Goal: Task Accomplishment & Management: Manage account settings

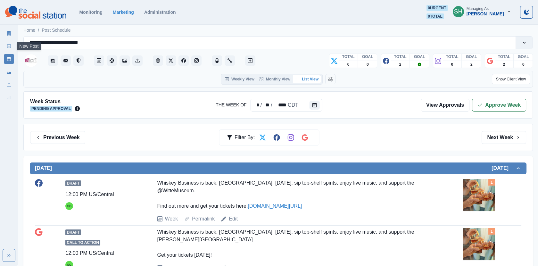
click at [5, 34] on link "Marketing Summary" at bounding box center [9, 33] width 10 height 10
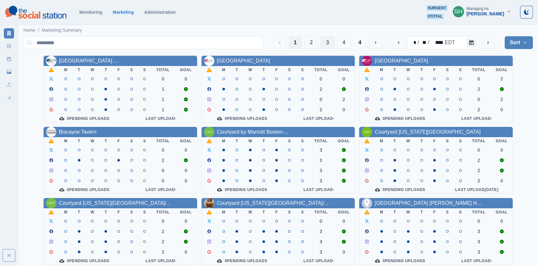
click at [323, 41] on button "3" at bounding box center [328, 42] width 14 height 13
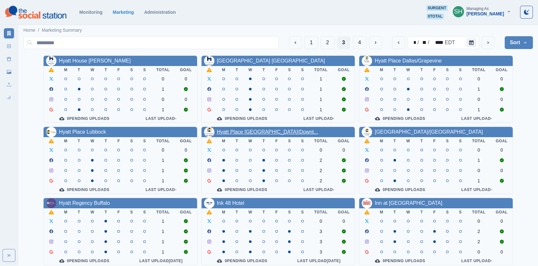
click at [229, 133] on link "Hyatt Place [GEOGRAPHIC_DATA]/Downt..." at bounding box center [267, 131] width 101 height 5
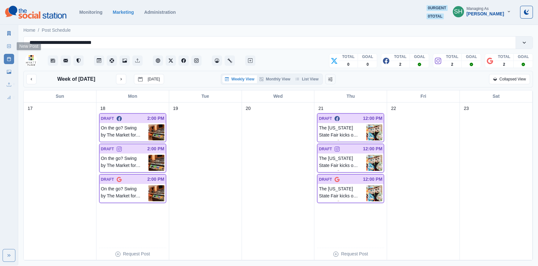
click at [10, 46] on icon at bounding box center [9, 46] width 4 height 4
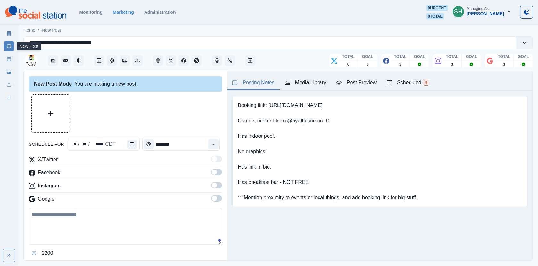
click at [79, 209] on textarea at bounding box center [125, 226] width 193 height 37
paste textarea "**********"
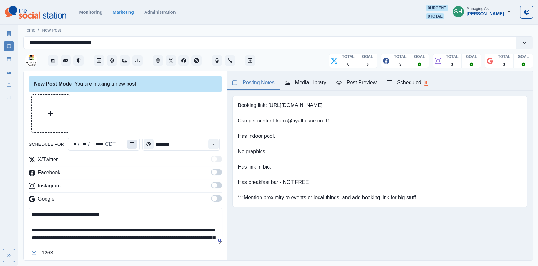
type textarea "**********"
click at [127, 142] on button "Calendar" at bounding box center [132, 144] width 10 height 9
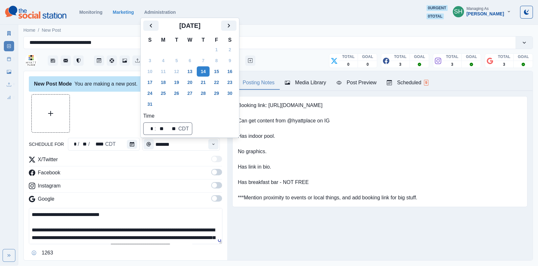
click at [122, 126] on div at bounding box center [125, 113] width 193 height 38
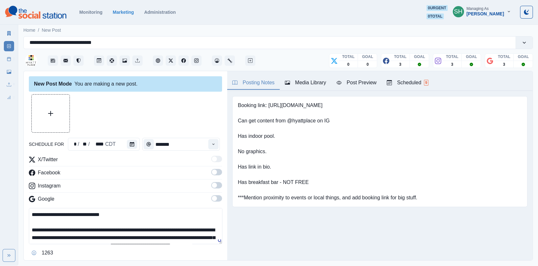
scroll to position [58, 0]
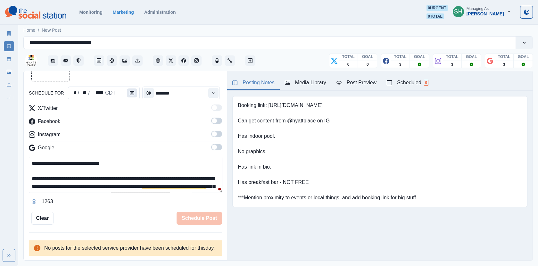
click at [131, 91] on icon "Calendar" at bounding box center [132, 93] width 4 height 4
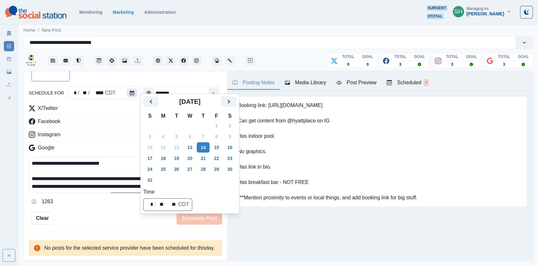
click at [131, 91] on icon "Calendar" at bounding box center [132, 93] width 4 height 4
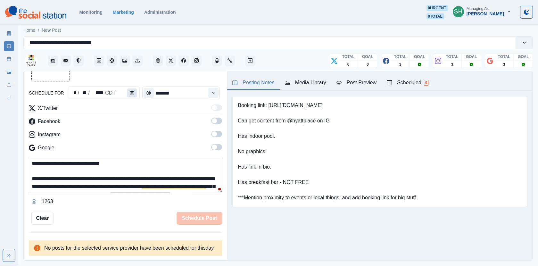
click at [131, 91] on icon "Calendar" at bounding box center [132, 93] width 4 height 4
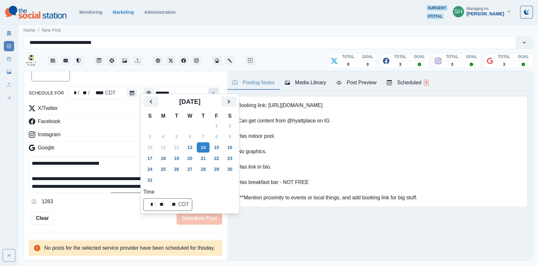
click at [219, 88] on button "Time" at bounding box center [213, 93] width 10 height 10
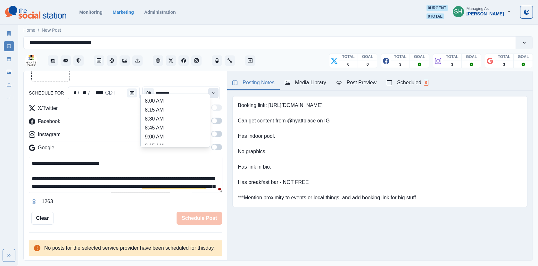
click at [216, 91] on icon "Time" at bounding box center [213, 93] width 4 height 4
click at [167, 104] on li "12:00 PM" at bounding box center [175, 105] width 64 height 9
type input "********"
click at [215, 118] on span at bounding box center [214, 120] width 5 height 5
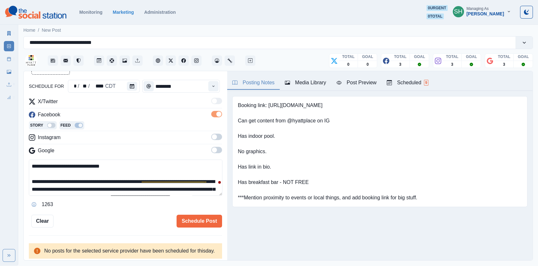
click at [216, 142] on label at bounding box center [216, 139] width 11 height 10
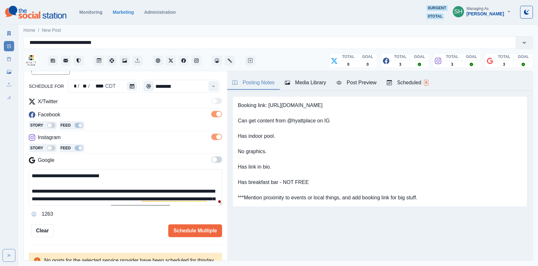
click at [216, 159] on span at bounding box center [214, 159] width 5 height 5
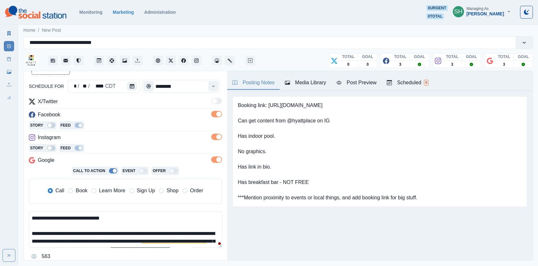
scroll to position [0, 0]
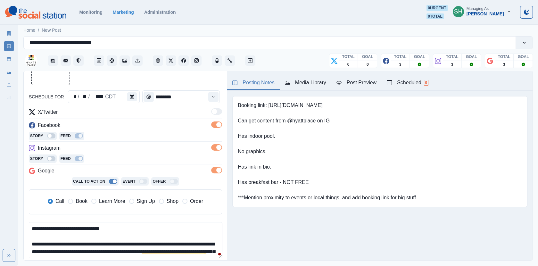
click at [80, 199] on span "Book" at bounding box center [82, 201] width 12 height 8
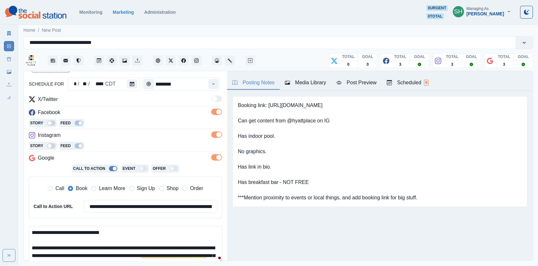
scroll to position [96, 0]
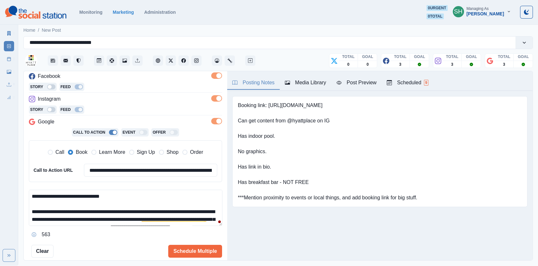
click at [64, 193] on textarea "**********" at bounding box center [126, 208] width 194 height 36
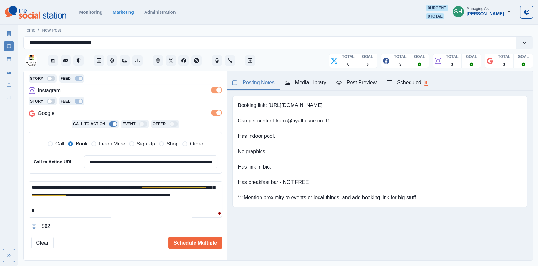
scroll to position [45, 0]
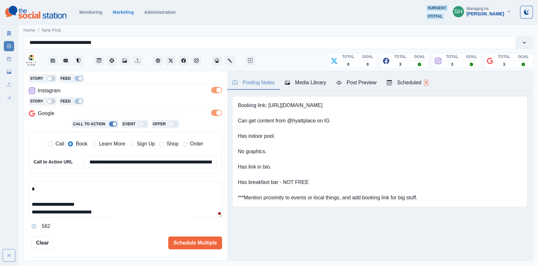
click at [79, 204] on textarea "**********" at bounding box center [126, 199] width 194 height 36
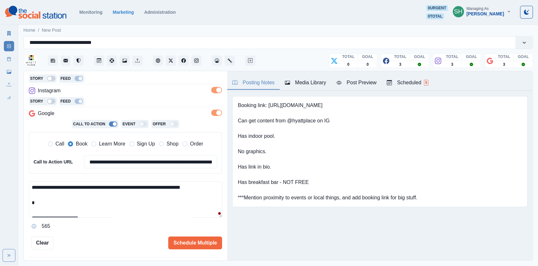
scroll to position [76, 0]
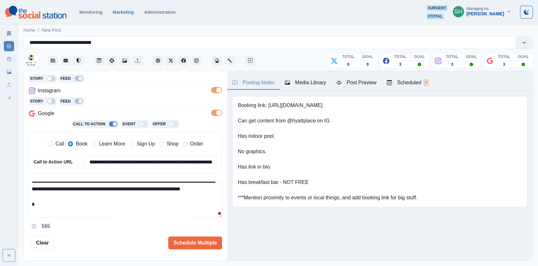
drag, startPoint x: 78, startPoint y: 202, endPoint x: 99, endPoint y: 188, distance: 26.1
click at [99, 188] on textarea "**********" at bounding box center [126, 199] width 194 height 36
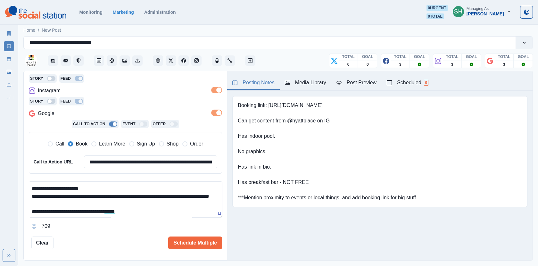
scroll to position [99, 0]
click at [88, 189] on textarea "**********" at bounding box center [126, 199] width 194 height 36
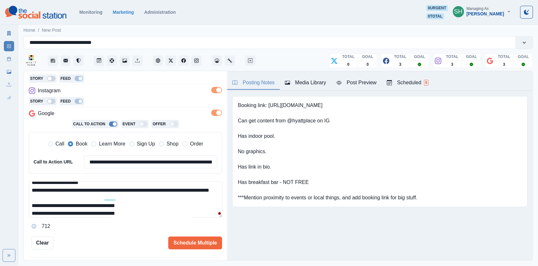
click at [30, 196] on textarea "**********" at bounding box center [126, 199] width 194 height 36
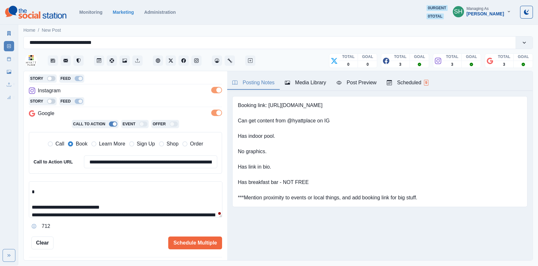
click at [97, 203] on textarea "**********" at bounding box center [126, 199] width 194 height 36
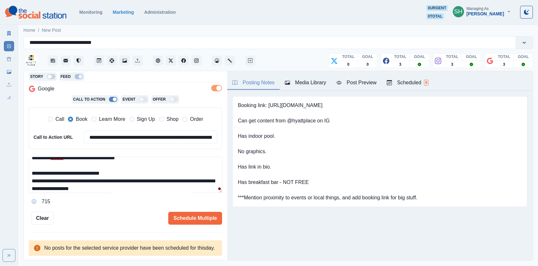
click at [146, 163] on textarea "**********" at bounding box center [126, 175] width 194 height 36
paste textarea "**********"
drag, startPoint x: 159, startPoint y: 161, endPoint x: 142, endPoint y: 161, distance: 17.6
click at [142, 161] on textarea "**********" at bounding box center [126, 175] width 194 height 36
drag, startPoint x: 194, startPoint y: 162, endPoint x: 143, endPoint y: 162, distance: 50.6
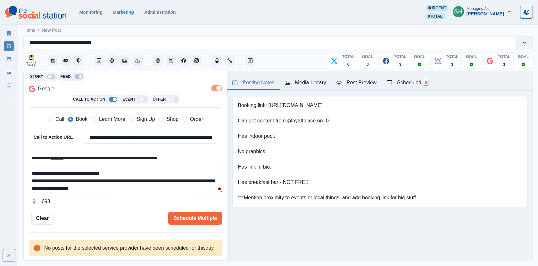
click at [143, 162] on textarea "**********" at bounding box center [126, 175] width 194 height 36
type textarea "**********"
click at [113, 127] on div "**********" at bounding box center [128, 128] width 188 height 36
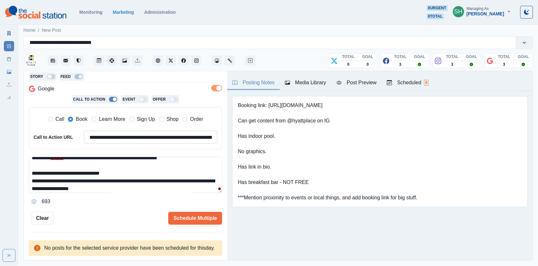
click at [110, 134] on input "**********" at bounding box center [150, 137] width 133 height 13
paste input
type input "**********"
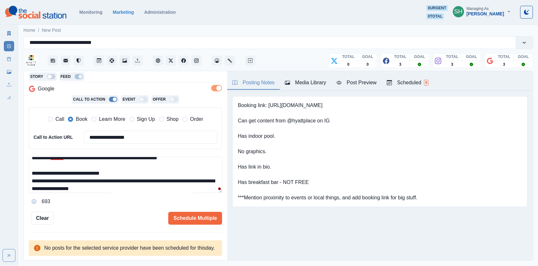
click at [128, 183] on textarea "**********" at bounding box center [126, 175] width 194 height 36
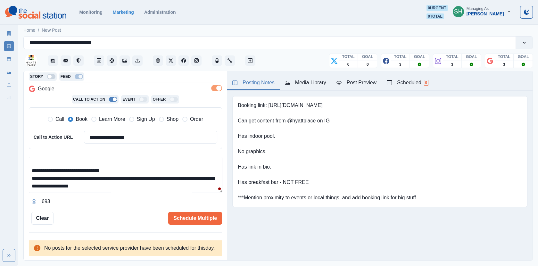
click at [130, 185] on textarea "**********" at bounding box center [126, 175] width 194 height 36
click at [355, 85] on div "Post Preview" at bounding box center [357, 83] width 40 height 8
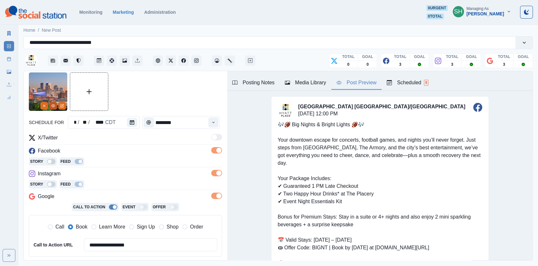
click at [52, 107] on button "View Media" at bounding box center [53, 106] width 8 height 8
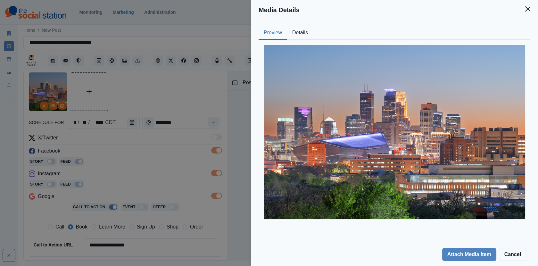
click at [297, 37] on button "Details" at bounding box center [300, 32] width 26 height 13
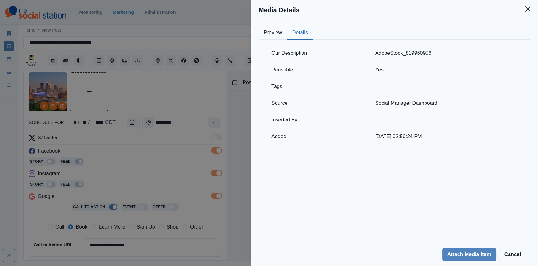
click at [182, 102] on div "Media Details Preview Details Our Description AdobeStock_819960956 Reusable Yes…" at bounding box center [269, 133] width 538 height 266
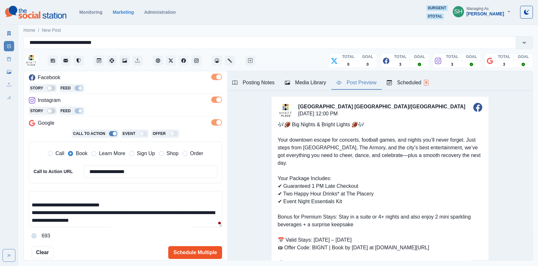
click at [193, 249] on button "Schedule Multiple" at bounding box center [195, 252] width 54 height 13
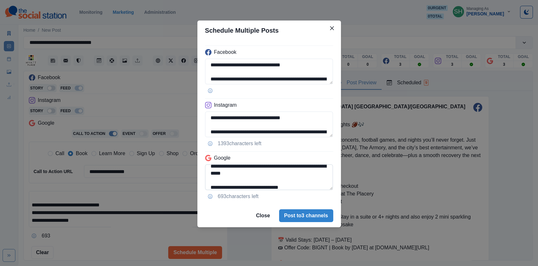
drag, startPoint x: 300, startPoint y: 185, endPoint x: 313, endPoint y: 180, distance: 14.3
click at [313, 180] on textarea "**********" at bounding box center [269, 177] width 128 height 26
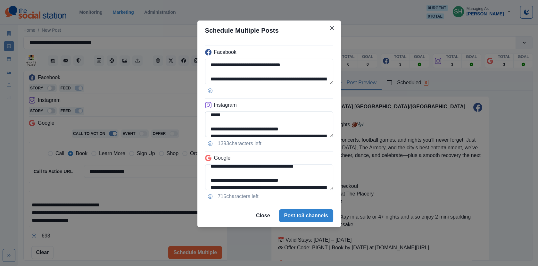
type textarea "**********"
drag, startPoint x: 292, startPoint y: 128, endPoint x: 209, endPoint y: 128, distance: 83.0
click at [209, 128] on textarea "**********" at bounding box center [269, 125] width 128 height 26
type textarea "**********"
click at [301, 214] on button "Post to 3 channels" at bounding box center [306, 215] width 54 height 13
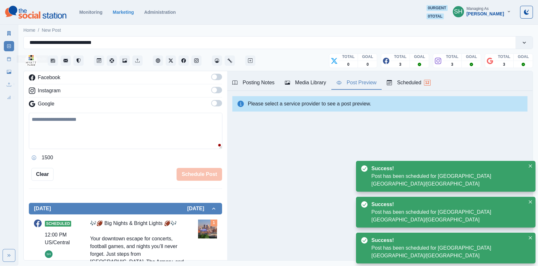
click at [10, 58] on icon at bounding box center [9, 59] width 4 height 4
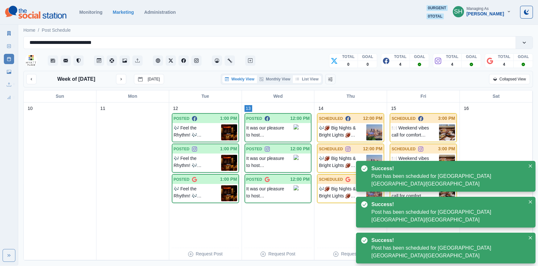
click at [299, 75] on button "List View" at bounding box center [307, 79] width 28 height 8
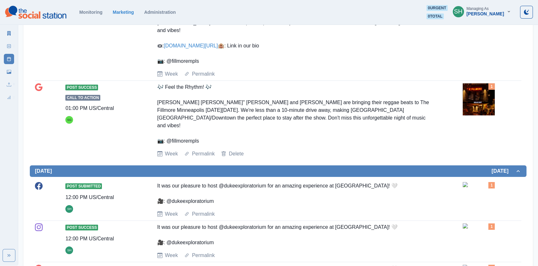
scroll to position [290, 0]
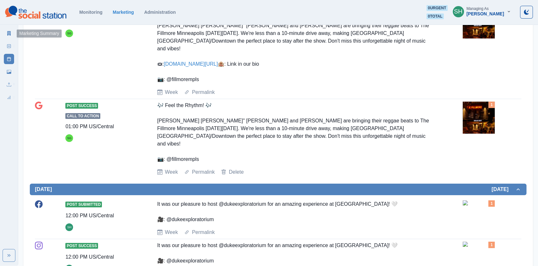
click at [10, 33] on icon at bounding box center [9, 33] width 4 height 4
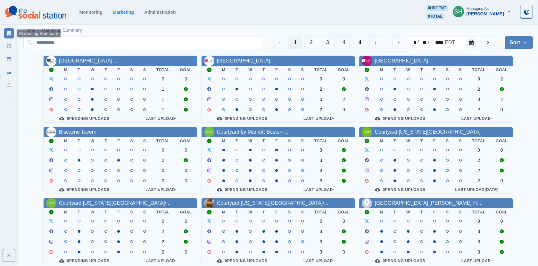
click at [491, 15] on div "[PERSON_NAME]" at bounding box center [486, 13] width 38 height 5
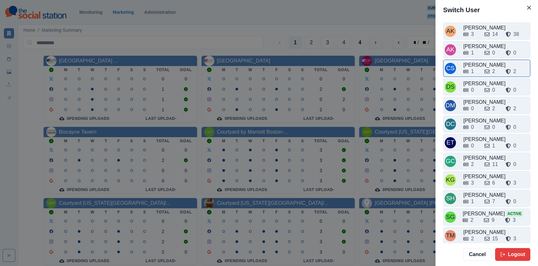
click at [478, 60] on div "CS Crizalyn Servida 1 2 2" at bounding box center [486, 68] width 87 height 17
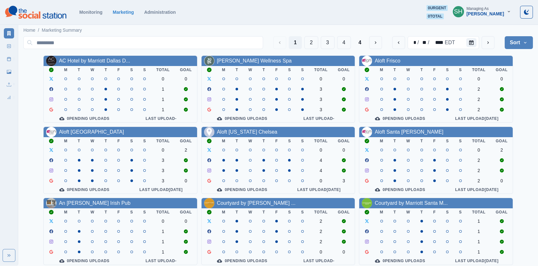
click at [507, 48] on button "Sort" at bounding box center [519, 42] width 28 height 13
click at [480, 46] on div "* / ** / **** EDT" at bounding box center [443, 42] width 102 height 13
click at [469, 43] on button "Calendar" at bounding box center [471, 42] width 10 height 9
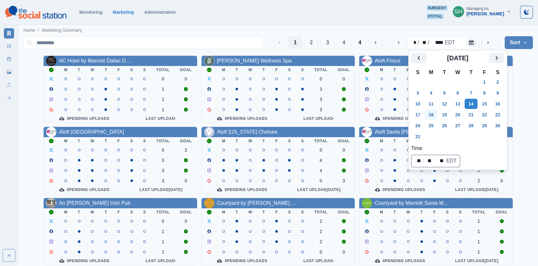
click at [433, 116] on button "18" at bounding box center [431, 115] width 13 height 10
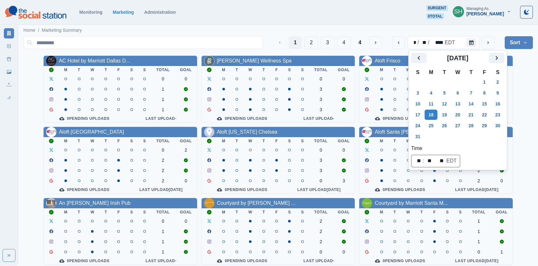
click at [516, 47] on button "Sort" at bounding box center [519, 42] width 28 height 13
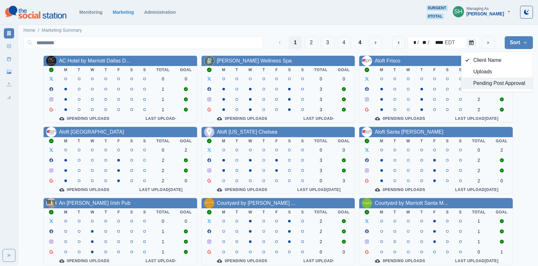
click at [492, 82] on span "Pending Post Approval" at bounding box center [500, 83] width 55 height 8
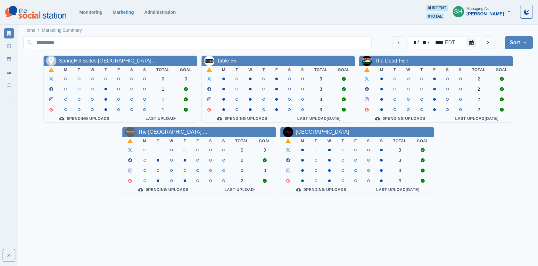
click at [117, 62] on link "SpringHill Suites Chula Vista..." at bounding box center [107, 60] width 97 height 5
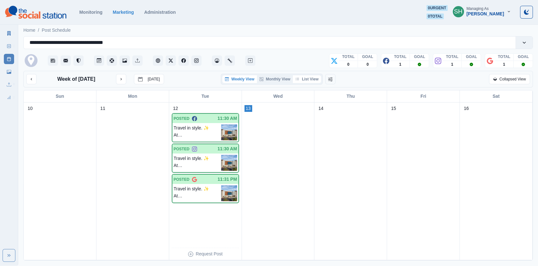
click at [318, 77] on button "List View" at bounding box center [307, 79] width 28 height 8
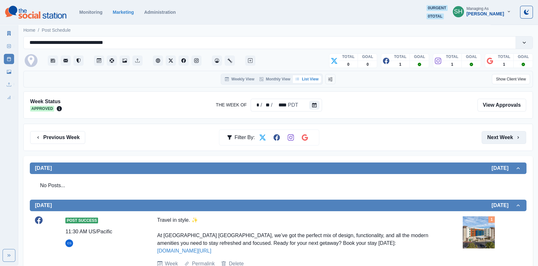
click at [493, 131] on button "Next Week" at bounding box center [504, 137] width 45 height 13
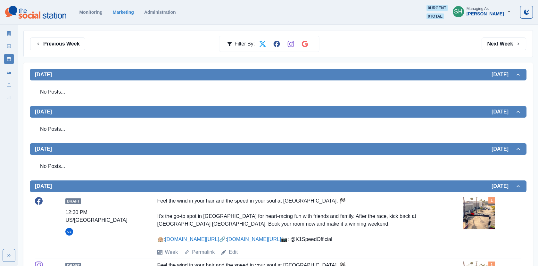
scroll to position [177, 0]
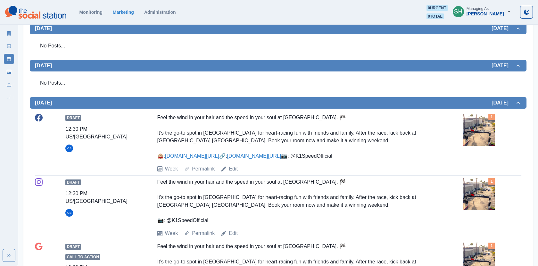
click at [469, 128] on img at bounding box center [479, 130] width 32 height 32
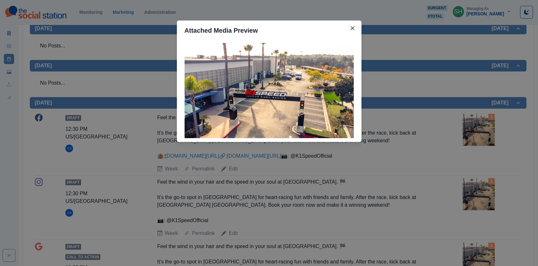
click at [416, 107] on div "Attached Media Preview" at bounding box center [269, 133] width 538 height 266
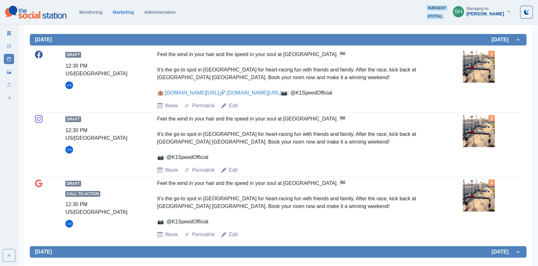
scroll to position [0, 0]
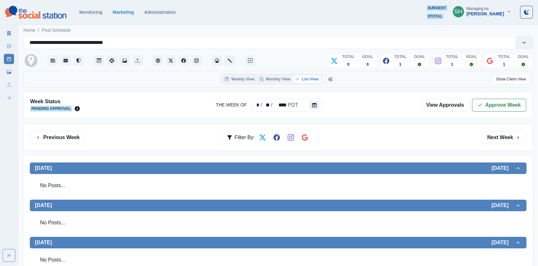
click at [484, 114] on div "Week Status Pending Approval The Week Of * / ** / **** PDT View Approvals Appro…" at bounding box center [278, 104] width 510 height 27
click at [482, 103] on icon "button" at bounding box center [480, 105] width 5 height 5
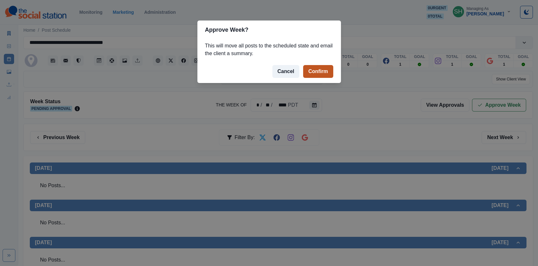
click at [310, 71] on button "Confirm" at bounding box center [318, 71] width 30 height 13
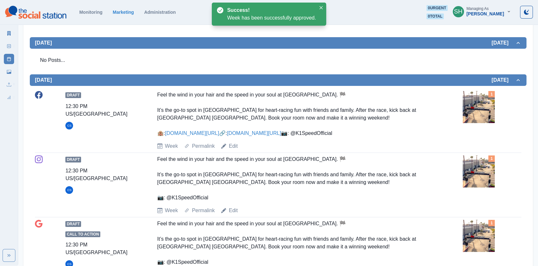
scroll to position [263, 0]
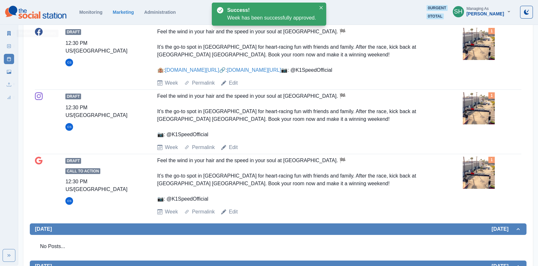
click at [12, 33] on link "Marketing Summary" at bounding box center [9, 33] width 10 height 10
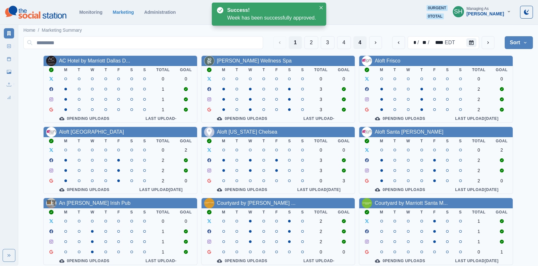
click at [361, 41] on button "4" at bounding box center [360, 42] width 13 height 13
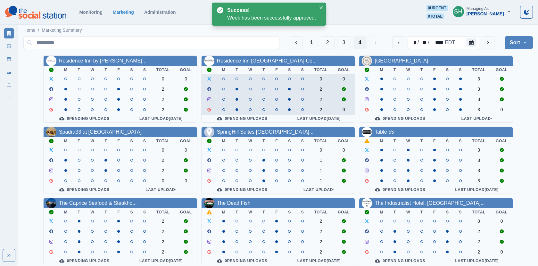
scroll to position [78, 0]
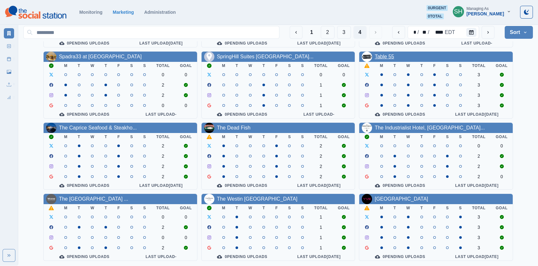
click at [388, 54] on link "Table 55" at bounding box center [385, 56] width 20 height 5
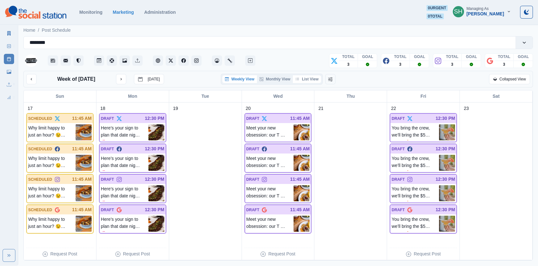
click at [306, 76] on button "List View" at bounding box center [307, 79] width 28 height 8
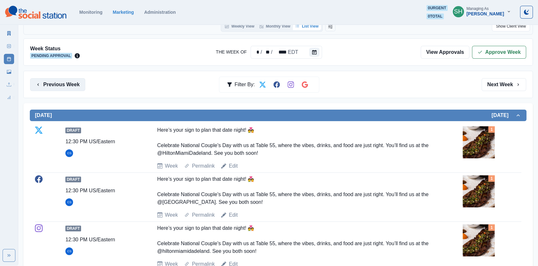
click at [72, 84] on button "Previous Week" at bounding box center [57, 84] width 55 height 13
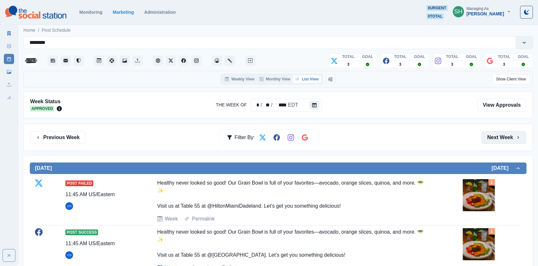
click at [498, 132] on button "Next Week" at bounding box center [504, 137] width 45 height 13
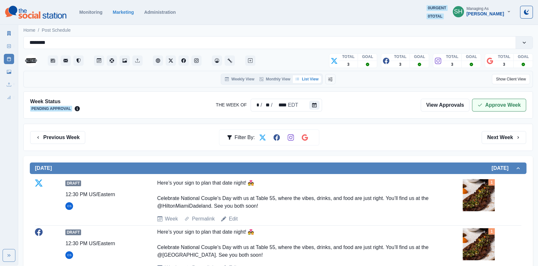
click at [478, 104] on icon "button" at bounding box center [480, 105] width 5 height 5
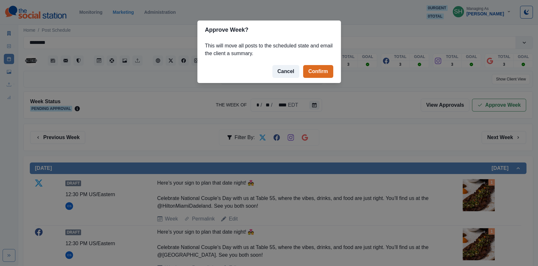
click at [303, 65] on footer "Cancel Confirm" at bounding box center [269, 71] width 144 height 23
click at [314, 73] on button "Confirm" at bounding box center [318, 71] width 30 height 13
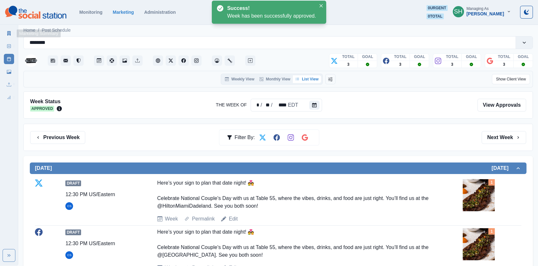
click at [9, 32] on icon at bounding box center [9, 33] width 4 height 4
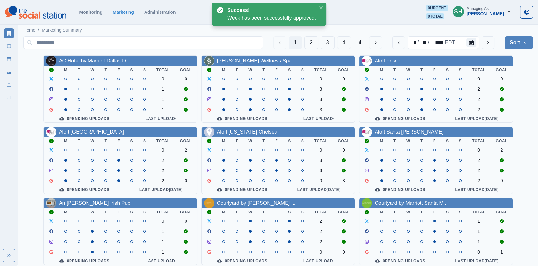
click at [518, 47] on button "Sort" at bounding box center [519, 42] width 28 height 13
click at [500, 81] on span "Pending Post Approval" at bounding box center [500, 83] width 55 height 8
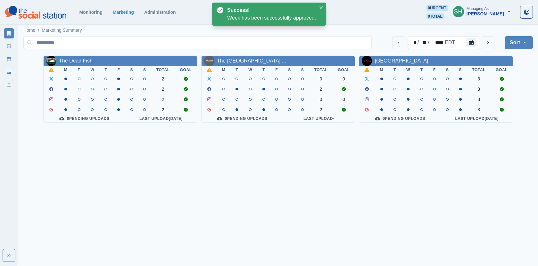
click at [85, 59] on link "The Dead Fish" at bounding box center [76, 60] width 34 height 5
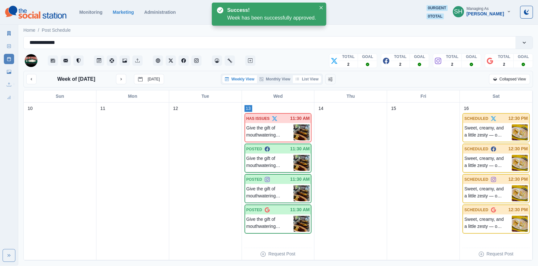
click at [307, 80] on button "List View" at bounding box center [307, 79] width 28 height 8
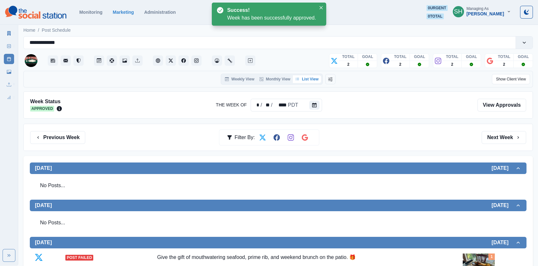
click at [494, 146] on div "Previous Week Filter By: Next Week" at bounding box center [278, 137] width 510 height 27
click at [494, 137] on button "Next Week" at bounding box center [504, 137] width 45 height 13
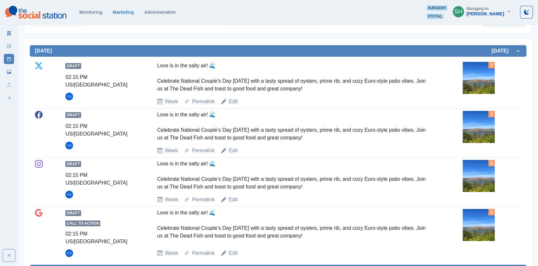
scroll to position [395, 0]
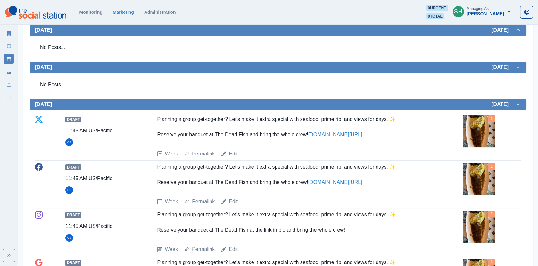
click at [489, 132] on img at bounding box center [479, 131] width 32 height 32
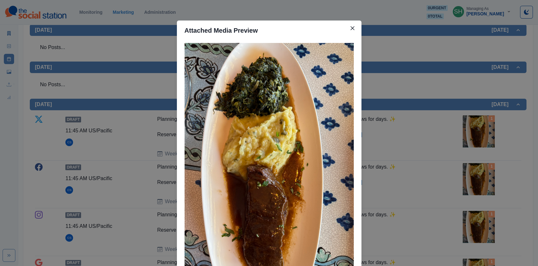
click at [448, 117] on div "Attached Media Preview" at bounding box center [269, 133] width 538 height 266
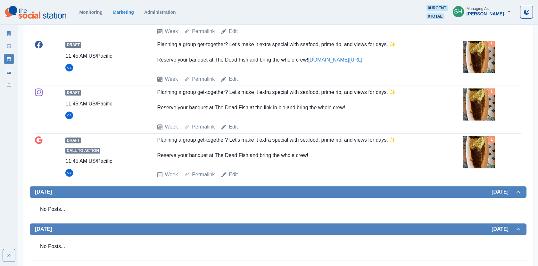
scroll to position [0, 0]
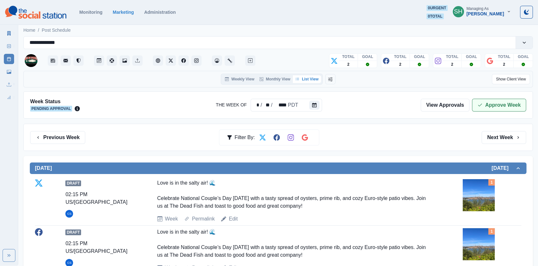
click at [491, 106] on button "Approve Week" at bounding box center [499, 105] width 54 height 13
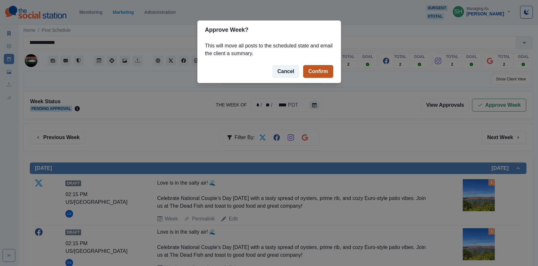
click at [326, 71] on button "Confirm" at bounding box center [318, 71] width 30 height 13
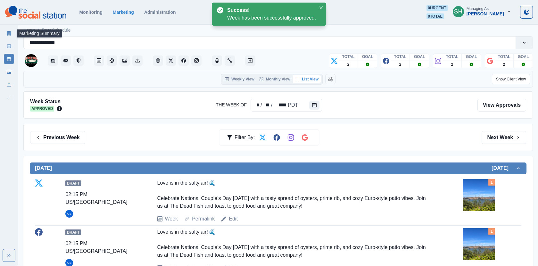
click at [8, 33] on icon at bounding box center [9, 33] width 4 height 4
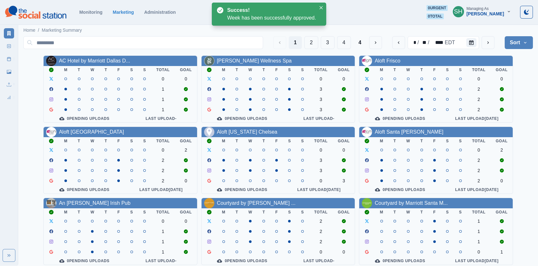
click at [514, 37] on button "Sort" at bounding box center [519, 42] width 28 height 13
click at [490, 80] on span "Pending Post Approval" at bounding box center [500, 83] width 55 height 8
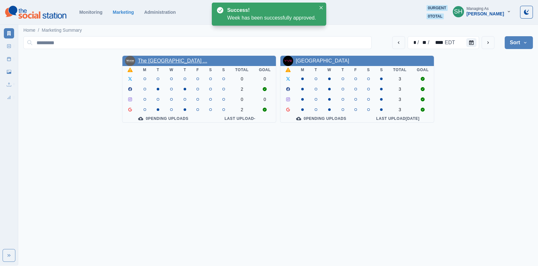
click at [158, 61] on link "The Westin Bonaventure Hotel ..." at bounding box center [172, 60] width 69 height 5
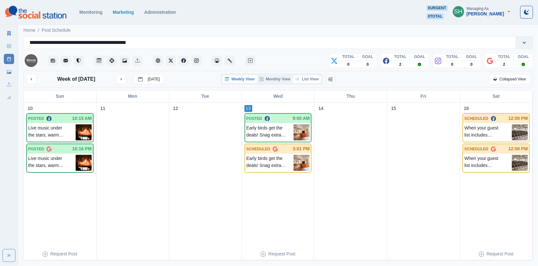
click at [306, 80] on button "List View" at bounding box center [307, 79] width 28 height 8
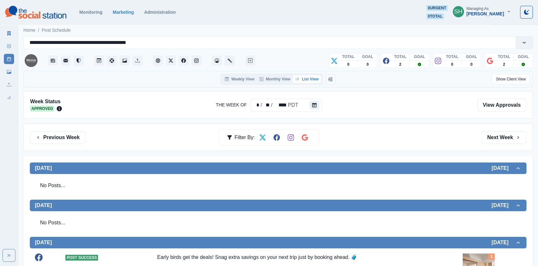
scroll to position [88, 0]
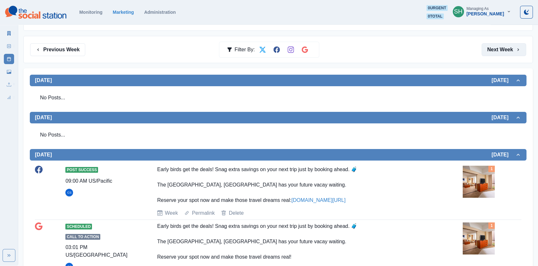
click at [496, 49] on button "Next Week" at bounding box center [504, 49] width 45 height 13
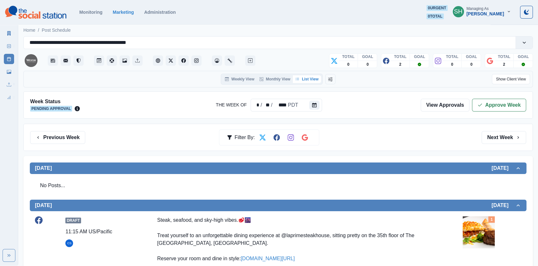
scroll to position [137, 0]
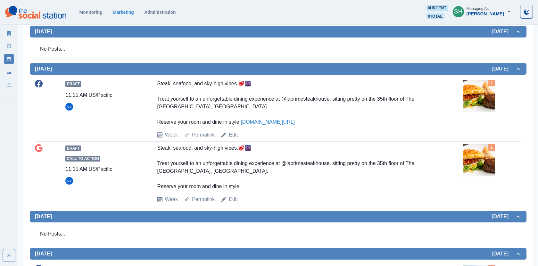
click at [493, 109] on img at bounding box center [479, 96] width 32 height 32
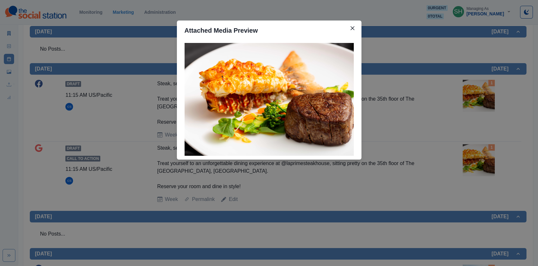
click at [441, 97] on div "Attached Media Preview" at bounding box center [269, 133] width 538 height 266
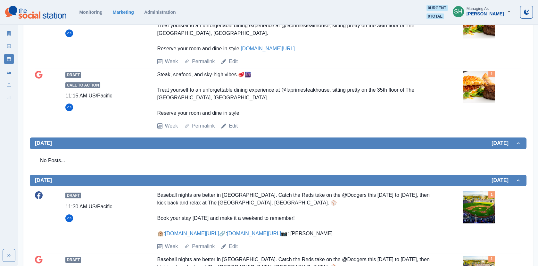
scroll to position [193, 0]
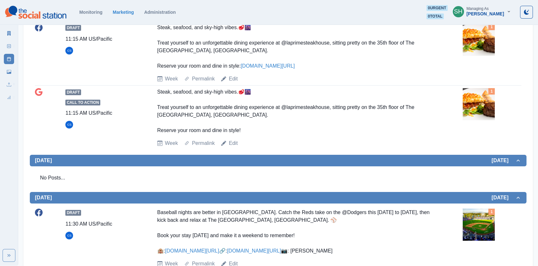
click at [472, 109] on img at bounding box center [479, 104] width 32 height 32
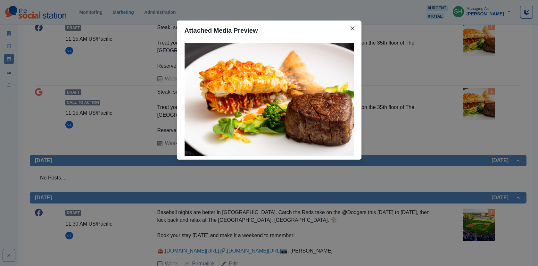
click at [472, 109] on div "Attached Media Preview" at bounding box center [269, 133] width 538 height 266
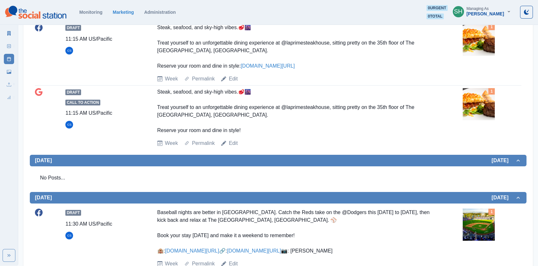
scroll to position [363, 0]
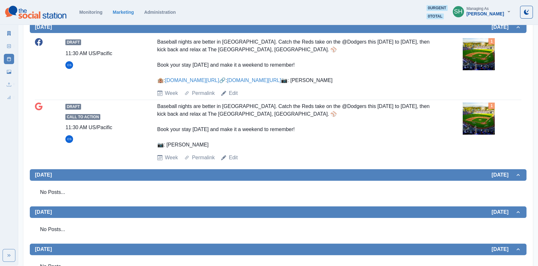
click at [482, 65] on img at bounding box center [479, 54] width 32 height 32
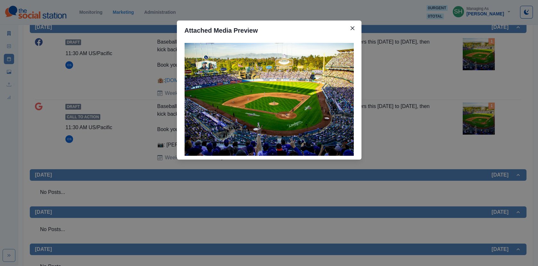
click at [430, 79] on div "Attached Media Preview" at bounding box center [269, 133] width 538 height 266
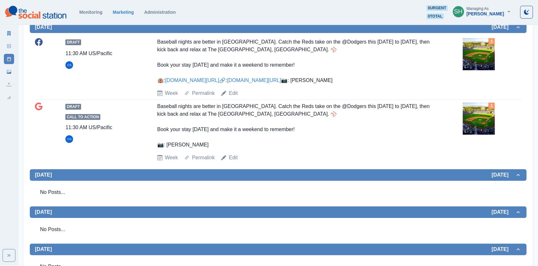
scroll to position [0, 0]
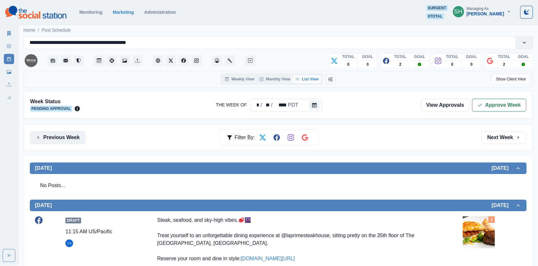
click at [54, 138] on button "Previous Week" at bounding box center [57, 137] width 55 height 13
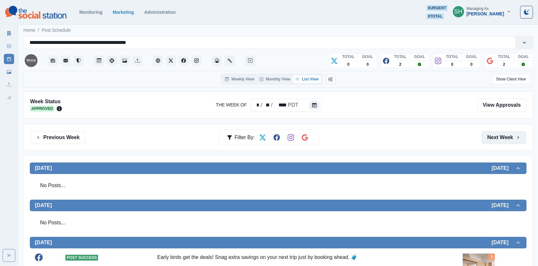
click at [508, 136] on button "Next Week" at bounding box center [504, 137] width 45 height 13
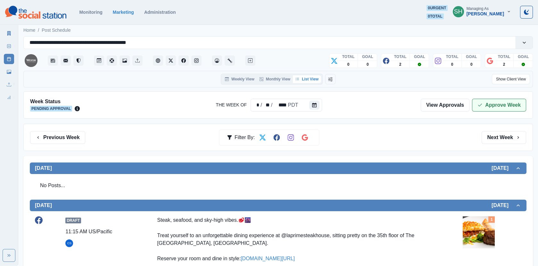
click at [486, 101] on button "Approve Week" at bounding box center [499, 105] width 54 height 13
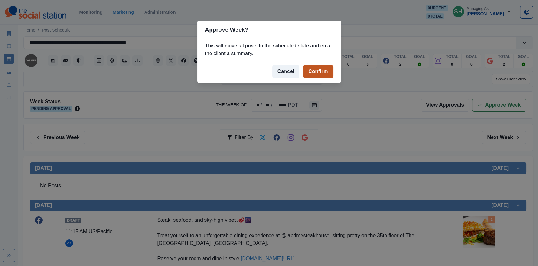
click at [324, 67] on button "Confirm" at bounding box center [318, 71] width 30 height 13
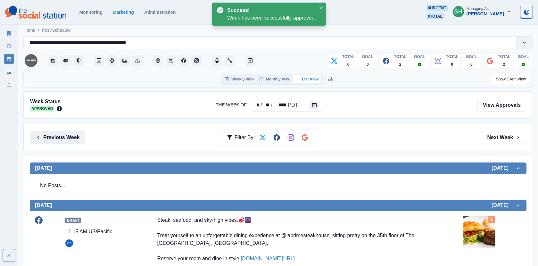
click at [59, 135] on button "Previous Week" at bounding box center [57, 137] width 55 height 13
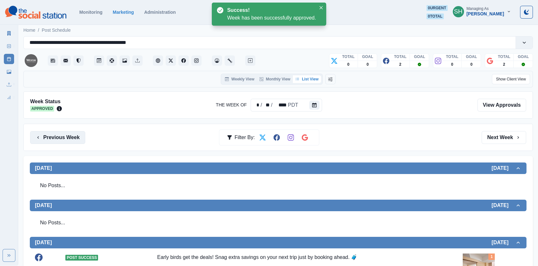
click at [59, 135] on button "Previous Week" at bounding box center [57, 137] width 55 height 13
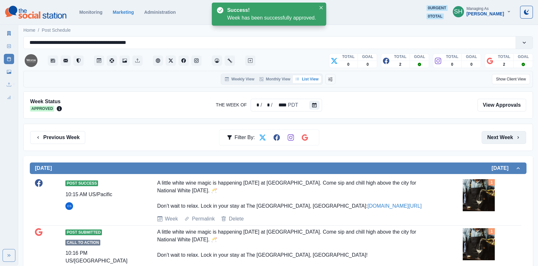
click at [504, 136] on button "Next Week" at bounding box center [504, 137] width 45 height 13
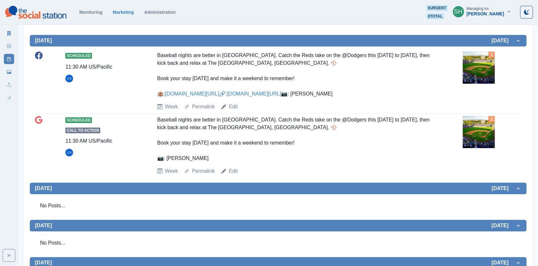
scroll to position [412, 0]
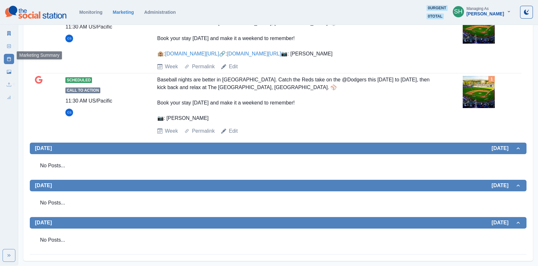
click at [9, 30] on link "Marketing Summary" at bounding box center [9, 33] width 10 height 10
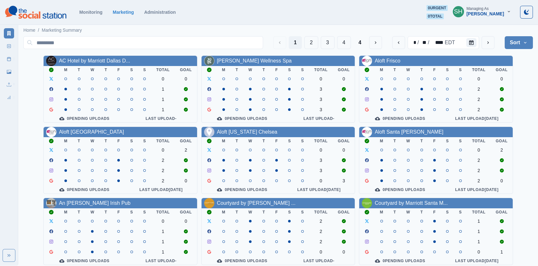
click at [522, 46] on button "Sort" at bounding box center [519, 42] width 28 height 13
click at [487, 84] on span "Pending Post Approval" at bounding box center [500, 83] width 55 height 8
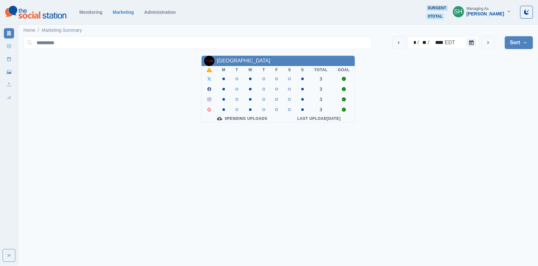
click at [225, 53] on div "* / ** / **** EDT Sort Client Name Uploads Pending Post Approval YVE Hotel Miam…" at bounding box center [278, 78] width 510 height 89
click at [225, 56] on div "YVE Hotel Miami Downtown" at bounding box center [279, 61] width 154 height 10
click at [226, 63] on div "YVE Hotel Miami Downtown" at bounding box center [244, 61] width 54 height 8
click at [221, 59] on link "YVE Hotel Miami Downtown" at bounding box center [244, 60] width 54 height 5
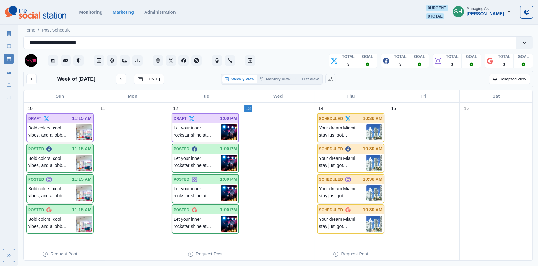
click at [315, 74] on div "Weekly View Monthly View List View" at bounding box center [272, 79] width 102 height 11
click at [317, 78] on button "List View" at bounding box center [307, 79] width 28 height 8
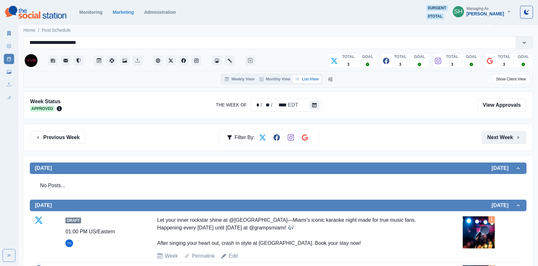
click at [495, 139] on button "Next Week" at bounding box center [504, 137] width 45 height 13
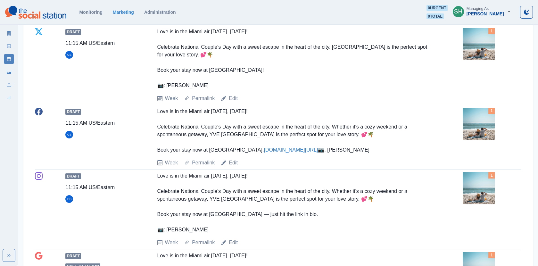
scroll to position [129, 0]
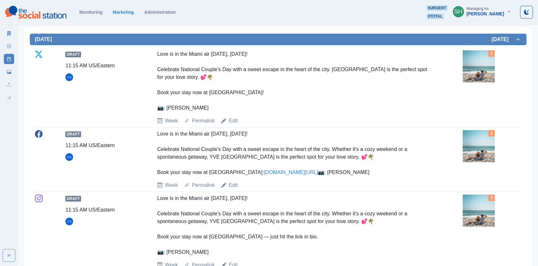
click at [498, 68] on div "1" at bounding box center [492, 66] width 59 height 32
click at [480, 68] on img at bounding box center [479, 66] width 32 height 32
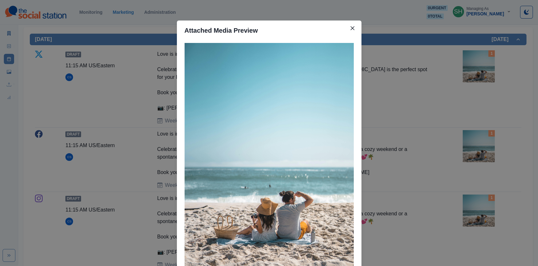
click at [448, 77] on div "Attached Media Preview" at bounding box center [269, 133] width 538 height 266
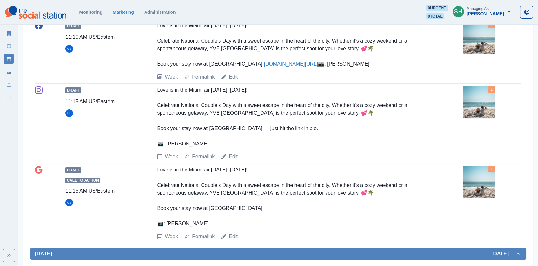
scroll to position [267, 0]
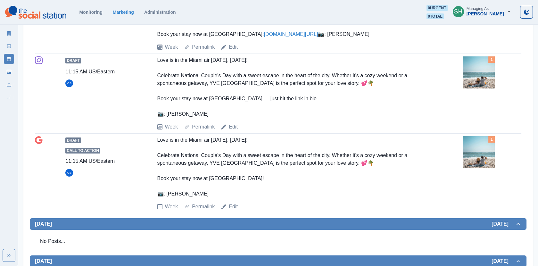
click at [477, 88] on img at bounding box center [479, 72] width 32 height 32
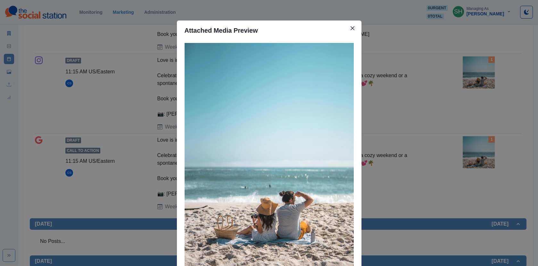
click at [432, 83] on div "Attached Media Preview" at bounding box center [269, 133] width 538 height 266
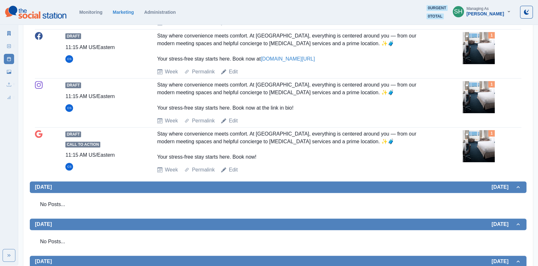
scroll to position [557, 0]
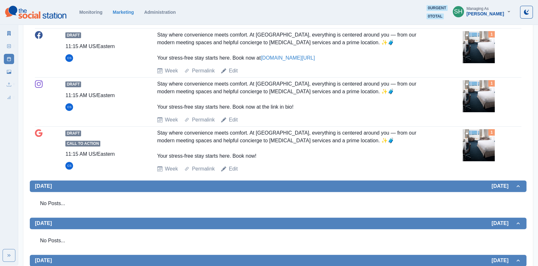
click at [488, 151] on img at bounding box center [479, 145] width 32 height 32
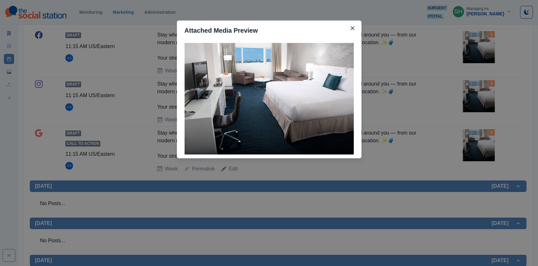
click at [479, 121] on div "Attached Media Preview" at bounding box center [269, 133] width 538 height 266
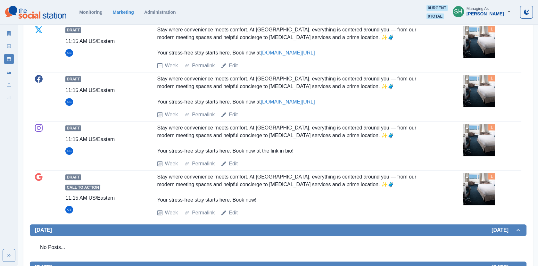
scroll to position [512, 0]
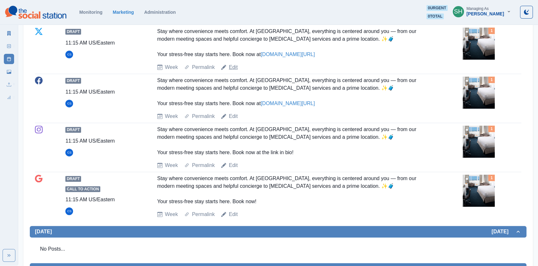
click at [234, 71] on link "Edit" at bounding box center [233, 67] width 9 height 8
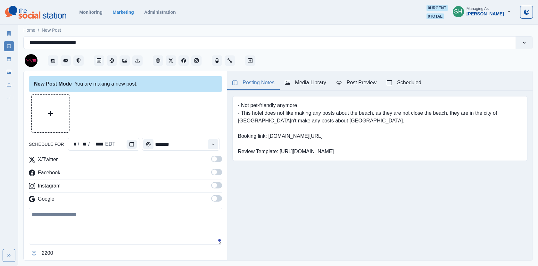
type input "********"
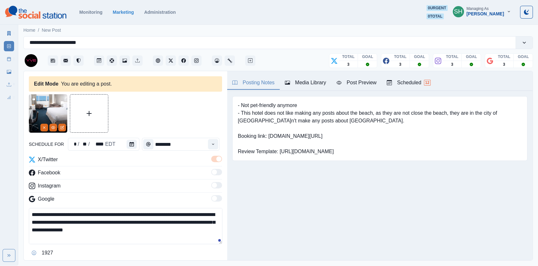
scroll to position [16, 0]
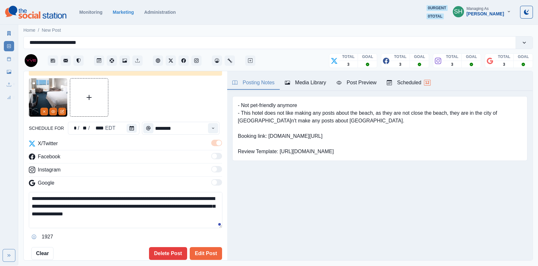
drag, startPoint x: 194, startPoint y: 204, endPoint x: 159, endPoint y: 204, distance: 35.6
click at [159, 204] on textarea "**********" at bounding box center [126, 210] width 194 height 36
drag, startPoint x: 193, startPoint y: 205, endPoint x: 140, endPoint y: 205, distance: 52.9
click at [141, 206] on textarea "**********" at bounding box center [126, 210] width 194 height 36
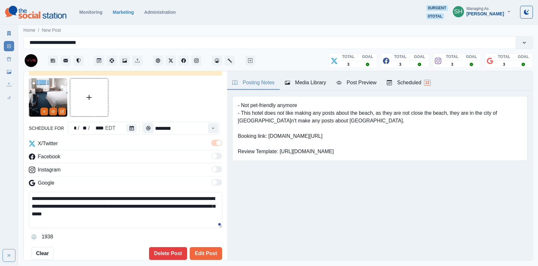
click at [129, 215] on textarea "**********" at bounding box center [126, 210] width 194 height 36
type textarea "**********"
click at [195, 245] on div "**********" at bounding box center [125, 169] width 193 height 182
click at [199, 251] on button "Edit Post" at bounding box center [206, 253] width 32 height 13
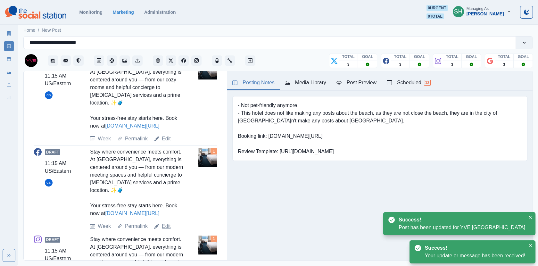
click at [166, 225] on link "Edit" at bounding box center [166, 226] width 9 height 8
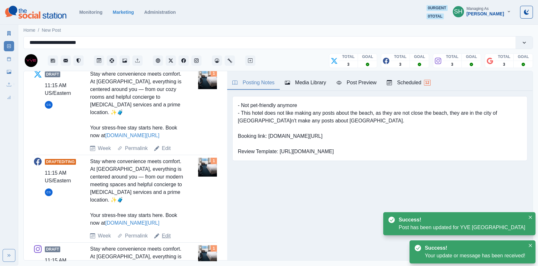
scroll to position [71, 0]
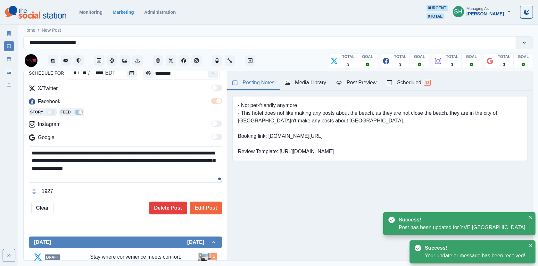
drag, startPoint x: 195, startPoint y: 160, endPoint x: 138, endPoint y: 161, distance: 56.4
click at [138, 161] on textarea "**********" at bounding box center [126, 164] width 194 height 36
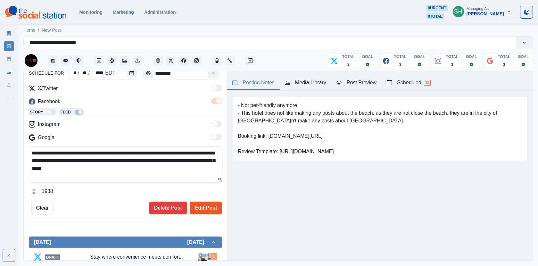
type textarea "**********"
click at [197, 210] on button "Edit Post" at bounding box center [206, 208] width 32 height 13
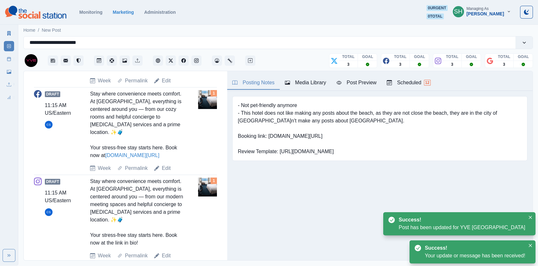
scroll to position [389, 0]
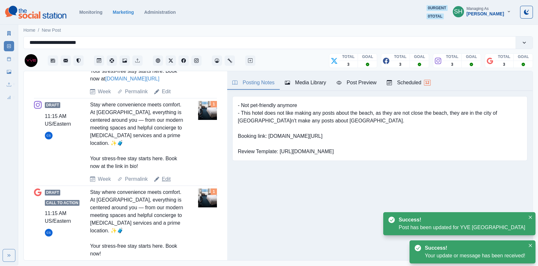
click at [165, 177] on link "Edit" at bounding box center [166, 179] width 9 height 8
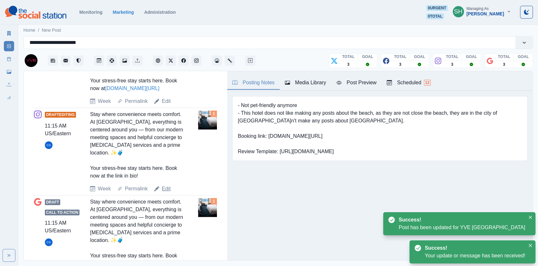
scroll to position [54, 0]
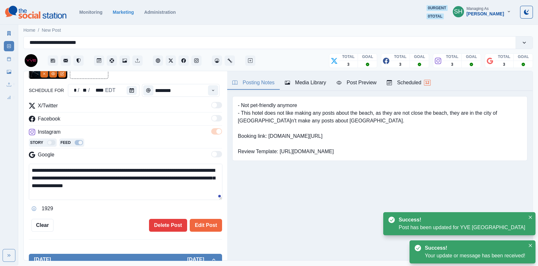
drag, startPoint x: 195, startPoint y: 177, endPoint x: 139, endPoint y: 177, distance: 55.1
click at [139, 177] on textarea "**********" at bounding box center [126, 182] width 194 height 36
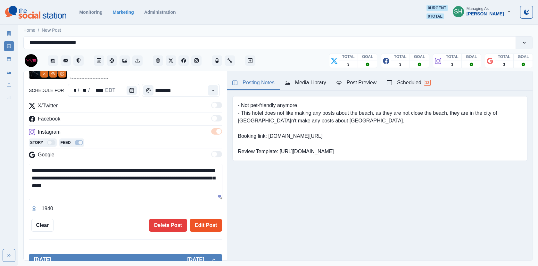
type textarea "**********"
click at [197, 223] on button "Edit Post" at bounding box center [206, 225] width 32 height 13
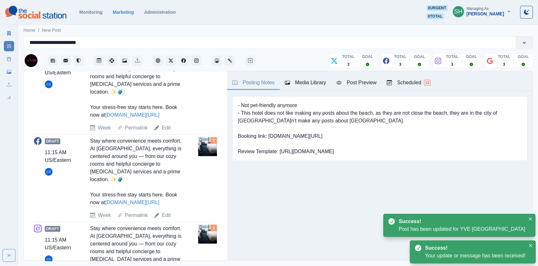
scroll to position [416, 0]
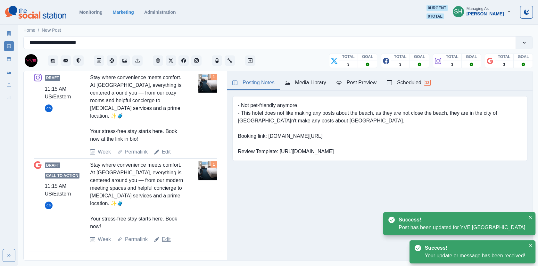
click at [163, 238] on link "Edit" at bounding box center [166, 240] width 9 height 8
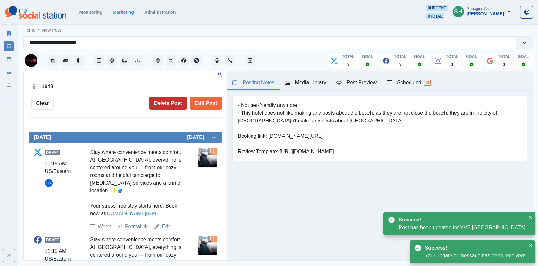
scroll to position [138, 0]
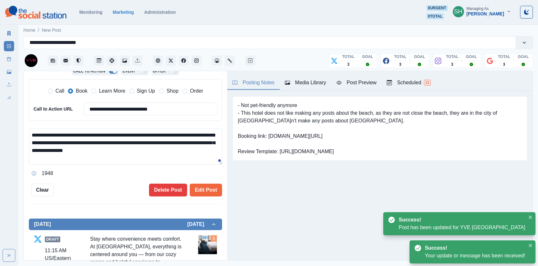
drag, startPoint x: 195, startPoint y: 140, endPoint x: 140, endPoint y: 141, distance: 55.1
click at [140, 141] on textarea "**********" at bounding box center [126, 147] width 194 height 36
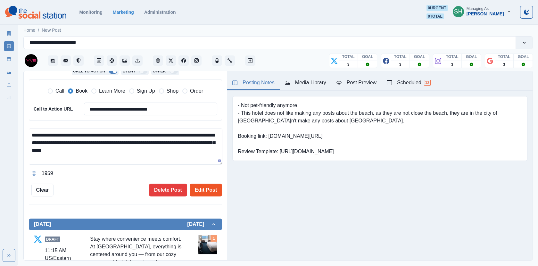
type textarea "**********"
click at [209, 190] on button "Edit Post" at bounding box center [206, 190] width 32 height 13
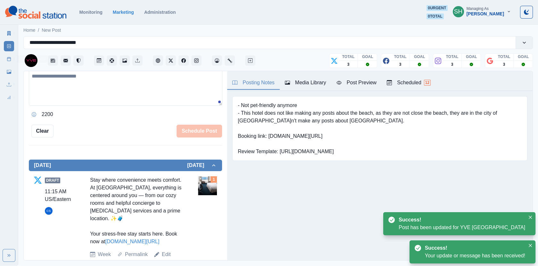
click at [9, 63] on link "Post Schedule" at bounding box center [9, 59] width 10 height 10
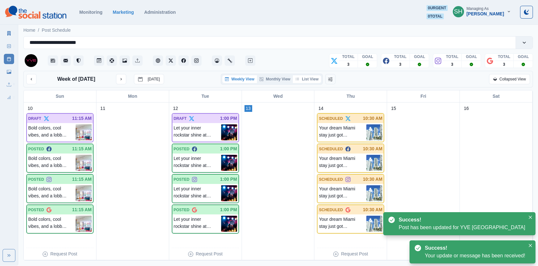
click at [309, 77] on button "List View" at bounding box center [307, 79] width 28 height 8
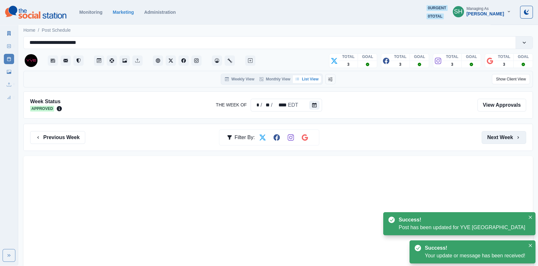
click at [501, 131] on button "Next Week" at bounding box center [504, 137] width 45 height 13
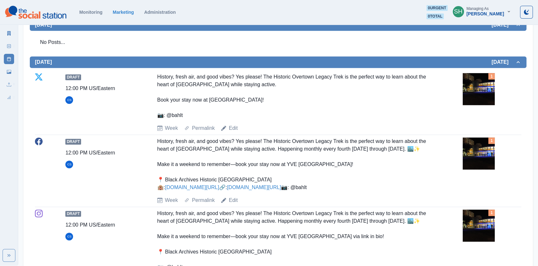
scroll to position [848, 0]
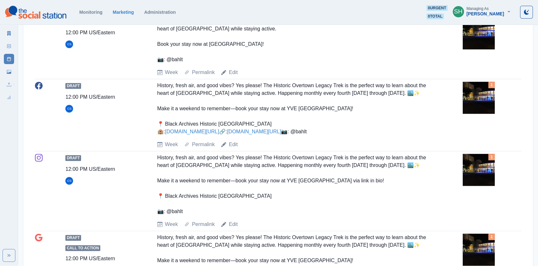
click at [470, 46] on img at bounding box center [479, 33] width 32 height 32
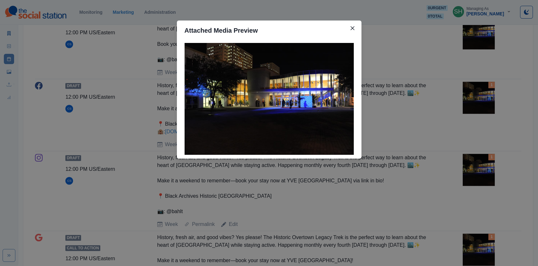
click at [436, 58] on div "Attached Media Preview" at bounding box center [269, 133] width 538 height 266
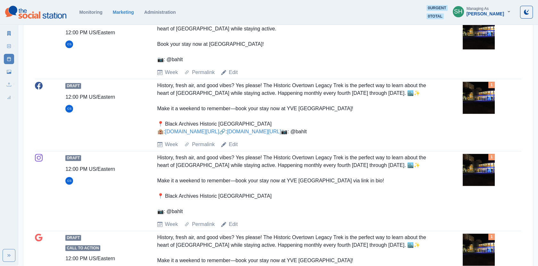
click at [475, 105] on img at bounding box center [479, 98] width 32 height 32
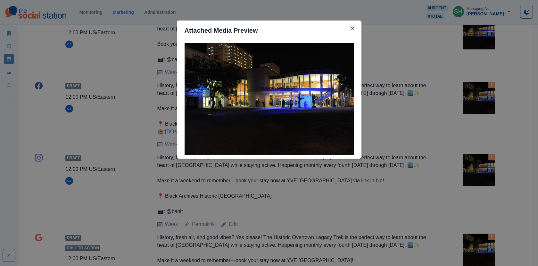
click at [430, 109] on div "Attached Media Preview" at bounding box center [269, 133] width 538 height 266
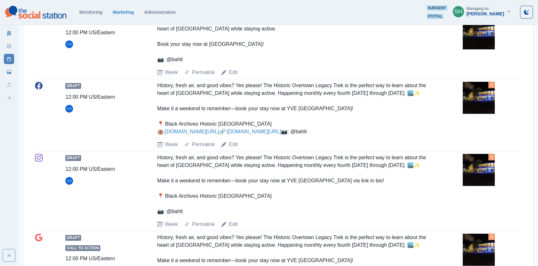
click at [227, 134] on link "www.bit.ly/40U3ppl" at bounding box center [254, 131] width 54 height 5
click at [236, 76] on link "Edit" at bounding box center [233, 73] width 9 height 8
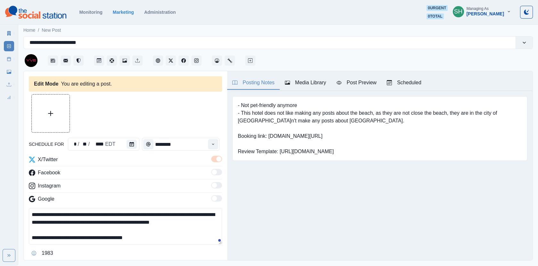
type input "********"
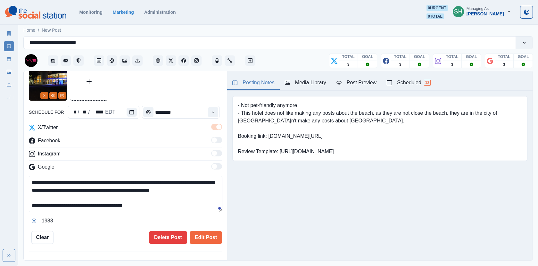
scroll to position [15, 0]
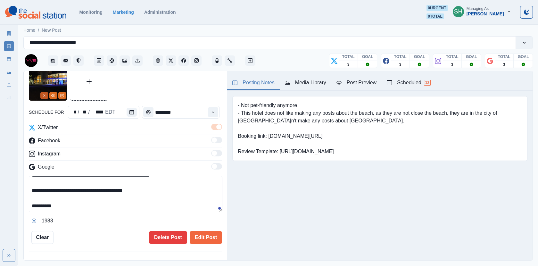
click at [46, 96] on button "Remove" at bounding box center [44, 96] width 8 height 8
click at [313, 81] on div "Media Library" at bounding box center [305, 83] width 41 height 8
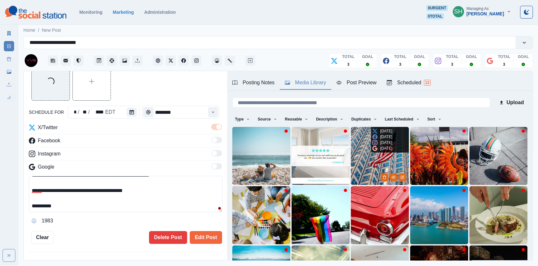
scroll to position [84, 0]
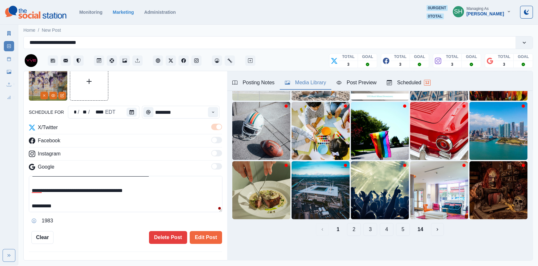
click at [349, 225] on button "2" at bounding box center [354, 229] width 14 height 13
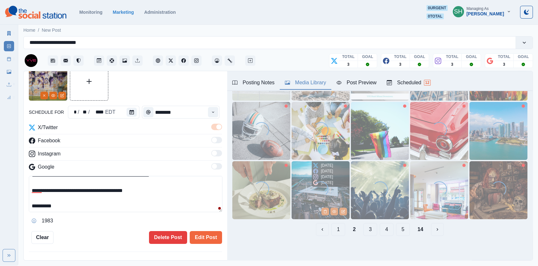
scroll to position [0, 0]
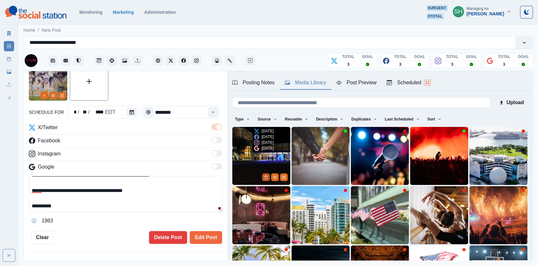
click at [264, 176] on icon "Delete Media" at bounding box center [266, 177] width 4 height 4
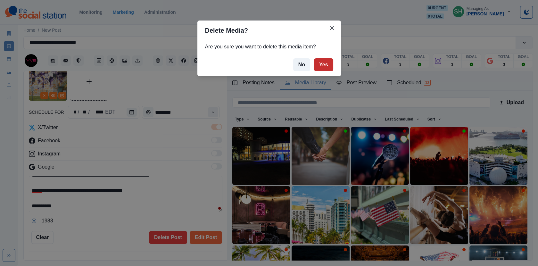
click at [327, 63] on button "Yes" at bounding box center [323, 64] width 19 height 13
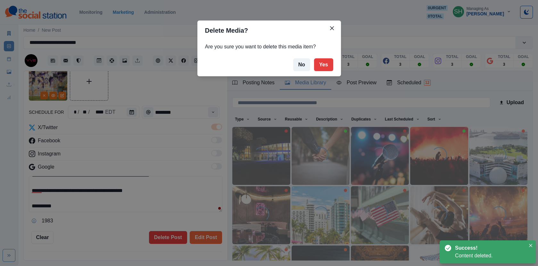
click at [129, 153] on div "Delete Media? Are you sure you want to delete this media item? No Yes" at bounding box center [269, 133] width 538 height 266
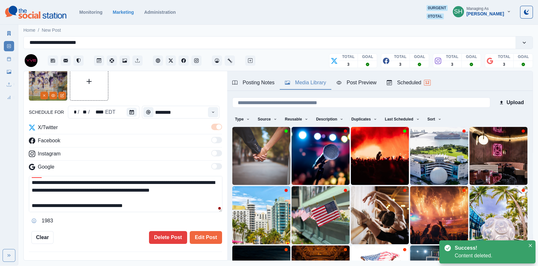
scroll to position [15, 0]
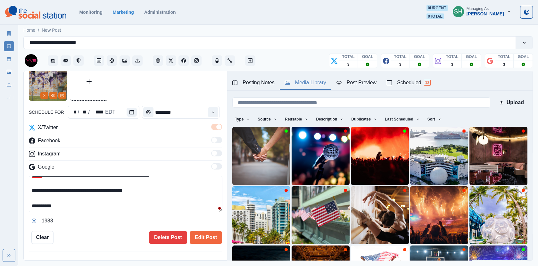
click at [42, 204] on textarea "**********" at bounding box center [126, 194] width 194 height 36
paste textarea "**********"
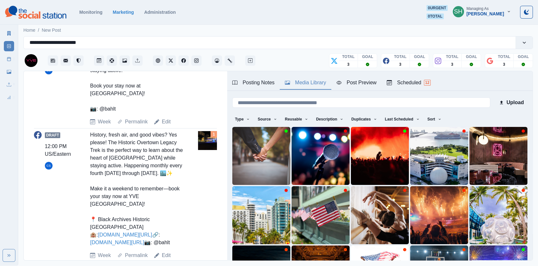
scroll to position [83, 0]
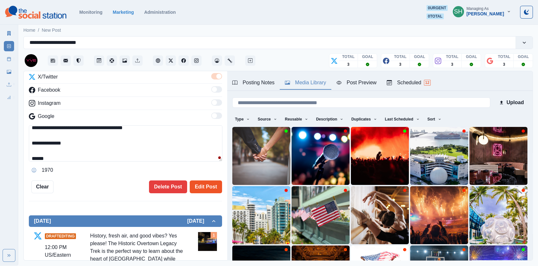
type textarea "**********"
click at [201, 185] on button "Edit Post" at bounding box center [206, 186] width 32 height 13
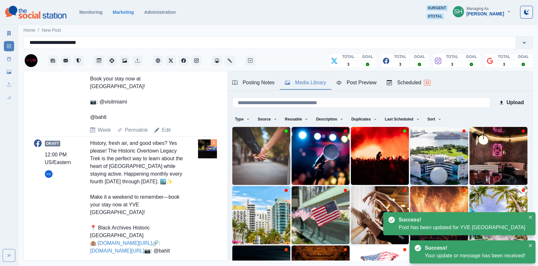
scroll to position [331, 0]
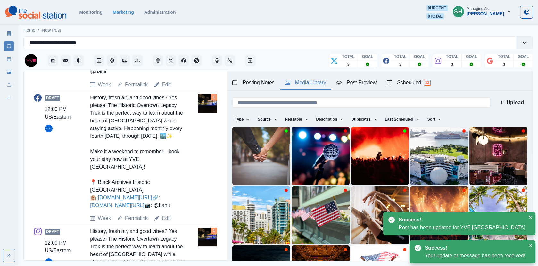
click at [163, 222] on link "Edit" at bounding box center [166, 218] width 9 height 8
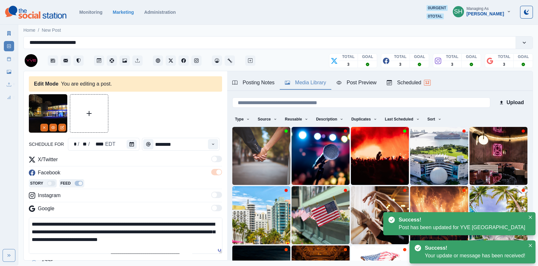
click at [90, 212] on div "Google" at bounding box center [125, 210] width 193 height 10
click at [42, 122] on img at bounding box center [48, 113] width 38 height 38
click at [42, 125] on button "Remove" at bounding box center [44, 128] width 8 height 8
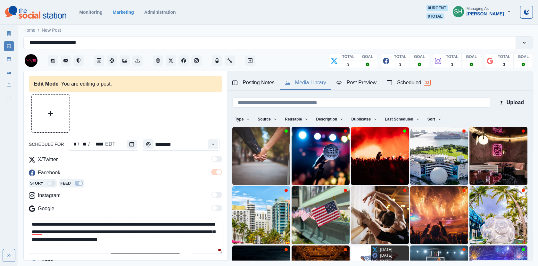
scroll to position [84, 0]
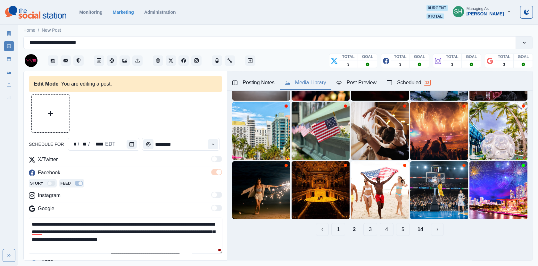
click at [341, 234] on button "1" at bounding box center [338, 229] width 14 height 13
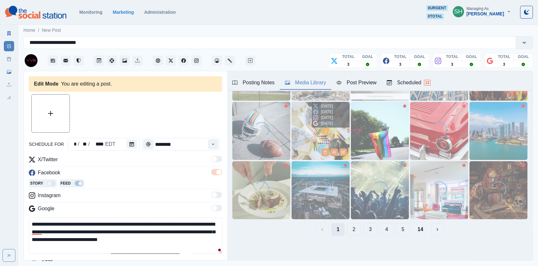
scroll to position [0, 0]
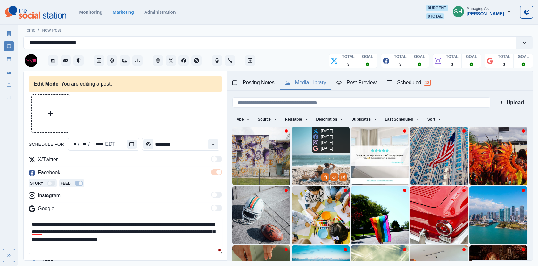
click at [273, 163] on img at bounding box center [261, 156] width 58 height 58
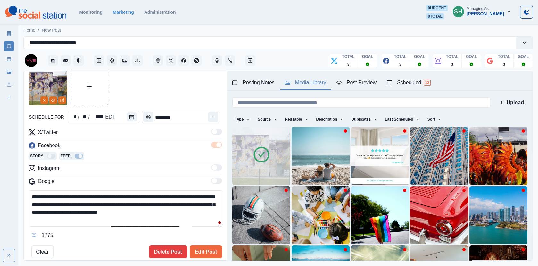
scroll to position [61, 0]
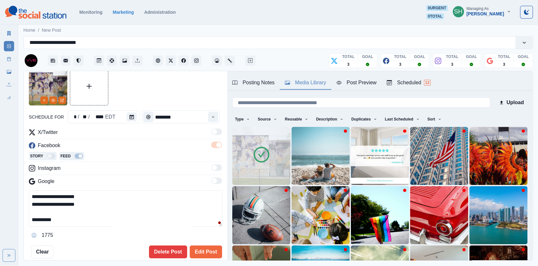
click at [39, 219] on textarea "**********" at bounding box center [126, 208] width 194 height 36
paste textarea "**********"
type textarea "**********"
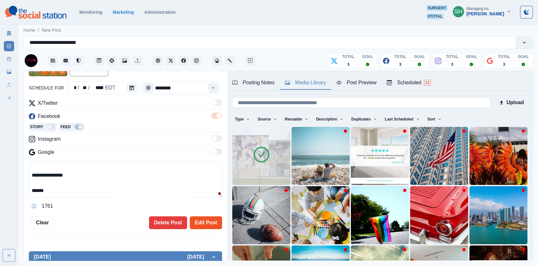
click at [206, 222] on button "Edit Post" at bounding box center [206, 222] width 32 height 13
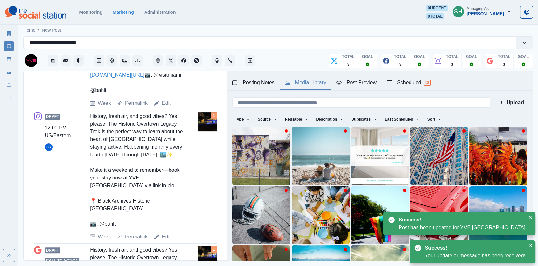
click at [167, 241] on link "Edit" at bounding box center [166, 237] width 9 height 8
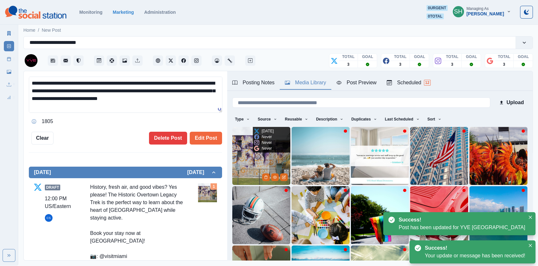
click at [251, 167] on img at bounding box center [261, 156] width 58 height 58
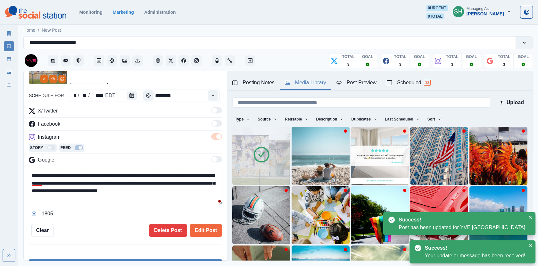
scroll to position [46, 0]
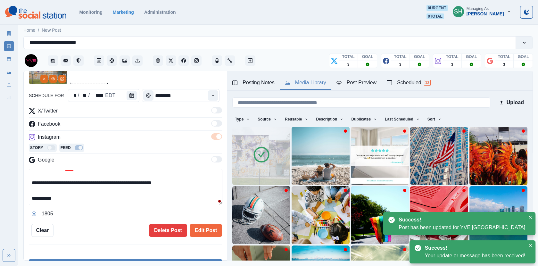
click at [42, 197] on textarea "**********" at bounding box center [126, 187] width 194 height 36
click at [38, 197] on textarea "**********" at bounding box center [126, 187] width 194 height 36
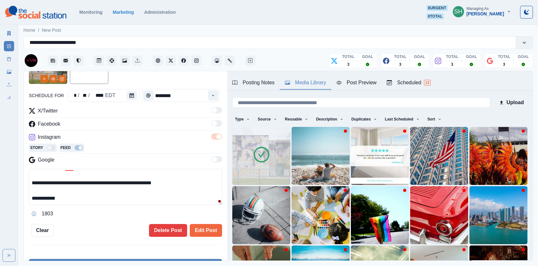
paste textarea "**********"
type textarea "**********"
click at [209, 226] on button "Edit Post" at bounding box center [206, 230] width 32 height 13
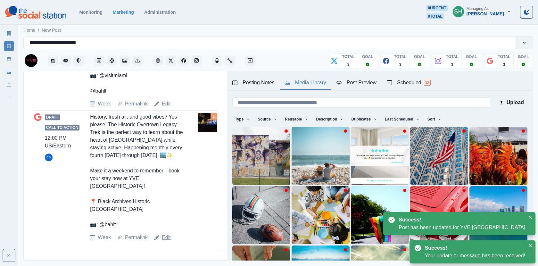
click at [166, 236] on link "Edit" at bounding box center [166, 238] width 9 height 8
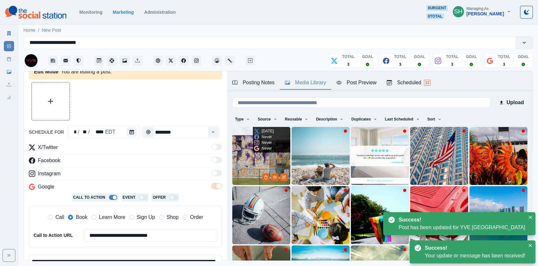
click at [254, 161] on img at bounding box center [261, 156] width 58 height 58
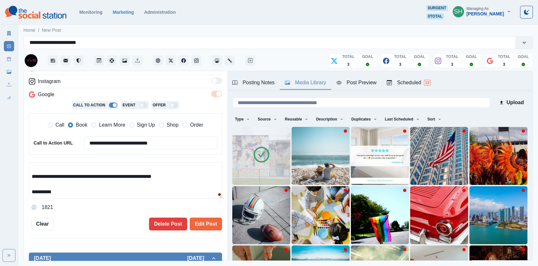
click at [41, 191] on textarea "**********" at bounding box center [126, 181] width 194 height 36
paste textarea "**********"
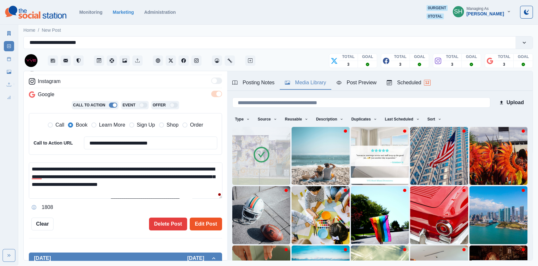
type textarea "**********"
click at [209, 220] on button "Edit Post" at bounding box center [206, 224] width 32 height 13
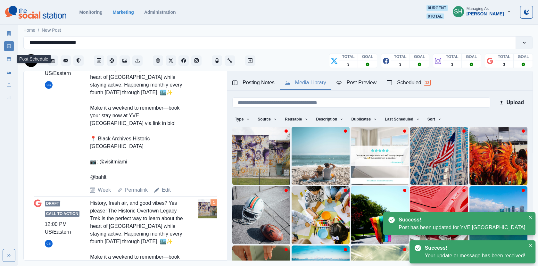
click at [10, 57] on icon at bounding box center [9, 59] width 4 height 4
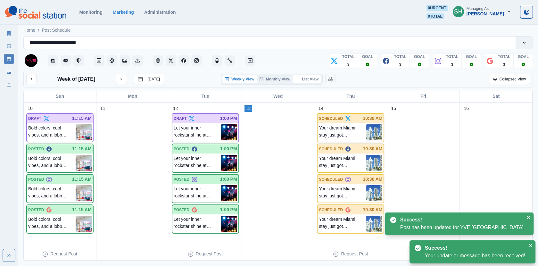
click at [304, 81] on button "List View" at bounding box center [307, 79] width 28 height 8
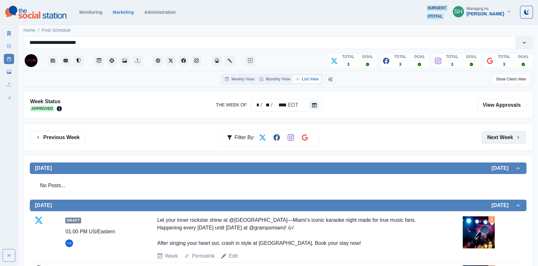
click at [492, 134] on button "Next Week" at bounding box center [504, 137] width 45 height 13
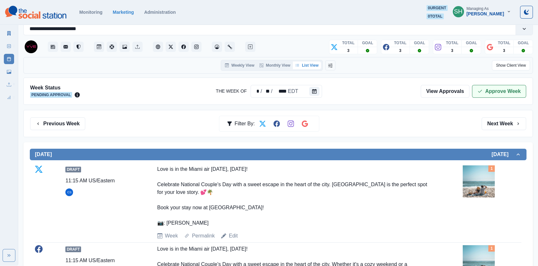
click at [502, 92] on button "Approve Week" at bounding box center [499, 91] width 54 height 13
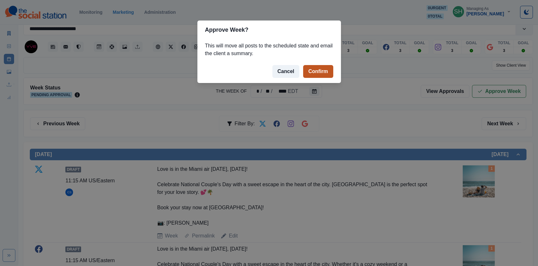
click at [319, 70] on button "Confirm" at bounding box center [318, 71] width 30 height 13
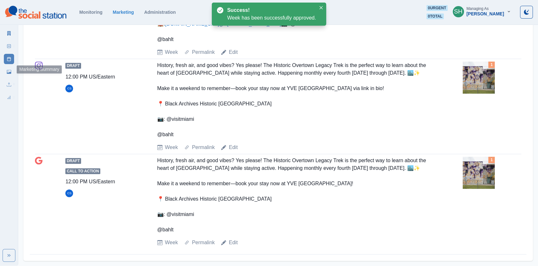
click at [8, 33] on icon at bounding box center [9, 33] width 4 height 4
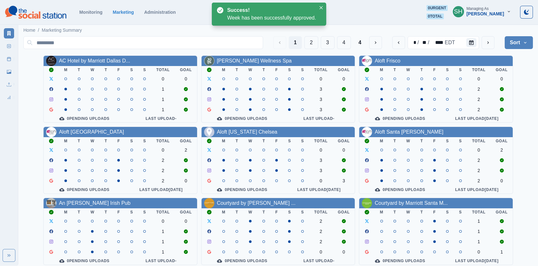
click at [508, 44] on button "Sort" at bounding box center [519, 42] width 28 height 13
click at [497, 78] on button "Pending Post Approval" at bounding box center [497, 84] width 71 height 12
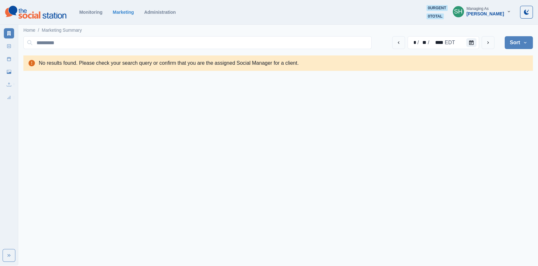
click at [486, 15] on div "[PERSON_NAME]" at bounding box center [486, 13] width 38 height 5
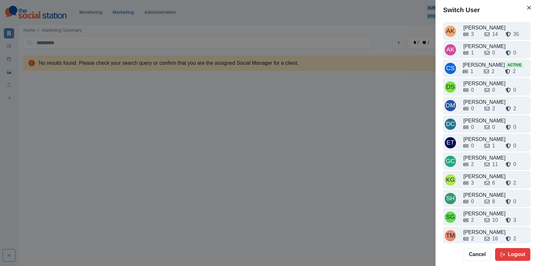
click at [404, 146] on div "Switch User AK Alex Kalogeropoulos 3 14 35 AK Alicia Kalogeropoulos 1 0 0 CS Cr…" at bounding box center [269, 133] width 538 height 266
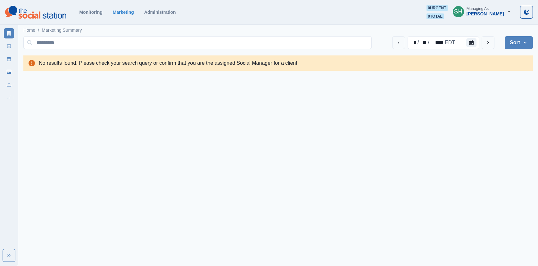
click at [484, 15] on div "[PERSON_NAME]" at bounding box center [486, 13] width 38 height 5
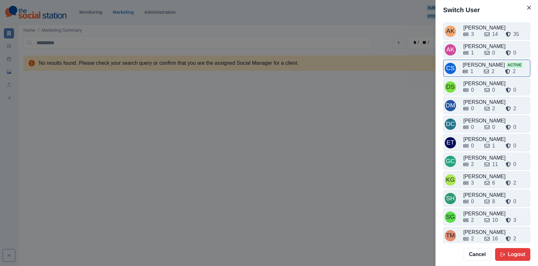
click at [478, 65] on div "1 2 2" at bounding box center [496, 70] width 66 height 10
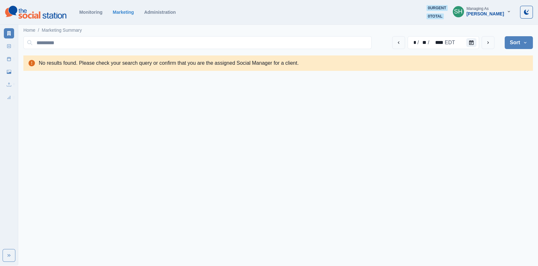
click at [487, 3] on section "Monitoring Marketing Administration 0 urgent 0 total SH Managing As Crizalyn Se…" at bounding box center [269, 12] width 538 height 25
click at [487, 9] on div "Managing As" at bounding box center [478, 8] width 22 height 4
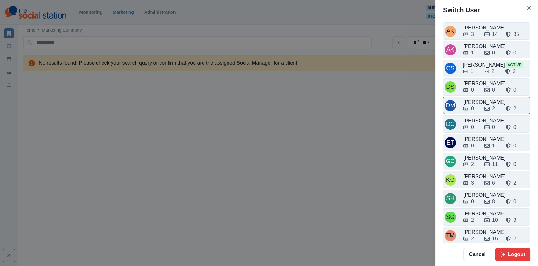
click at [481, 99] on div "[PERSON_NAME]" at bounding box center [495, 102] width 65 height 8
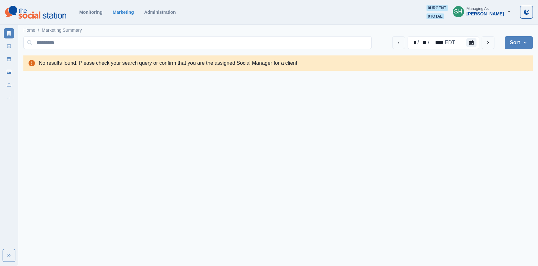
click at [479, 8] on div "Managing As" at bounding box center [478, 8] width 22 height 4
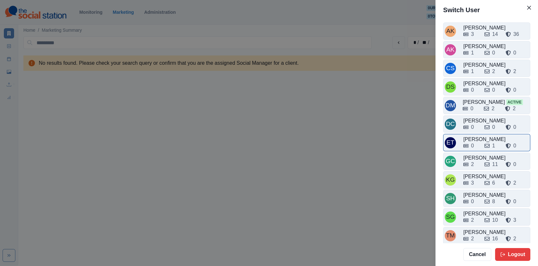
click at [484, 139] on div "0 1 0" at bounding box center [495, 144] width 65 height 10
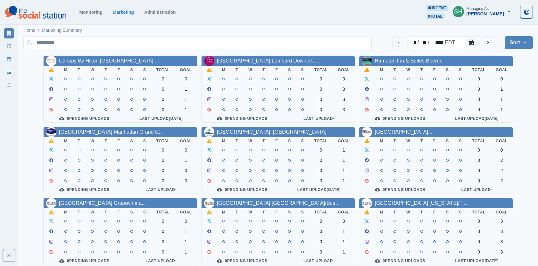
click at [488, 16] on div "[PERSON_NAME]" at bounding box center [486, 13] width 38 height 5
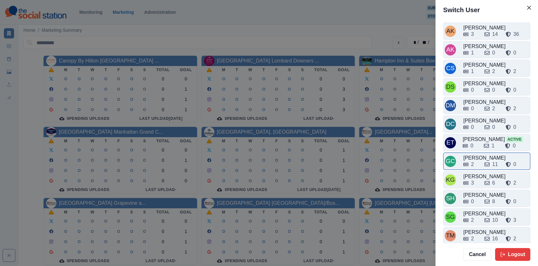
click at [484, 163] on div "2 11 0" at bounding box center [495, 165] width 65 height 8
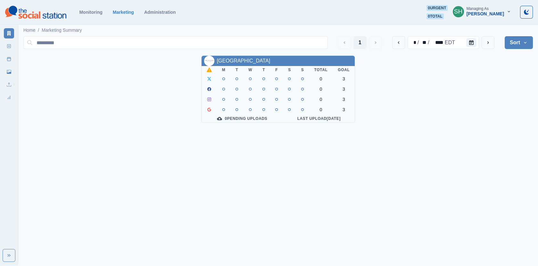
click at [488, 12] on div "[PERSON_NAME]" at bounding box center [486, 13] width 38 height 5
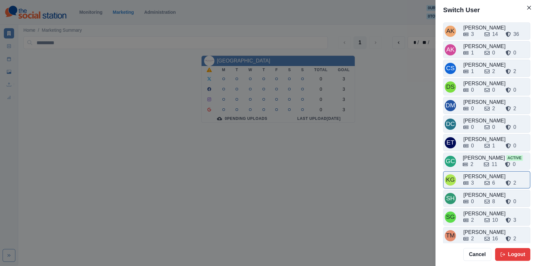
click at [480, 181] on div "3 6 2" at bounding box center [495, 183] width 65 height 8
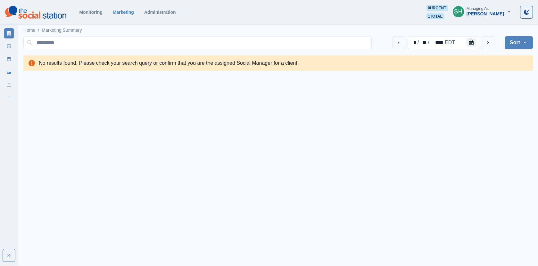
click at [485, 12] on div "[PERSON_NAME]" at bounding box center [486, 13] width 38 height 5
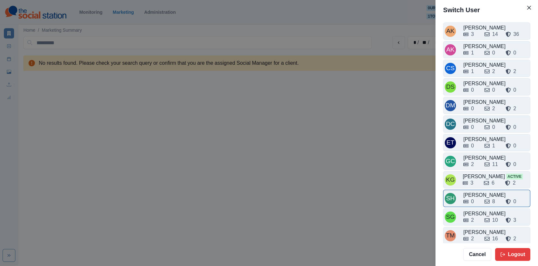
click at [479, 199] on div "0" at bounding box center [471, 202] width 16 height 8
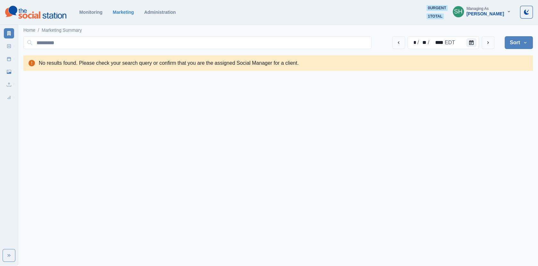
click at [485, 12] on div "[PERSON_NAME]" at bounding box center [486, 13] width 38 height 5
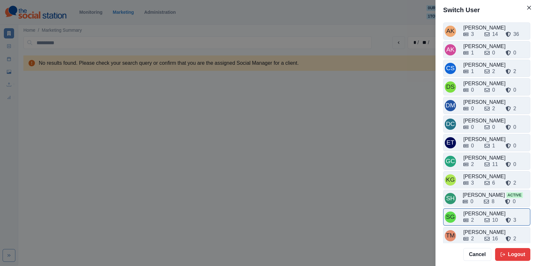
click at [478, 214] on div "2 10 3" at bounding box center [495, 219] width 65 height 10
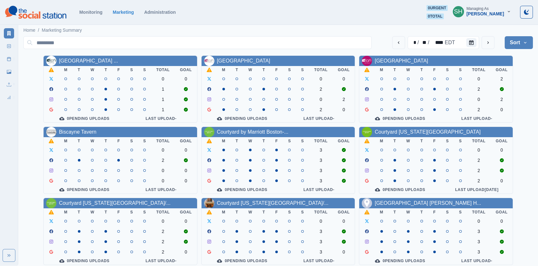
click at [481, 13] on div "[PERSON_NAME]" at bounding box center [486, 13] width 38 height 5
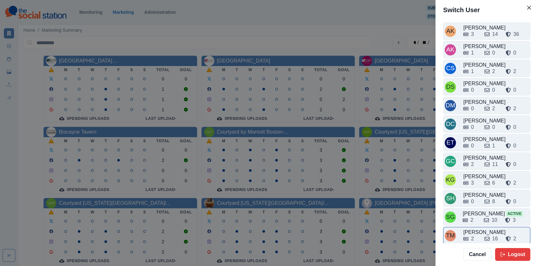
click at [482, 232] on div "2 16 2" at bounding box center [495, 237] width 65 height 10
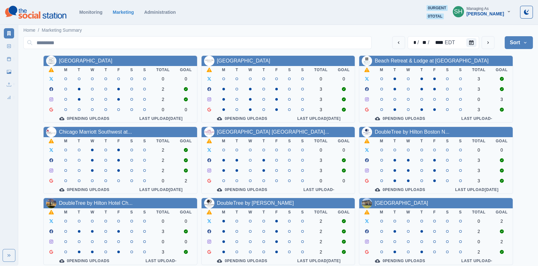
click at [492, 12] on div "[PERSON_NAME]" at bounding box center [486, 13] width 38 height 5
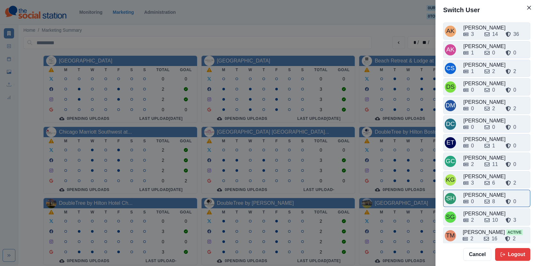
click at [481, 191] on div "[PERSON_NAME]" at bounding box center [495, 195] width 65 height 8
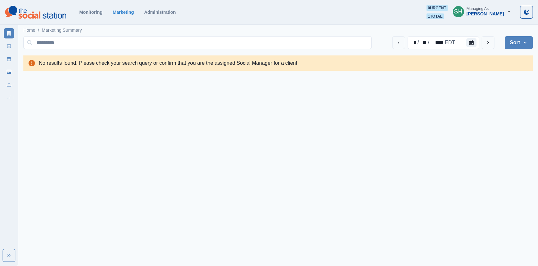
click at [515, 44] on button "Sort" at bounding box center [519, 42] width 28 height 13
click at [484, 57] on span "Client Name" at bounding box center [500, 60] width 55 height 8
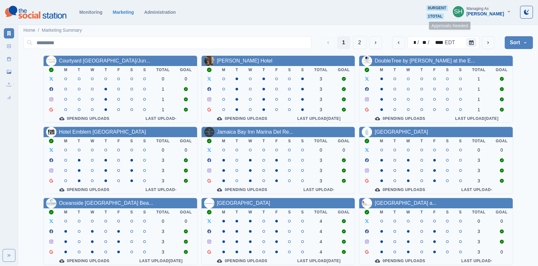
click at [444, 16] on span "1 total" at bounding box center [435, 16] width 17 height 6
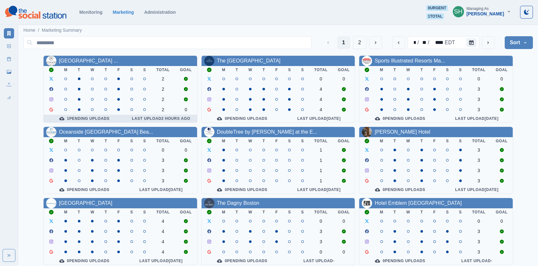
click at [104, 120] on div "1 Pending Uploads" at bounding box center [84, 118] width 71 height 5
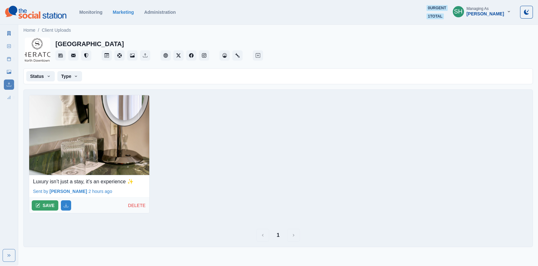
click at [94, 178] on p "Luxury isn’t just a stay, it’s an experience ✨" at bounding box center [89, 182] width 113 height 8
copy p "Luxury isn’t just a stay, it’s an experience ✨"
click at [46, 201] on button "SAVE" at bounding box center [45, 205] width 27 height 10
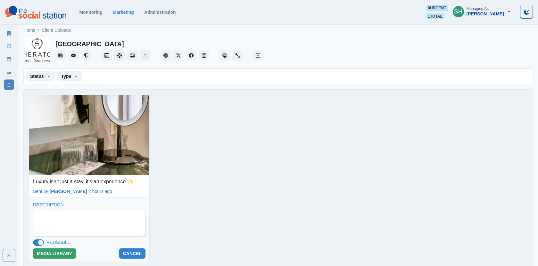
click at [59, 222] on textarea at bounding box center [89, 224] width 113 height 26
paste textarea "**********"
type textarea "**********"
click at [50, 254] on button "MEDIA LIBRARY" at bounding box center [54, 253] width 43 height 10
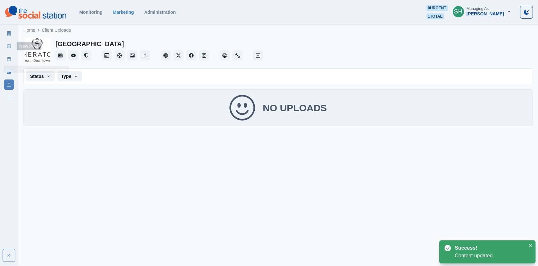
click at [9, 46] on icon at bounding box center [9, 46] width 4 height 4
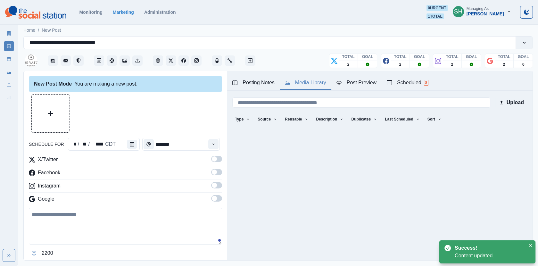
click at [307, 86] on button "Media Library" at bounding box center [306, 82] width 52 height 13
click at [424, 81] on div "Scheduled 8" at bounding box center [408, 83] width 42 height 8
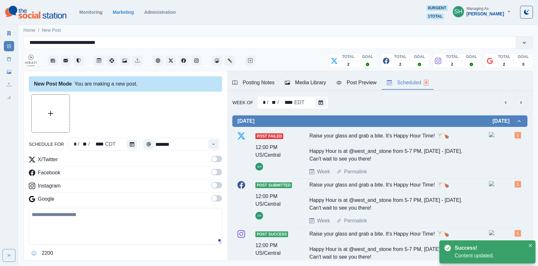
click at [520, 106] on button "next" at bounding box center [521, 102] width 13 height 13
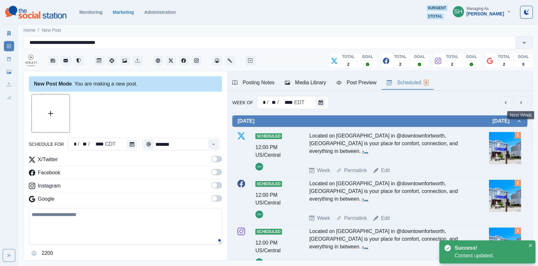
click at [521, 98] on button "next" at bounding box center [521, 102] width 13 height 13
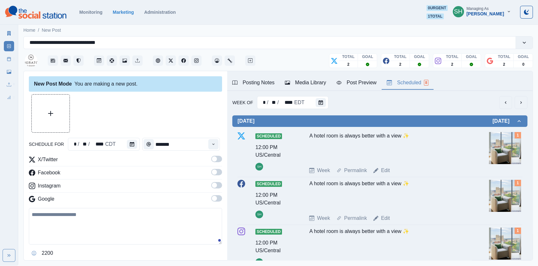
click at [521, 98] on button "next" at bounding box center [521, 102] width 13 height 13
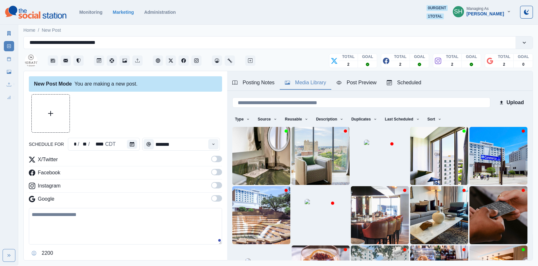
click at [311, 85] on div "Media Library" at bounding box center [305, 83] width 41 height 8
click at [259, 157] on img at bounding box center [261, 156] width 58 height 58
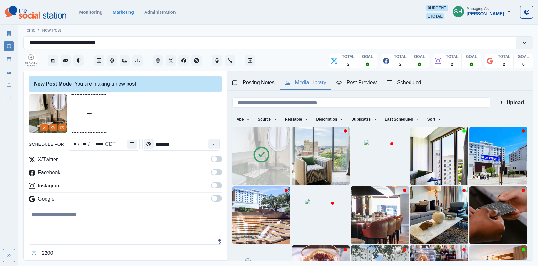
click at [147, 204] on div "Google" at bounding box center [125, 200] width 193 height 10
click at [146, 215] on textarea at bounding box center [125, 226] width 193 height 37
paste textarea "**********"
type textarea "**********"
click at [131, 145] on icon "Calendar" at bounding box center [132, 144] width 4 height 4
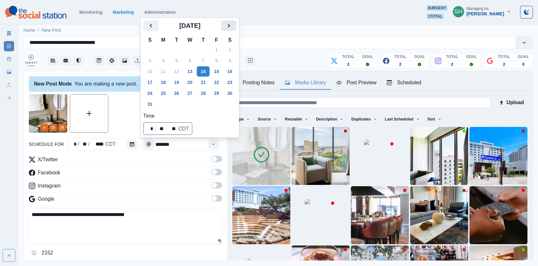
click at [233, 22] on icon "Next" at bounding box center [229, 26] width 8 height 8
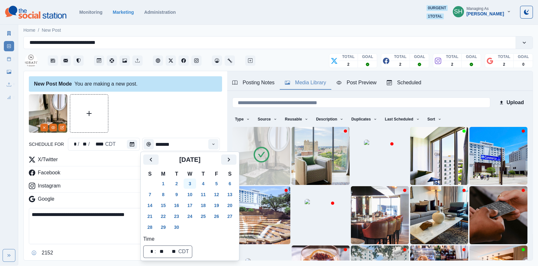
click at [190, 183] on button "3" at bounding box center [190, 184] width 13 height 10
click at [185, 113] on div at bounding box center [125, 113] width 193 height 38
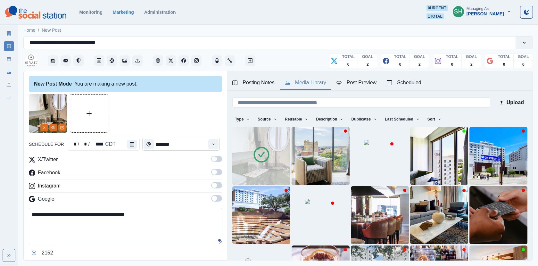
click at [209, 144] on input "*******" at bounding box center [181, 144] width 78 height 13
click at [214, 145] on icon "Time" at bounding box center [213, 144] width 4 height 4
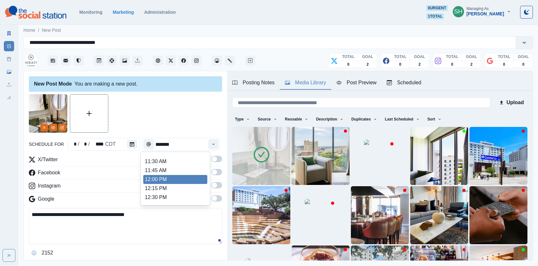
click at [170, 179] on li "12:00 PM" at bounding box center [175, 179] width 64 height 9
type input "********"
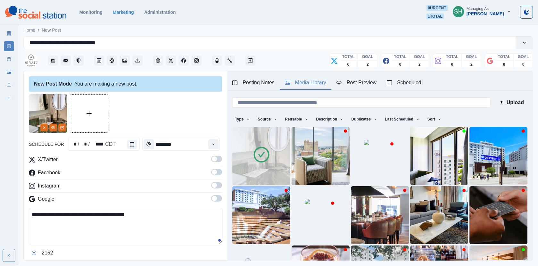
click at [219, 159] on span at bounding box center [216, 159] width 11 height 6
click at [219, 173] on span at bounding box center [216, 172] width 11 height 6
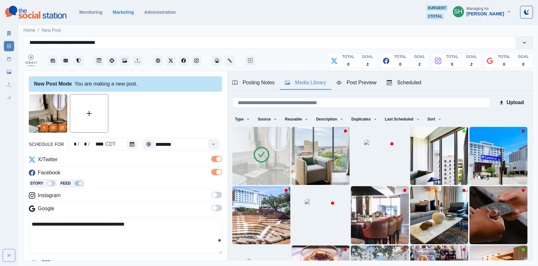
click at [217, 195] on span at bounding box center [216, 195] width 11 height 6
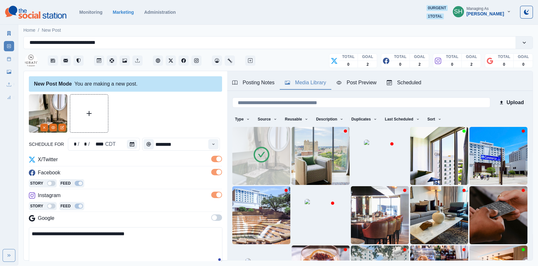
click at [217, 219] on span at bounding box center [216, 217] width 11 height 6
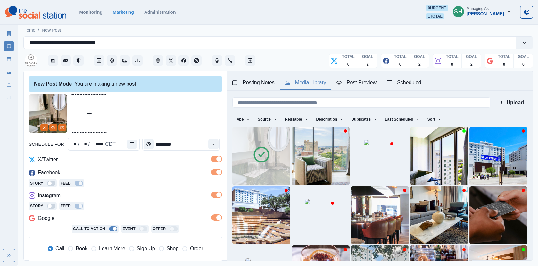
scroll to position [109, 0]
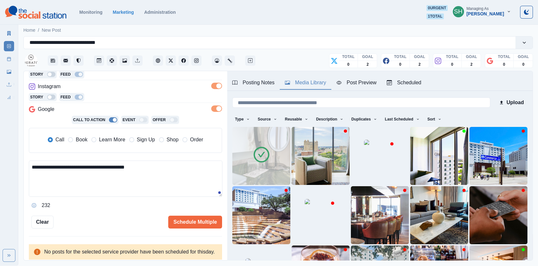
click at [81, 139] on span "Book" at bounding box center [82, 140] width 12 height 8
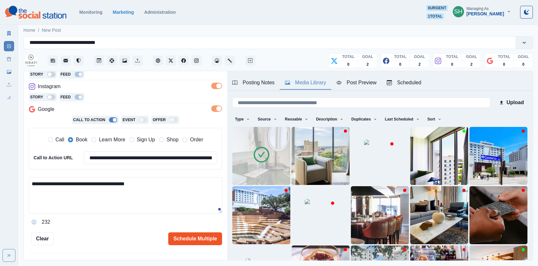
click at [198, 240] on button "Schedule Multiple" at bounding box center [195, 238] width 54 height 13
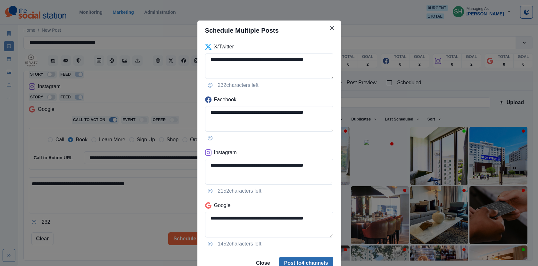
click at [320, 258] on button "Post to 4 channels" at bounding box center [306, 263] width 54 height 13
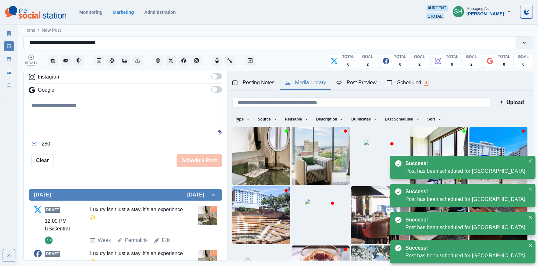
scroll to position [252, 0]
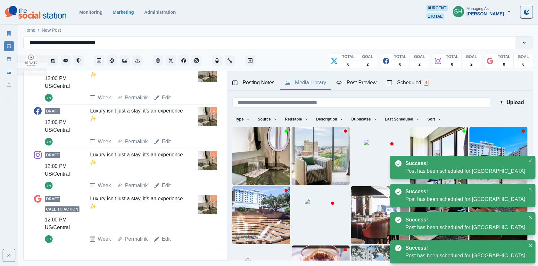
click at [6, 58] on link "Post Schedule" at bounding box center [9, 59] width 10 height 10
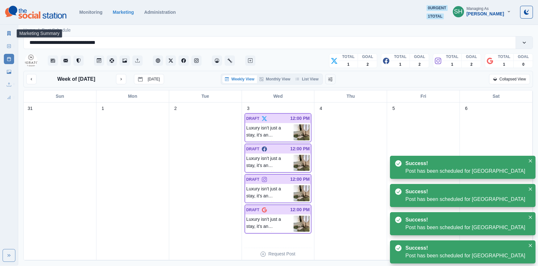
click at [10, 33] on icon at bounding box center [9, 33] width 4 height 4
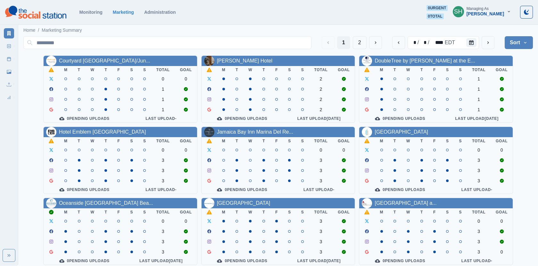
click at [497, 15] on div "[PERSON_NAME]" at bounding box center [486, 13] width 38 height 5
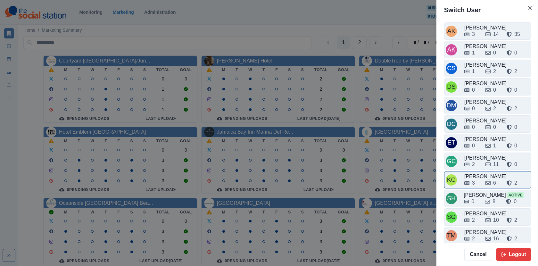
scroll to position [2, 0]
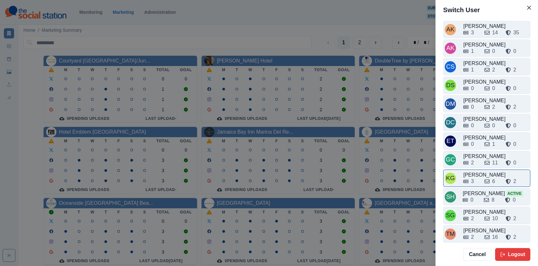
click at [482, 171] on div "[PERSON_NAME]" at bounding box center [495, 175] width 65 height 8
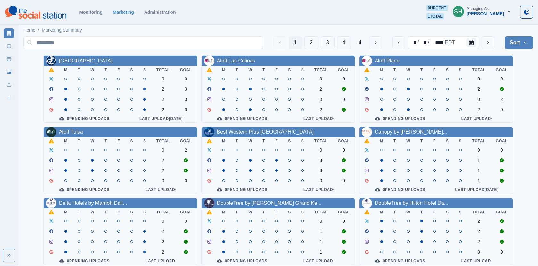
click at [434, 13] on div "0 urgent 1 total" at bounding box center [437, 12] width 21 height 14
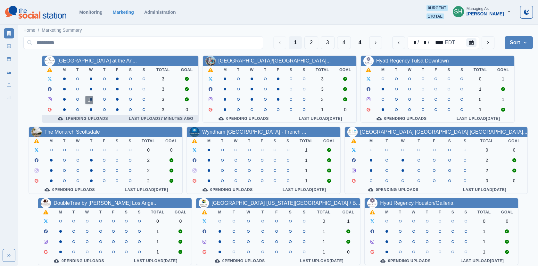
click at [86, 117] on div "1 Pending Uploads" at bounding box center [82, 118] width 71 height 5
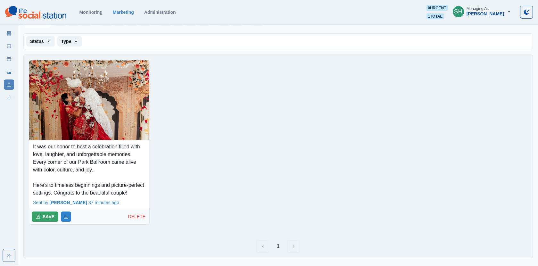
scroll to position [42, 0]
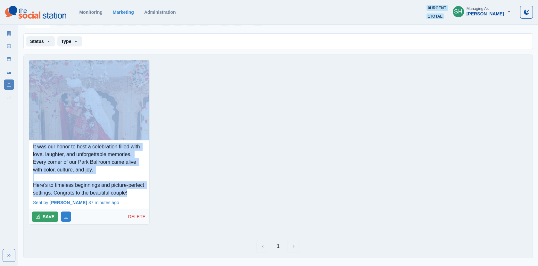
drag, startPoint x: 56, startPoint y: 192, endPoint x: 20, endPoint y: 132, distance: 70.3
click at [20, 132] on main "Home / Client Uploads Sheraton Park Hotel at the Anaheim Resort Status Pending …" at bounding box center [278, 127] width 520 height 278
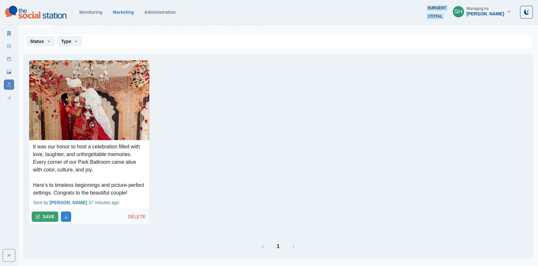
click at [51, 156] on p "It was our honor to host a celebration filled with love, laughter, and unforget…" at bounding box center [89, 170] width 113 height 54
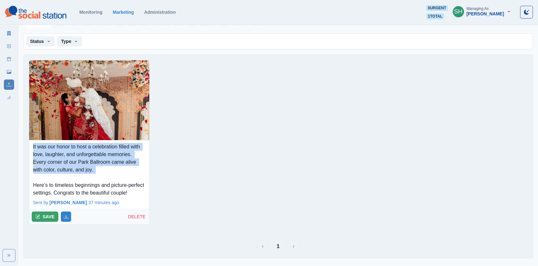
click at [51, 156] on p "It was our honor to host a celebration filled with love, laughter, and unforget…" at bounding box center [89, 170] width 113 height 54
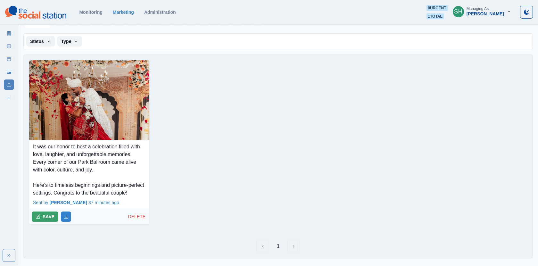
click at [56, 191] on p "It was our honor to host a celebration filled with love, laughter, and unforget…" at bounding box center [89, 170] width 113 height 54
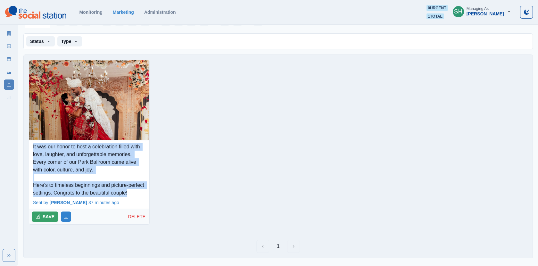
drag, startPoint x: 54, startPoint y: 192, endPoint x: 30, endPoint y: 140, distance: 57.2
click at [30, 140] on div "It was our honor to host a celebration filled with love, laughter, and unforget…" at bounding box center [89, 168] width 120 height 56
copy p "It was our honor to host a celebration filled with love, laughter, and unforget…"
click at [44, 214] on button "SAVE" at bounding box center [45, 217] width 27 height 10
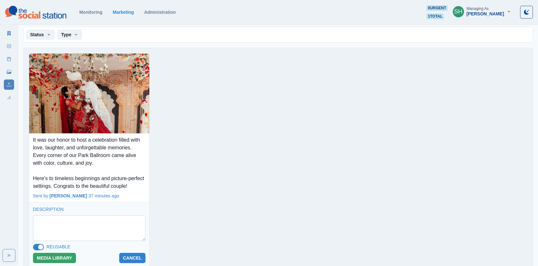
click at [50, 230] on textarea at bounding box center [89, 228] width 113 height 26
paste textarea "**********"
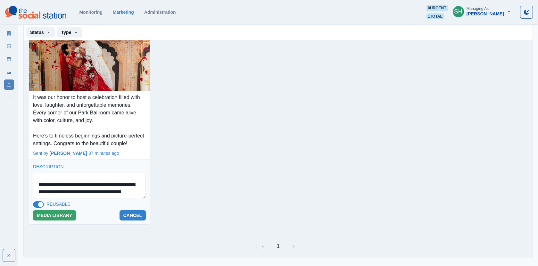
scroll to position [91, 0]
type textarea "**********"
click at [60, 217] on button "MEDIA LIBRARY" at bounding box center [54, 215] width 43 height 10
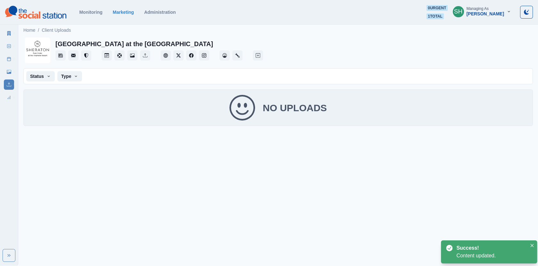
scroll to position [0, 0]
click at [10, 41] on link "New Post" at bounding box center [9, 46] width 10 height 10
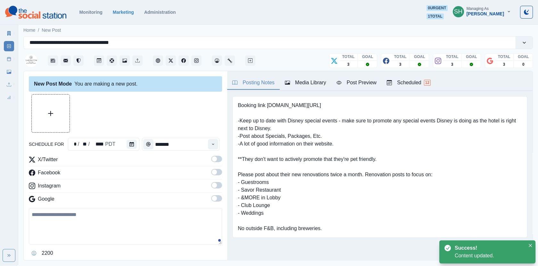
click at [317, 79] on div "Media Library" at bounding box center [305, 83] width 41 height 8
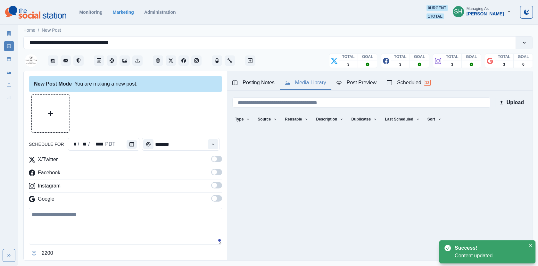
click at [143, 213] on textarea at bounding box center [125, 226] width 193 height 37
paste textarea "**********"
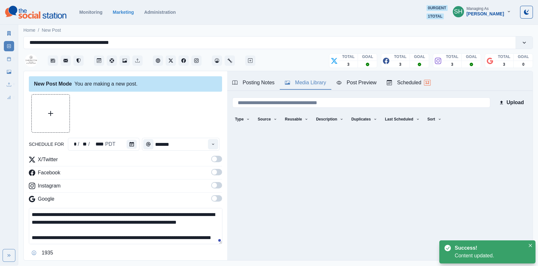
scroll to position [12, 0]
type textarea "**********"
click at [219, 160] on span at bounding box center [216, 159] width 11 height 6
click at [219, 173] on span at bounding box center [216, 172] width 11 height 6
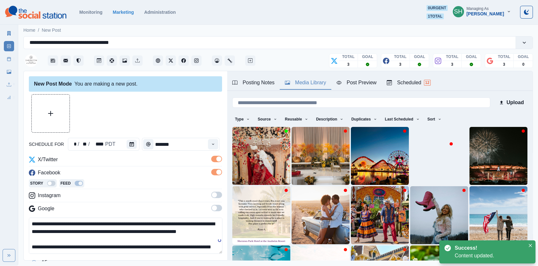
click at [219, 199] on label at bounding box center [216, 197] width 11 height 10
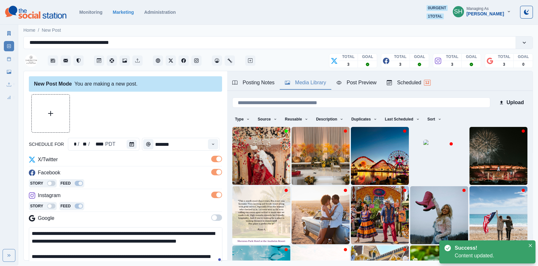
click at [216, 219] on span at bounding box center [216, 217] width 11 height 6
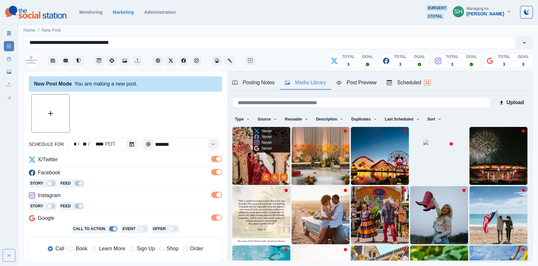
click at [246, 178] on img at bounding box center [261, 156] width 58 height 58
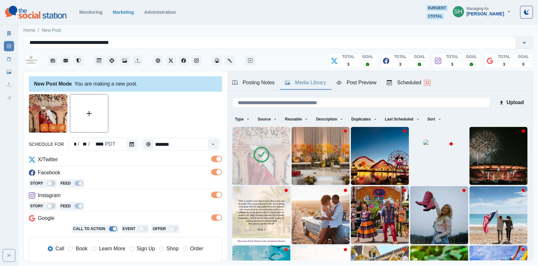
click at [401, 93] on div "Upload Type Any Image Video Source Any Upload Social Manager Found: Instagram F…" at bounding box center [379, 208] width 305 height 234
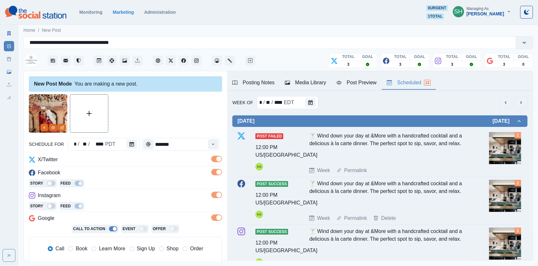
click at [401, 82] on div "Scheduled 12" at bounding box center [409, 83] width 44 height 8
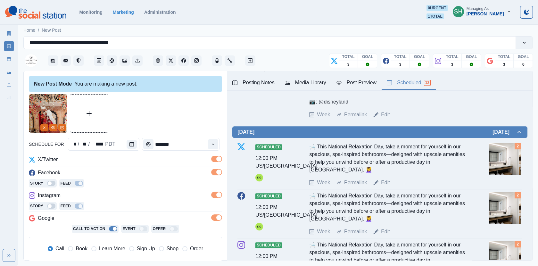
scroll to position [620, 0]
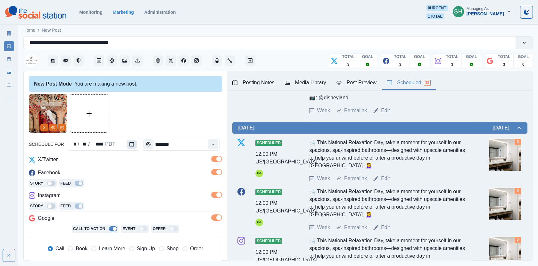
click at [130, 143] on icon "Calendar" at bounding box center [131, 144] width 4 height 4
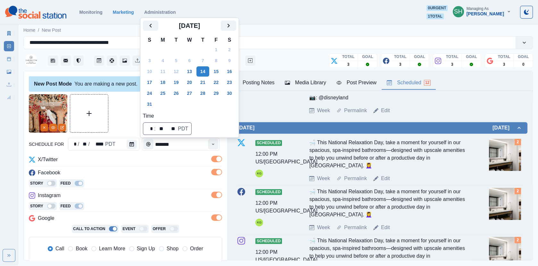
click at [122, 119] on div at bounding box center [125, 113] width 193 height 38
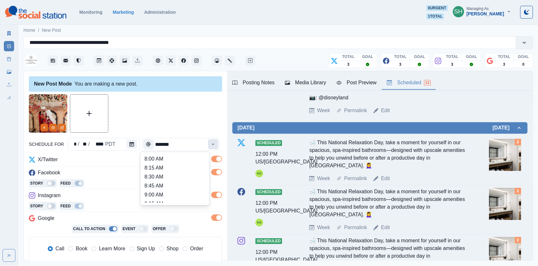
click at [212, 143] on button "Time" at bounding box center [213, 144] width 10 height 10
click at [166, 174] on li "11:00 AM" at bounding box center [175, 176] width 64 height 9
type input "********"
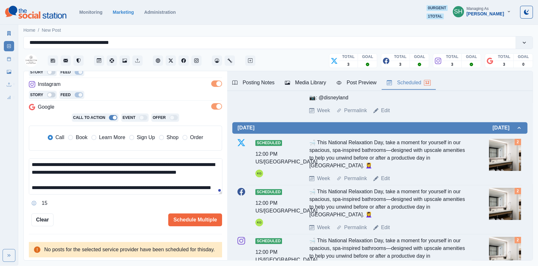
click at [82, 137] on span "Book" at bounding box center [82, 138] width 12 height 8
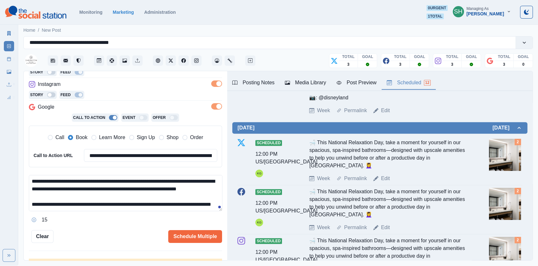
scroll to position [0, 0]
click at [363, 78] on button "Post Preview" at bounding box center [356, 82] width 50 height 13
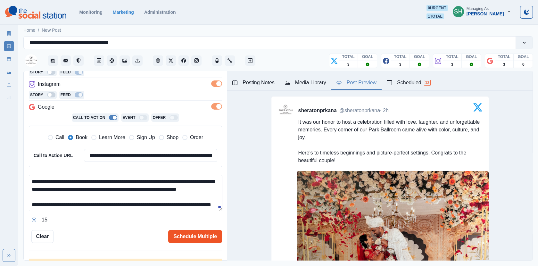
click at [202, 234] on button "Schedule Multiple" at bounding box center [195, 236] width 54 height 13
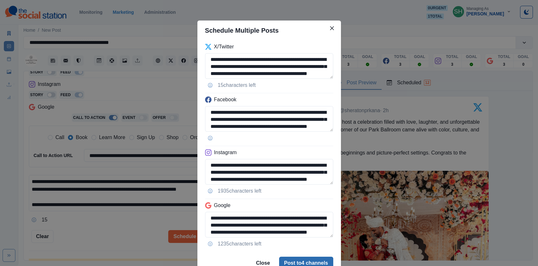
click at [305, 261] on button "Post to 4 channels" at bounding box center [306, 263] width 54 height 13
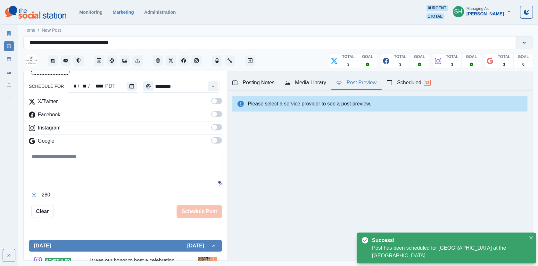
scroll to position [111, 0]
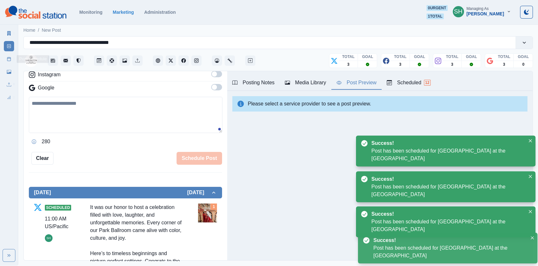
click at [9, 58] on icon at bounding box center [9, 59] width 4 height 4
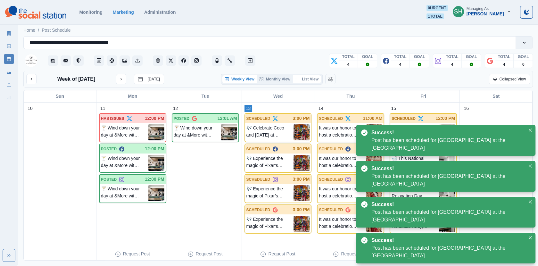
click at [304, 82] on button "List View" at bounding box center [307, 79] width 28 height 8
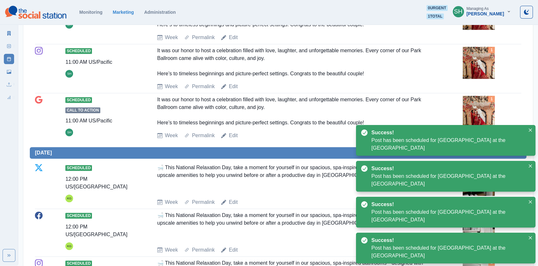
scroll to position [713, 0]
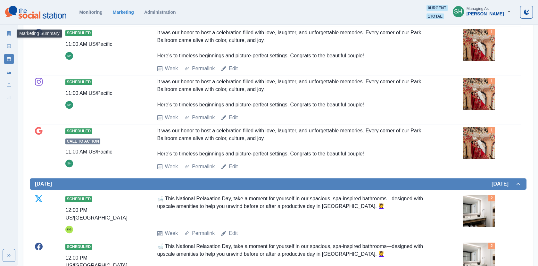
click at [4, 35] on link "Marketing Summary" at bounding box center [9, 33] width 10 height 10
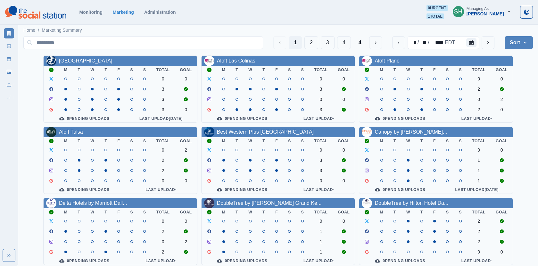
click at [480, 12] on div "[PERSON_NAME]" at bounding box center [486, 13] width 38 height 5
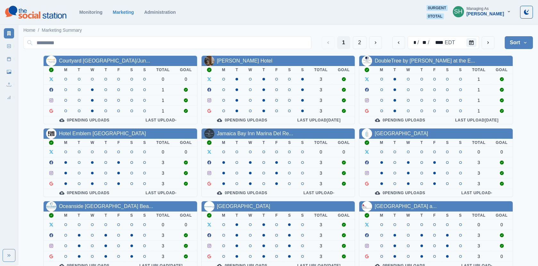
click at [489, 20] on section "Monitoring Marketing Administration 0 urgent 0 total SH Managing As [PERSON_NAM…" at bounding box center [269, 12] width 538 height 25
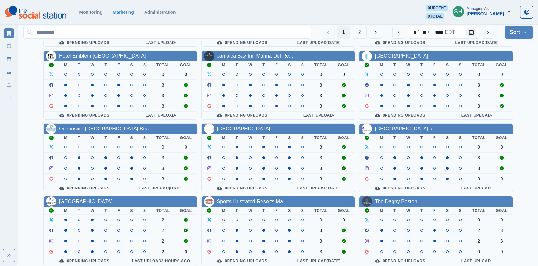
click at [487, 10] on div "Managing As" at bounding box center [478, 8] width 22 height 4
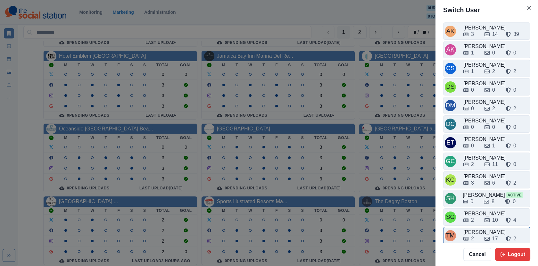
click at [472, 232] on div "2 17 2" at bounding box center [495, 237] width 65 height 10
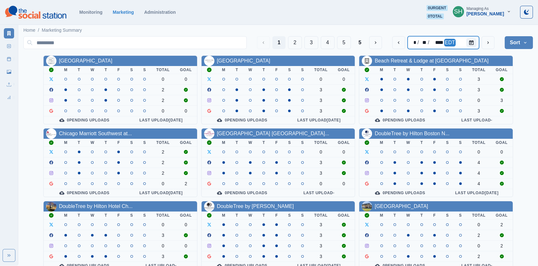
click at [460, 44] on div "* / ** / **** EDT" at bounding box center [443, 42] width 71 height 13
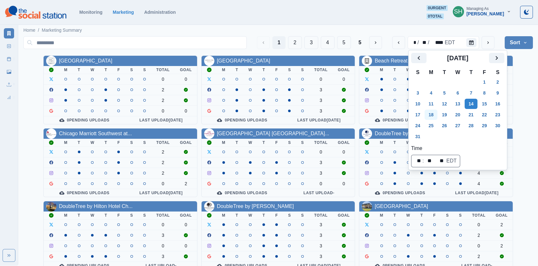
click at [430, 113] on button "18" at bounding box center [431, 115] width 13 height 10
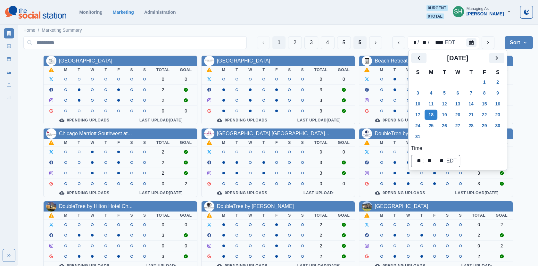
click at [361, 40] on button "5" at bounding box center [360, 42] width 13 height 13
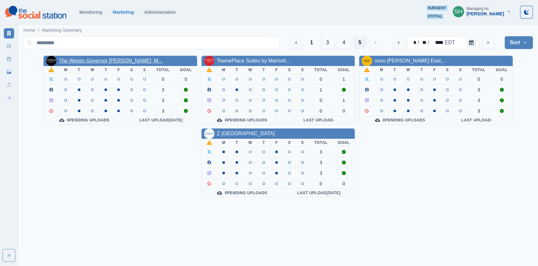
click at [107, 61] on link "The Westin Governor [PERSON_NAME], M..." at bounding box center [111, 60] width 104 height 5
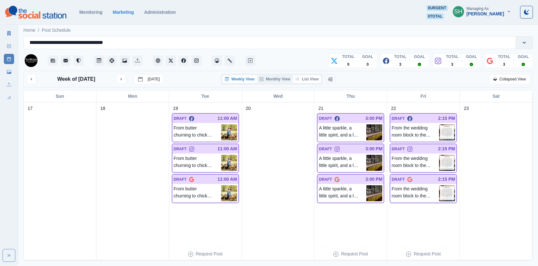
click at [316, 80] on button "List View" at bounding box center [307, 79] width 28 height 8
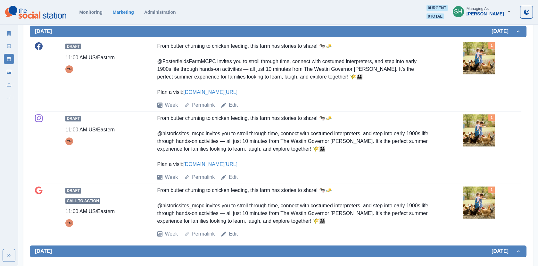
scroll to position [175, 0]
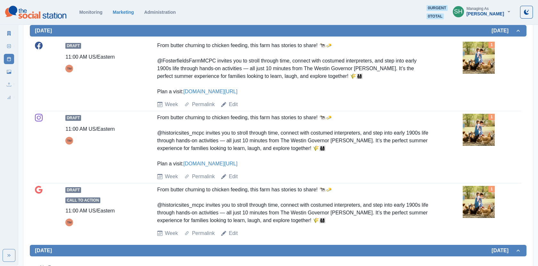
click at [483, 60] on img at bounding box center [479, 58] width 32 height 32
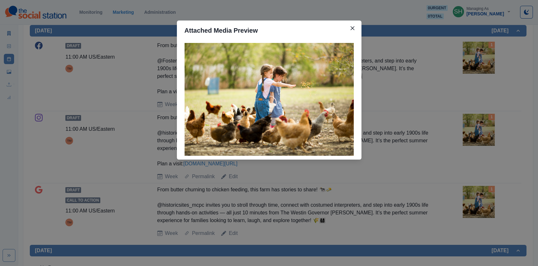
click at [455, 88] on div "Attached Media Preview" at bounding box center [269, 133] width 538 height 266
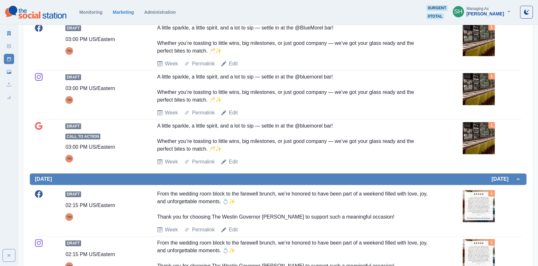
scroll to position [556, 0]
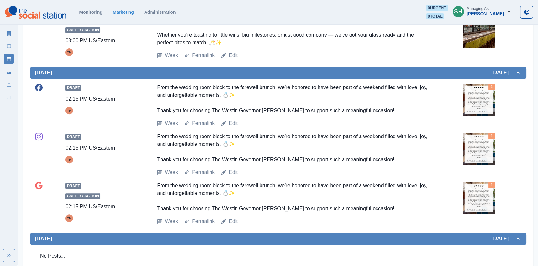
click at [472, 102] on img at bounding box center [479, 100] width 32 height 32
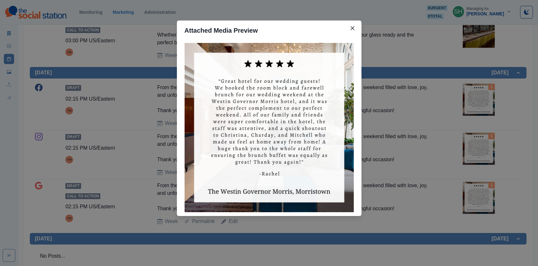
click at [433, 102] on div "Attached Media Preview" at bounding box center [269, 133] width 538 height 266
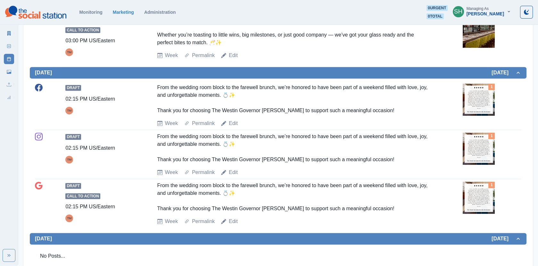
click at [484, 102] on img at bounding box center [479, 100] width 32 height 32
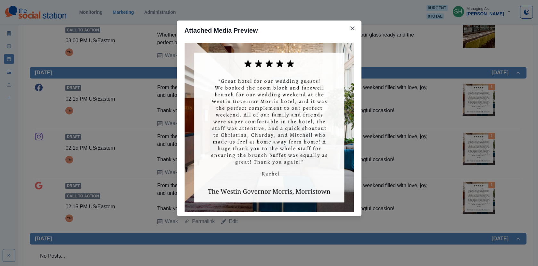
click at [459, 100] on div "Attached Media Preview" at bounding box center [269, 133] width 538 height 266
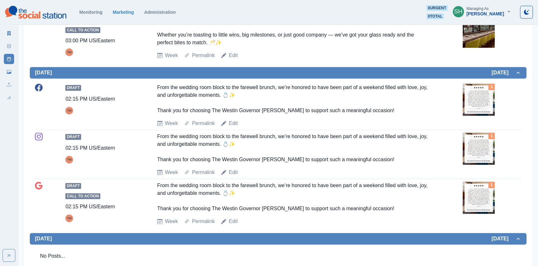
click at [478, 106] on img at bounding box center [479, 100] width 32 height 32
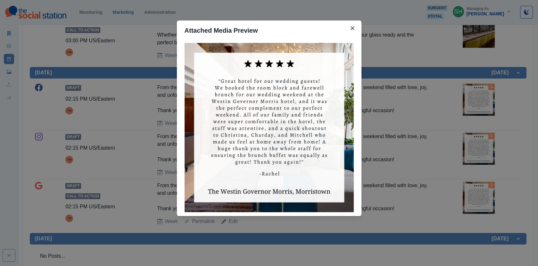
click at [478, 106] on div "Attached Media Preview" at bounding box center [269, 133] width 538 height 266
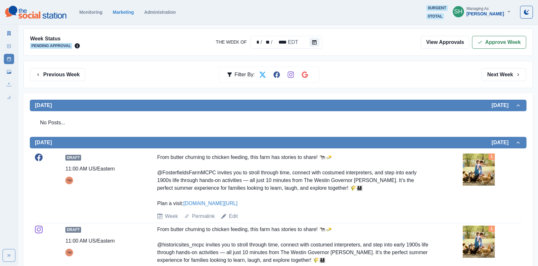
scroll to position [0, 0]
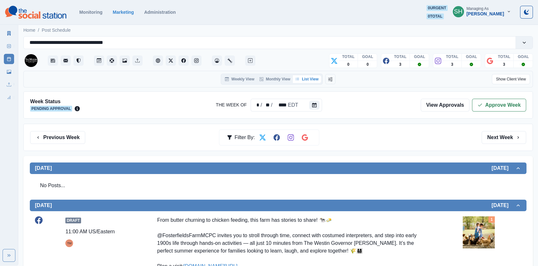
click at [493, 95] on div "Week Status Pending Approval The Week Of * / ** / **** EDT View Approvals Appro…" at bounding box center [278, 104] width 510 height 27
click at [492, 106] on button "Approve Week" at bounding box center [499, 105] width 54 height 13
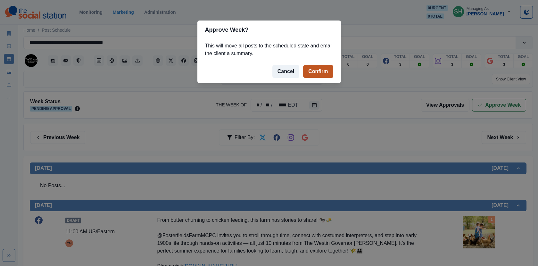
click at [331, 73] on button "Confirm" at bounding box center [318, 71] width 30 height 13
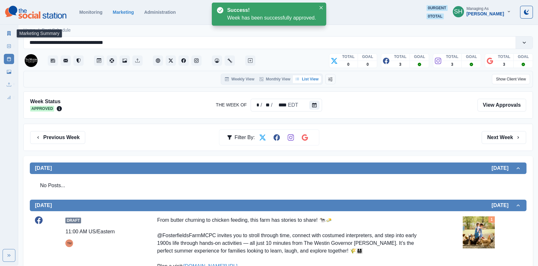
click at [7, 36] on link "Marketing Summary" at bounding box center [9, 33] width 10 height 10
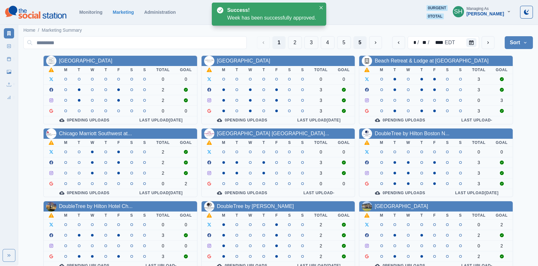
click at [358, 43] on button "5" at bounding box center [360, 42] width 13 height 13
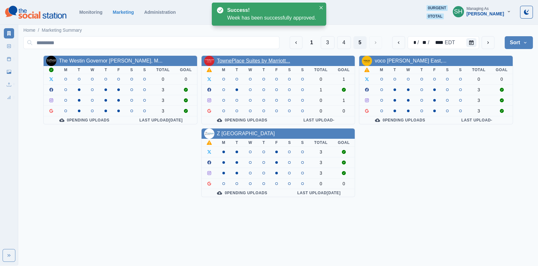
click at [246, 61] on link "TownePlace Suites by Marriott..." at bounding box center [253, 60] width 73 height 5
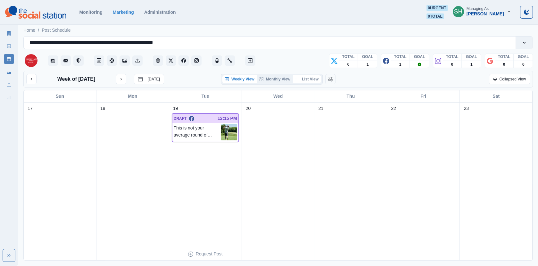
click at [305, 77] on button "List View" at bounding box center [307, 79] width 28 height 8
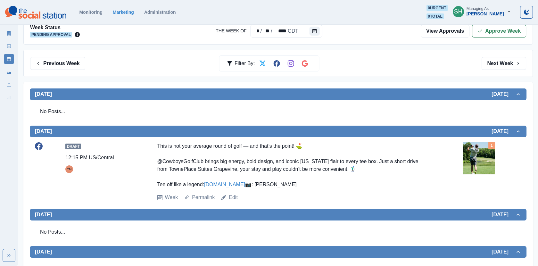
scroll to position [157, 0]
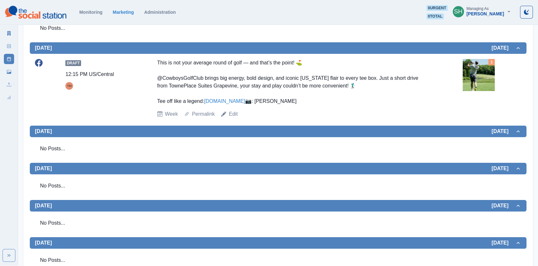
click at [472, 73] on img at bounding box center [479, 75] width 32 height 32
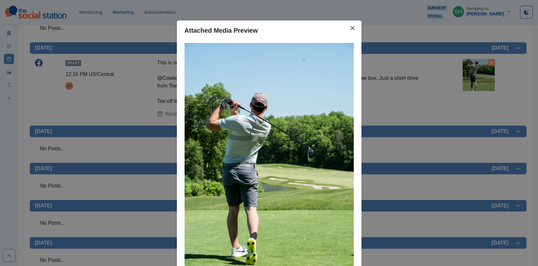
click at [460, 82] on div "Attached Media Preview" at bounding box center [269, 133] width 538 height 266
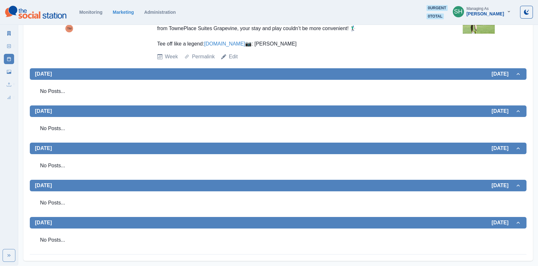
scroll to position [0, 0]
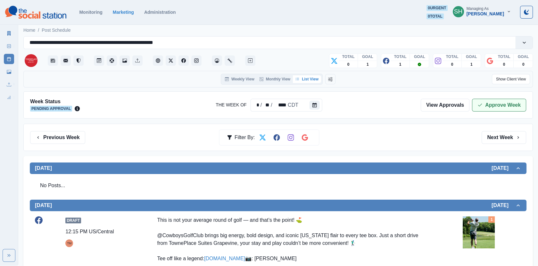
click at [497, 101] on button "Approve Week" at bounding box center [499, 105] width 54 height 13
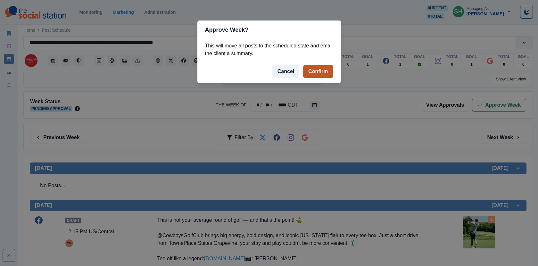
click at [321, 75] on button "Confirm" at bounding box center [318, 71] width 30 height 13
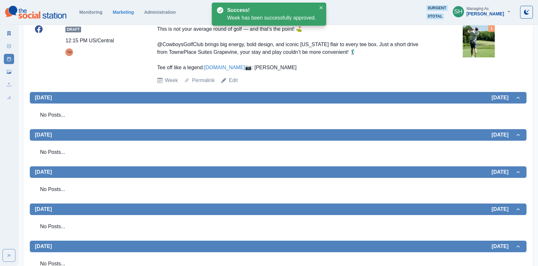
scroll to position [229, 0]
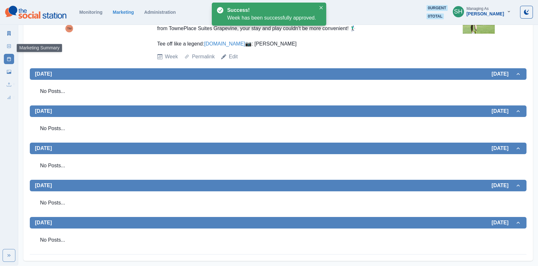
click at [6, 34] on link "Marketing Summary" at bounding box center [9, 33] width 10 height 10
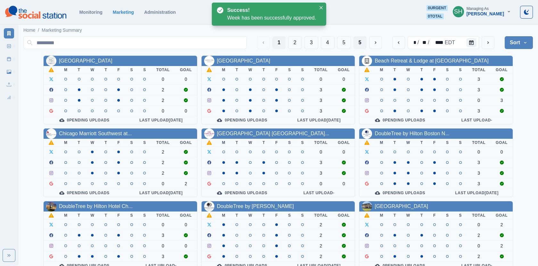
click at [364, 44] on button "5" at bounding box center [360, 42] width 13 height 13
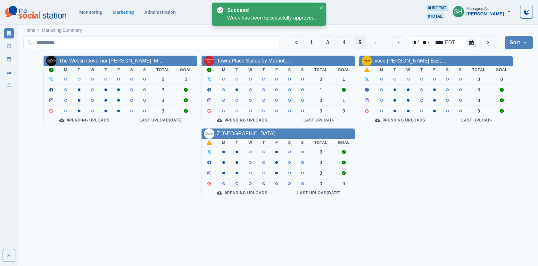
click at [407, 62] on link "voco [PERSON_NAME] East,..." at bounding box center [411, 60] width 72 height 5
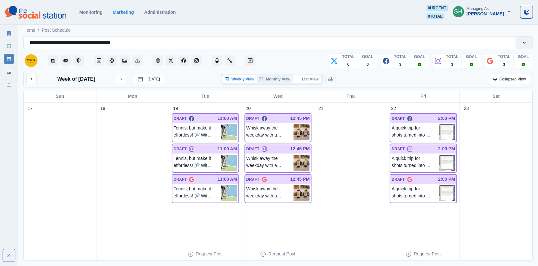
click at [320, 78] on button "List View" at bounding box center [307, 79] width 28 height 8
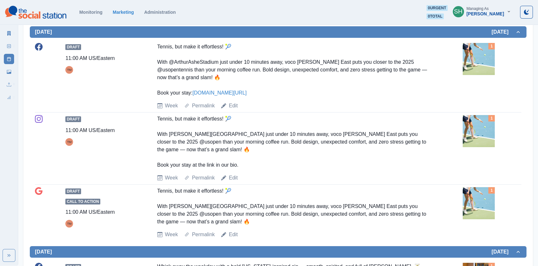
scroll to position [174, 0]
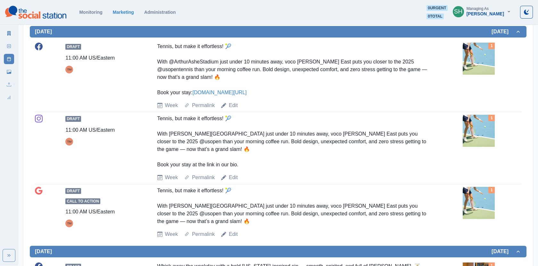
click at [475, 64] on img at bounding box center [479, 59] width 32 height 32
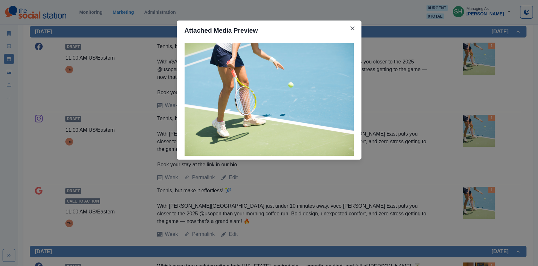
click at [475, 64] on div "Attached Media Preview" at bounding box center [269, 133] width 538 height 266
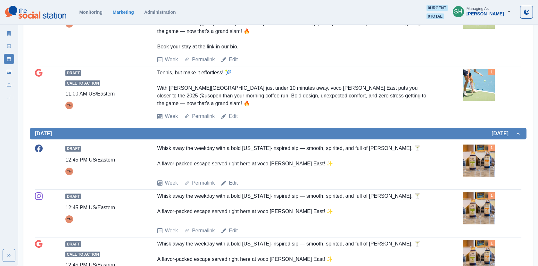
scroll to position [375, 0]
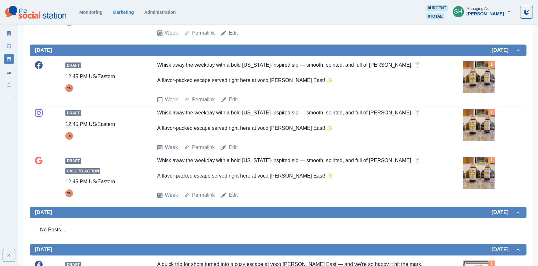
click at [484, 79] on img at bounding box center [479, 77] width 32 height 32
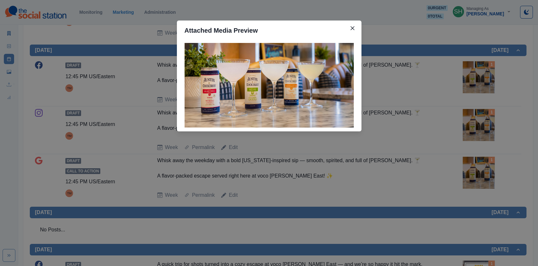
click at [484, 79] on div "Attached Media Preview" at bounding box center [269, 133] width 538 height 266
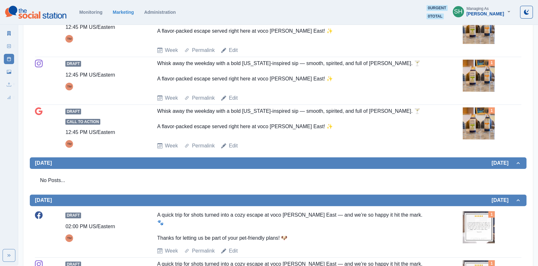
scroll to position [480, 0]
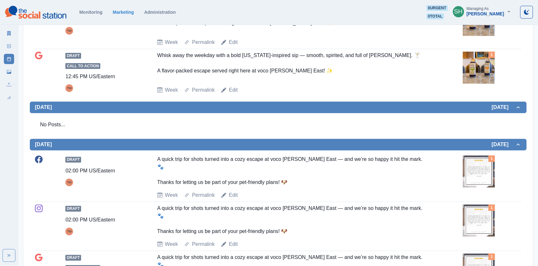
click at [493, 69] on img at bounding box center [479, 68] width 32 height 32
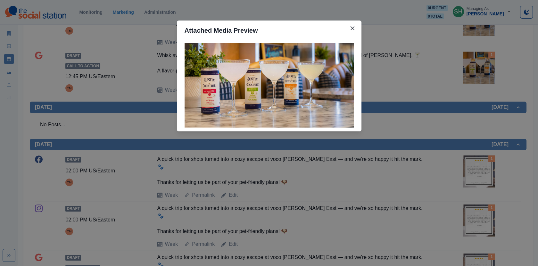
click at [460, 71] on div "Attached Media Preview" at bounding box center [269, 133] width 538 height 266
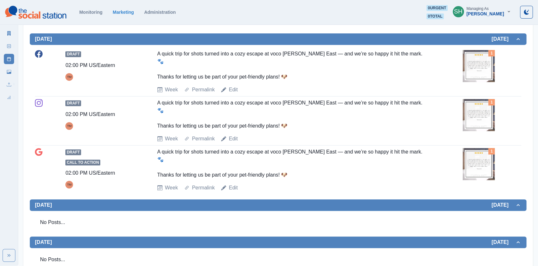
scroll to position [595, 0]
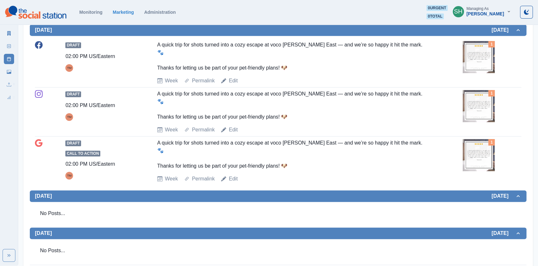
click at [485, 54] on img at bounding box center [479, 57] width 32 height 32
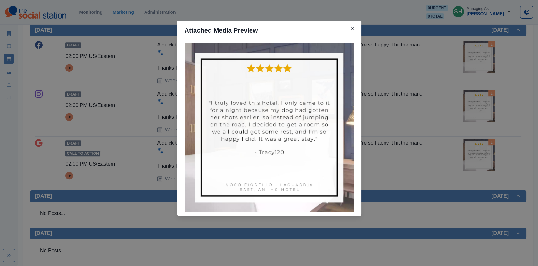
click at [424, 73] on div "Attached Media Preview" at bounding box center [269, 133] width 538 height 266
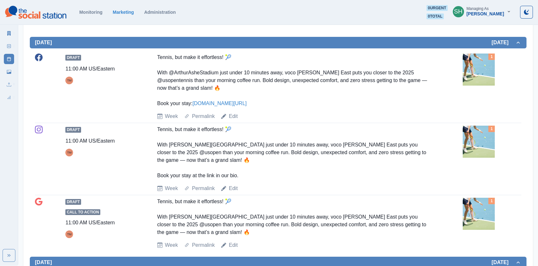
scroll to position [0, 0]
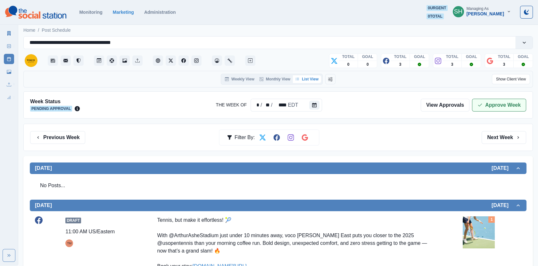
click at [483, 106] on icon "button" at bounding box center [480, 105] width 5 height 5
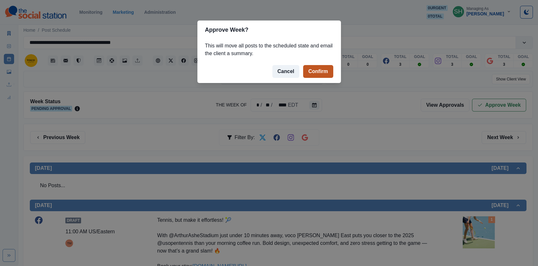
click at [323, 72] on button "Confirm" at bounding box center [318, 71] width 30 height 13
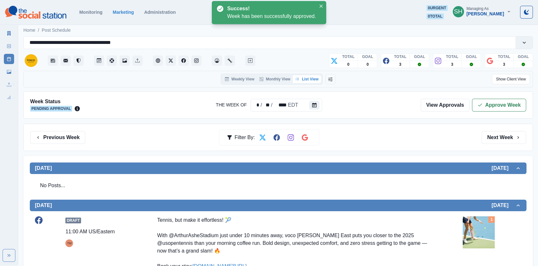
scroll to position [603, 0]
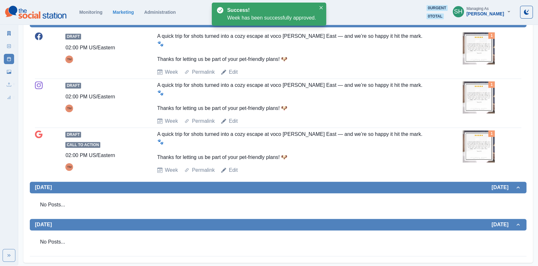
click at [485, 147] on img at bounding box center [479, 146] width 32 height 32
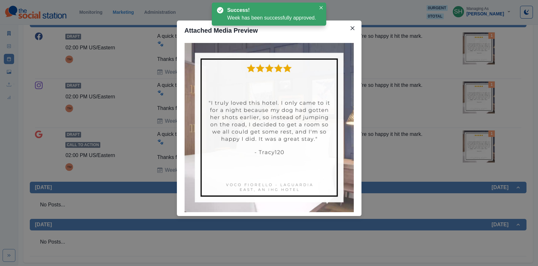
click at [403, 91] on div "Attached Media Preview" at bounding box center [269, 133] width 538 height 266
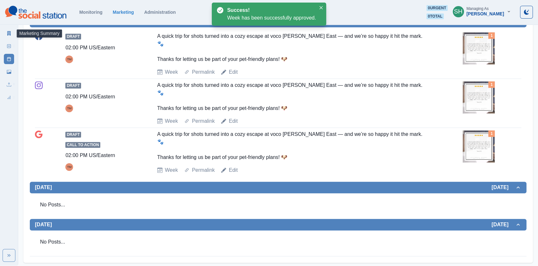
click at [9, 33] on icon at bounding box center [9, 33] width 4 height 4
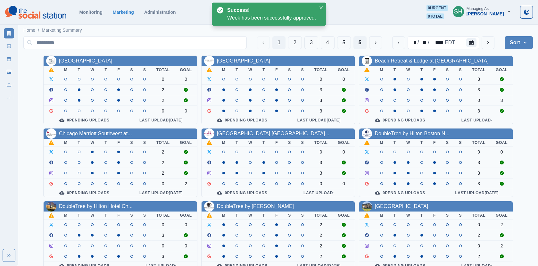
click at [357, 44] on button "5" at bounding box center [360, 42] width 13 height 13
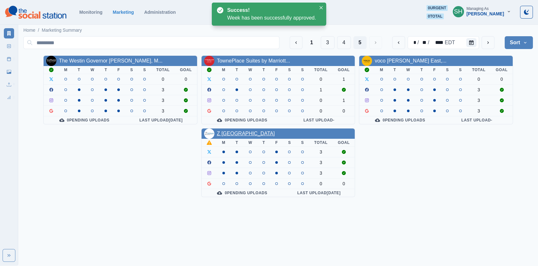
click at [248, 134] on link "Z [GEOGRAPHIC_DATA]" at bounding box center [246, 133] width 58 height 5
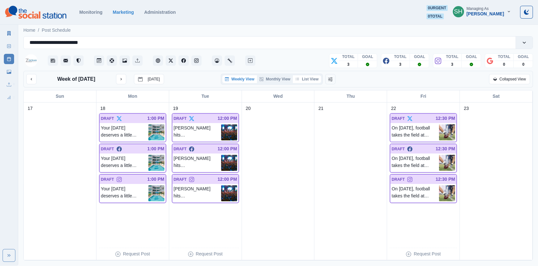
click at [311, 81] on button "List View" at bounding box center [307, 79] width 28 height 8
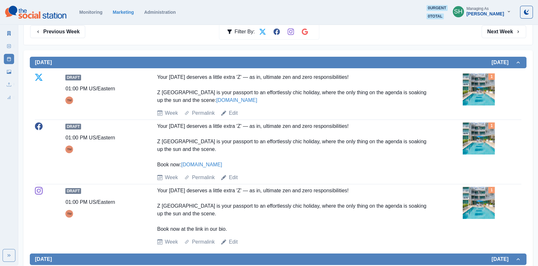
scroll to position [107, 0]
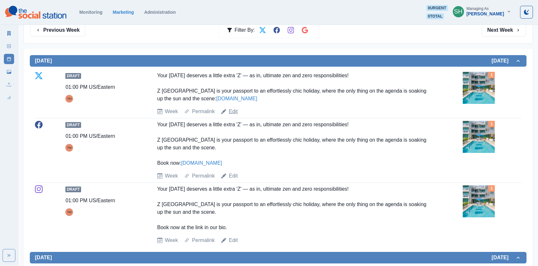
click at [232, 110] on link "Edit" at bounding box center [233, 112] width 9 height 8
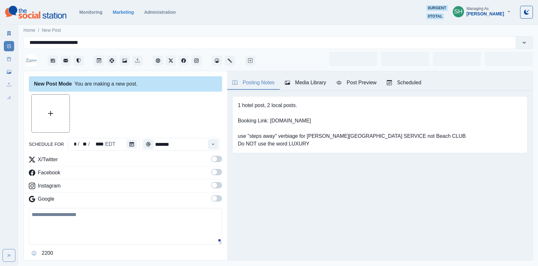
type input "*******"
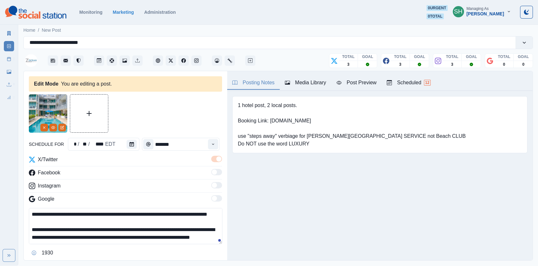
scroll to position [9, 0]
drag, startPoint x: 204, startPoint y: 229, endPoint x: 187, endPoint y: 229, distance: 17.0
click at [187, 229] on textarea "**********" at bounding box center [126, 226] width 194 height 36
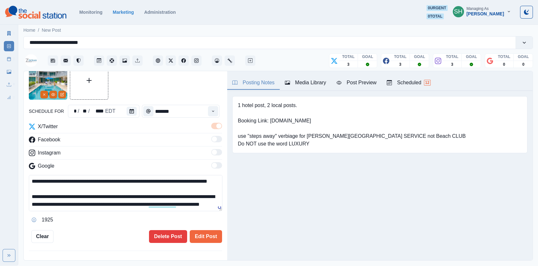
scroll to position [57, 0]
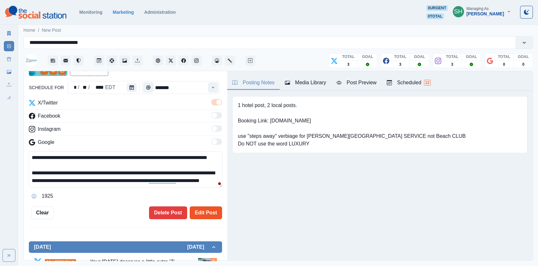
type textarea "**********"
click at [207, 211] on button "Edit Post" at bounding box center [206, 212] width 32 height 13
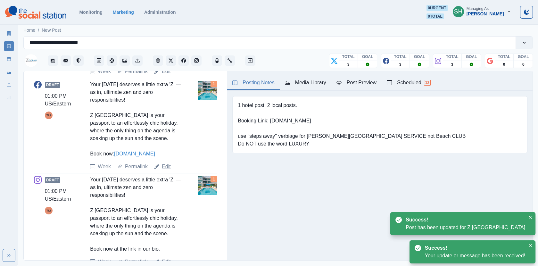
click at [165, 171] on link "Edit" at bounding box center [166, 167] width 9 height 8
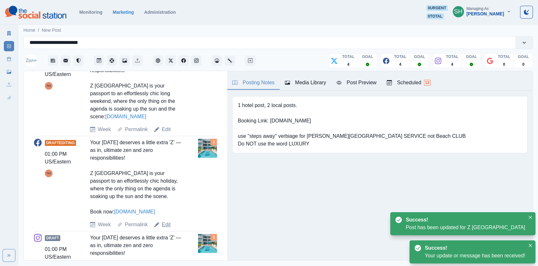
scroll to position [61, 0]
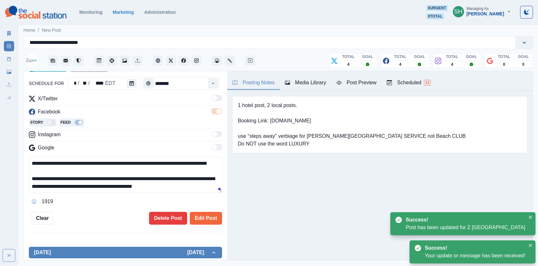
drag, startPoint x: 203, startPoint y: 185, endPoint x: 186, endPoint y: 184, distance: 17.0
click at [186, 184] on textarea "**********" at bounding box center [126, 175] width 194 height 36
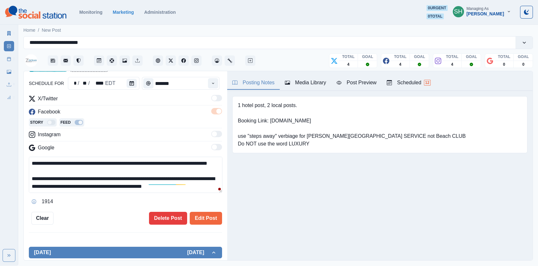
scroll to position [4, 0]
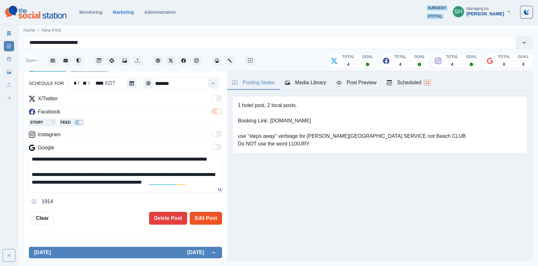
type textarea "**********"
click at [210, 219] on button "Edit Post" at bounding box center [206, 218] width 32 height 13
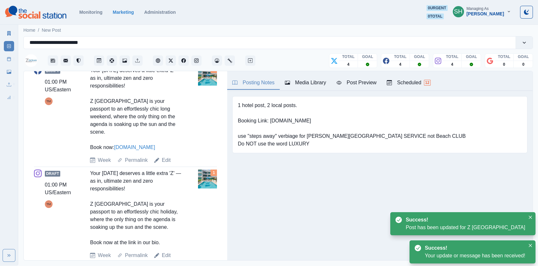
scroll to position [367, 0]
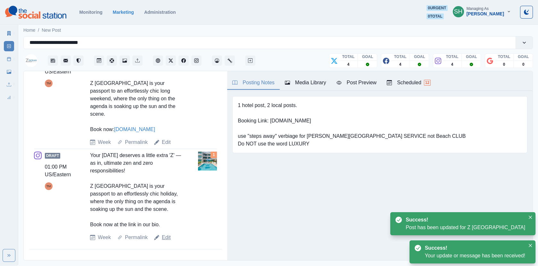
click at [166, 239] on link "Edit" at bounding box center [166, 238] width 9 height 8
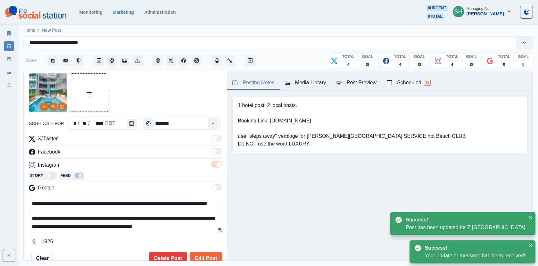
drag, startPoint x: 203, startPoint y: 223, endPoint x: 185, endPoint y: 223, distance: 18.3
click at [185, 223] on textarea "**********" at bounding box center [126, 215] width 194 height 36
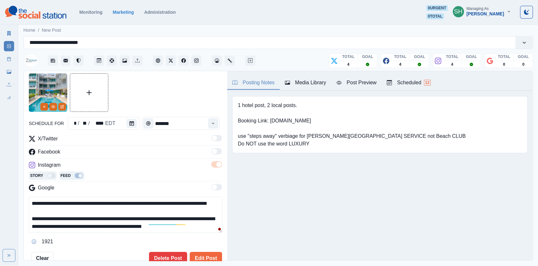
scroll to position [4, 0]
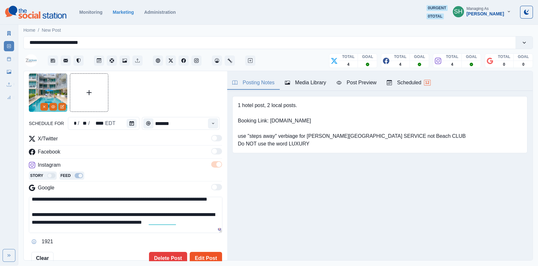
type textarea "**********"
click at [200, 255] on button "Edit Post" at bounding box center [206, 258] width 32 height 13
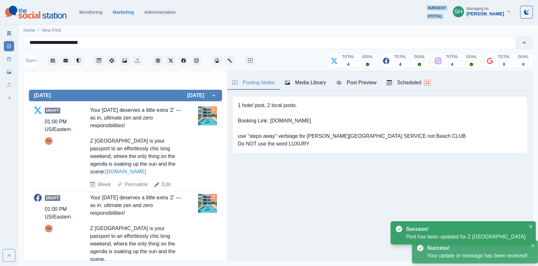
scroll to position [375, 0]
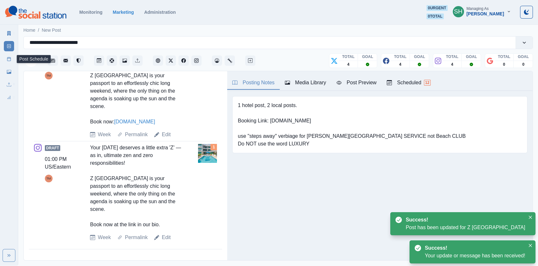
click at [7, 56] on link "Post Schedule" at bounding box center [9, 59] width 10 height 10
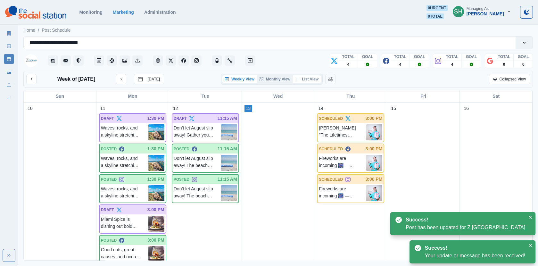
click at [312, 78] on button "List View" at bounding box center [307, 79] width 28 height 8
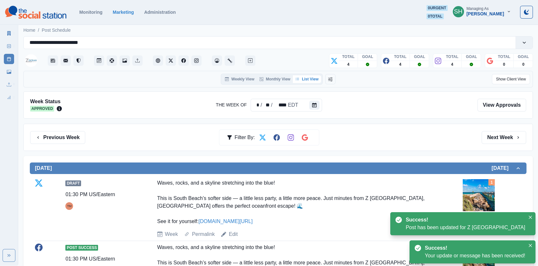
click at [512, 146] on div "Previous Week Filter By: Next Week" at bounding box center [278, 137] width 510 height 27
click at [504, 139] on button "Next Week" at bounding box center [504, 137] width 45 height 13
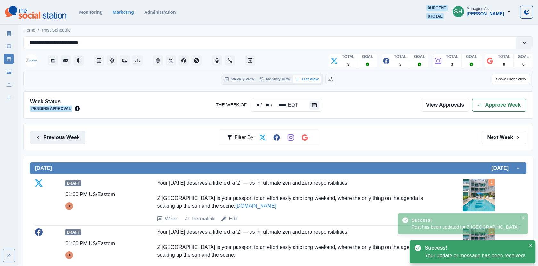
click at [68, 133] on button "Previous Week" at bounding box center [57, 137] width 55 height 13
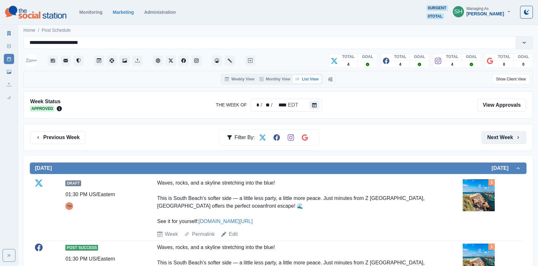
click at [484, 132] on button "Next Week" at bounding box center [504, 137] width 45 height 13
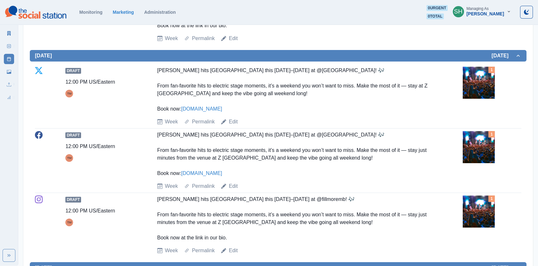
click at [479, 79] on img at bounding box center [479, 83] width 32 height 32
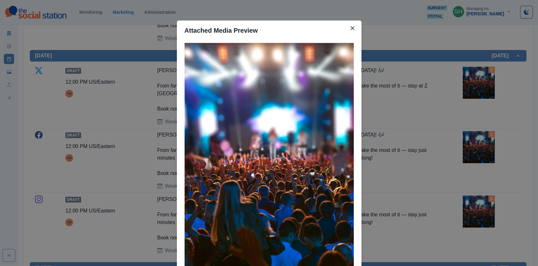
click at [440, 81] on div "Attached Media Preview" at bounding box center [269, 133] width 538 height 266
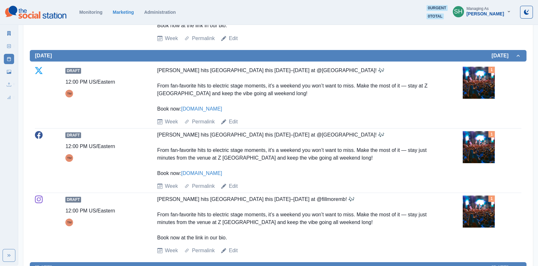
click at [492, 88] on img at bounding box center [479, 83] width 32 height 32
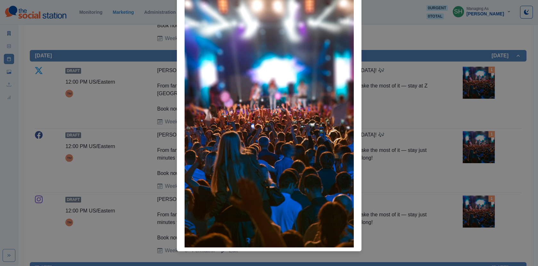
scroll to position [52, 0]
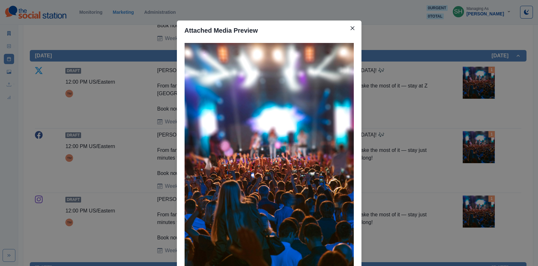
click at [391, 128] on div "Attached Media Preview" at bounding box center [269, 133] width 538 height 266
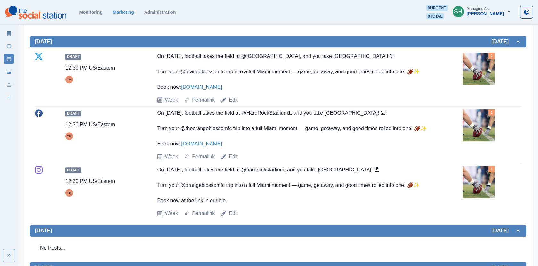
click at [238, 99] on div "Week Permalink Edit" at bounding box center [308, 100] width 303 height 8
click at [234, 98] on link "Edit" at bounding box center [233, 100] width 9 height 8
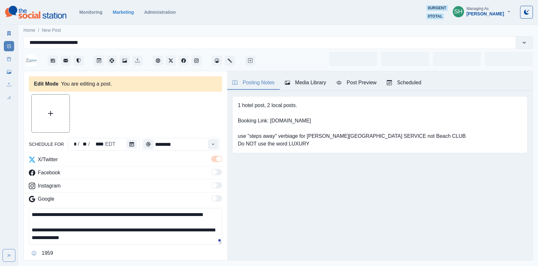
type input "********"
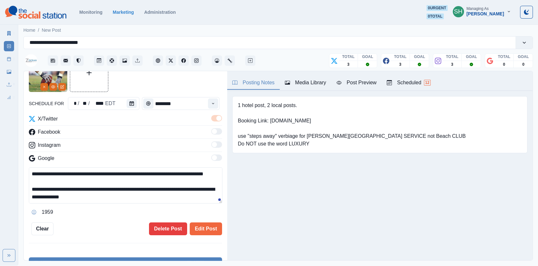
scroll to position [6, 0]
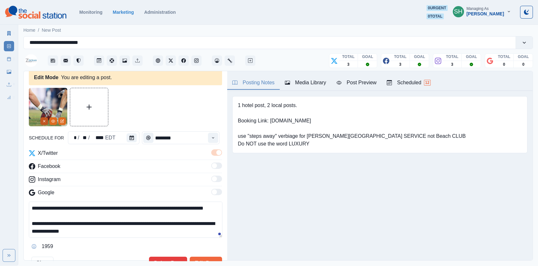
click at [44, 117] on button "Remove" at bounding box center [44, 121] width 8 height 8
click at [302, 85] on div "Media Library" at bounding box center [305, 83] width 41 height 8
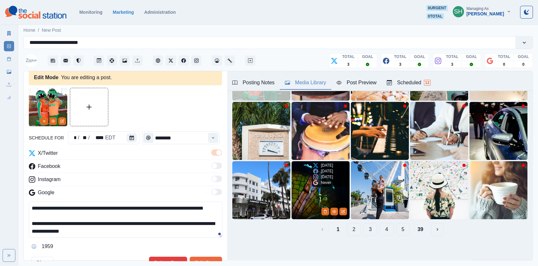
scroll to position [0, 0]
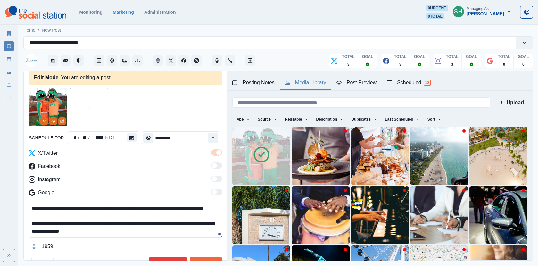
click at [331, 79] on button "Media Library" at bounding box center [306, 82] width 52 height 13
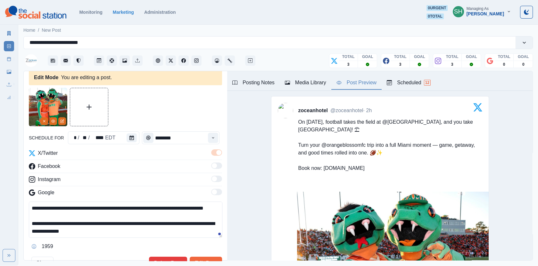
click at [351, 85] on div "Post Preview" at bounding box center [357, 83] width 40 height 8
click at [309, 83] on div "Media Library" at bounding box center [305, 83] width 41 height 8
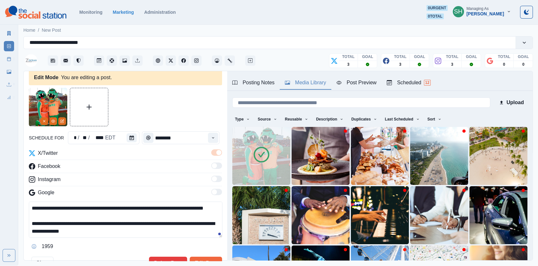
click at [272, 141] on img at bounding box center [261, 156] width 58 height 58
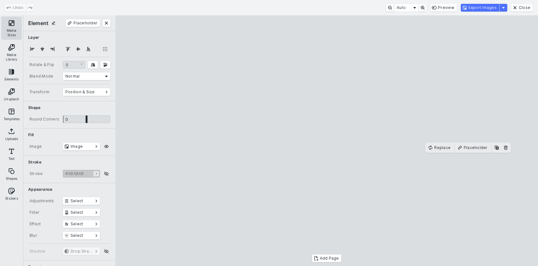
click at [7, 28] on button "Media Sizes" at bounding box center [11, 28] width 21 height 23
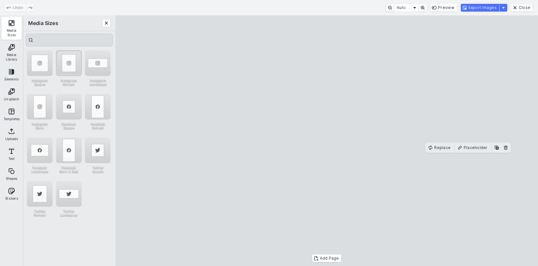
click at [76, 61] on div "Instagram Portrait" at bounding box center [69, 63] width 26 height 26
click at [486, 5] on button "Export Images" at bounding box center [480, 8] width 38 height 8
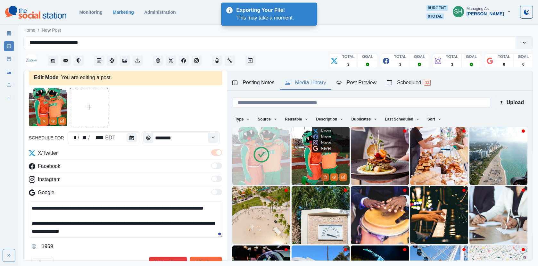
click at [326, 177] on icon "Delete Media" at bounding box center [325, 177] width 4 height 4
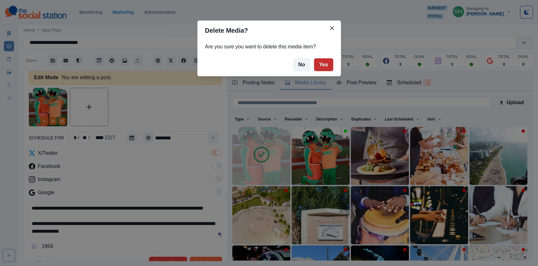
click at [321, 63] on button "Yes" at bounding box center [323, 64] width 19 height 13
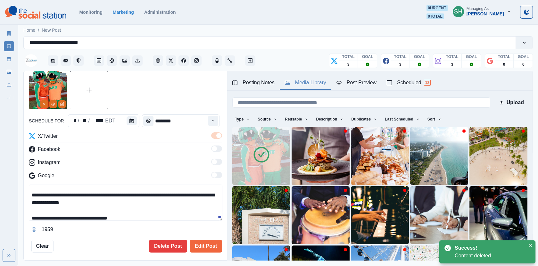
scroll to position [13, 0]
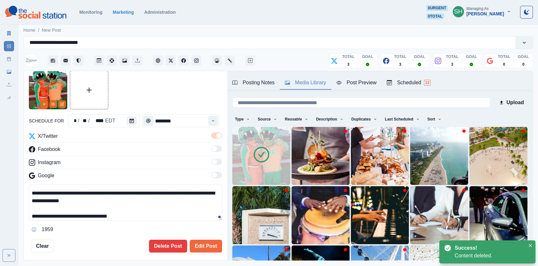
drag, startPoint x: 100, startPoint y: 199, endPoint x: 54, endPoint y: 199, distance: 45.2
click at [54, 199] on textarea "**********" at bounding box center [126, 203] width 194 height 36
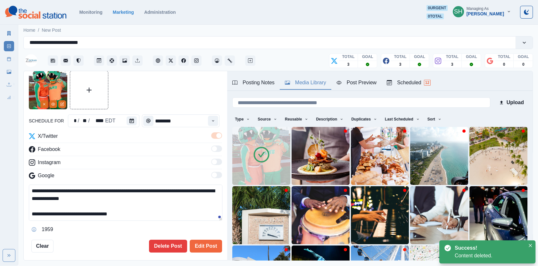
click at [140, 214] on textarea "**********" at bounding box center [126, 203] width 194 height 36
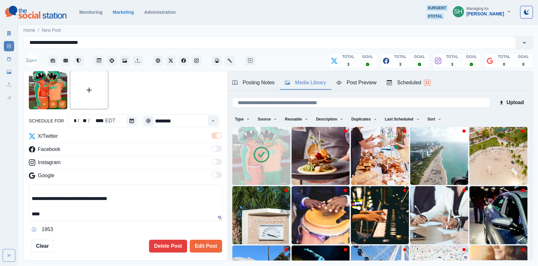
paste textarea "**********"
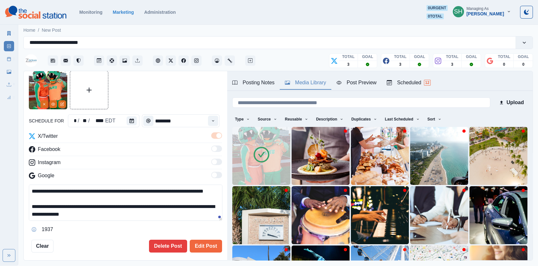
click at [342, 84] on icon "button" at bounding box center [339, 82] width 5 height 5
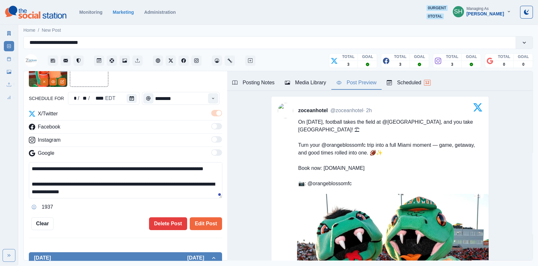
scroll to position [38, 0]
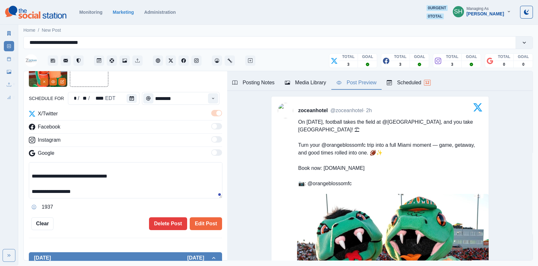
click at [29, 176] on textarea "**********" at bounding box center [126, 180] width 194 height 36
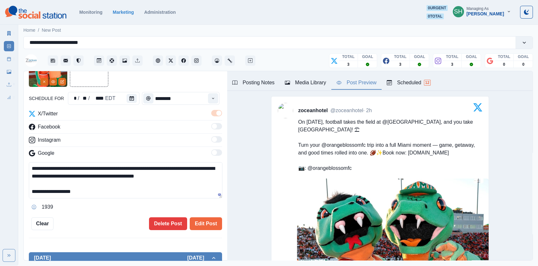
scroll to position [23, 0]
click at [138, 174] on textarea "**********" at bounding box center [126, 180] width 194 height 36
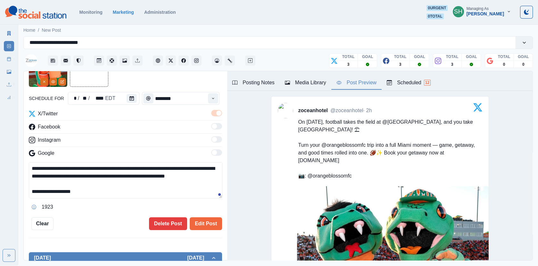
scroll to position [30, 0]
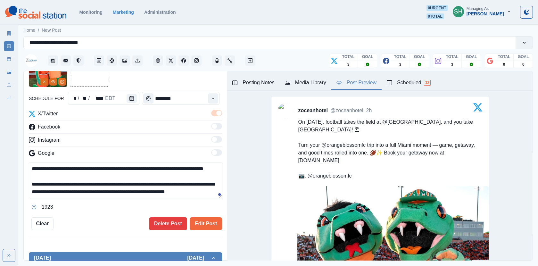
drag, startPoint x: 135, startPoint y: 159, endPoint x: 135, endPoint y: 114, distance: 44.9
click at [135, 114] on div "**********" at bounding box center [125, 161] width 193 height 102
type textarea "**********"
click at [199, 221] on button "Edit Post" at bounding box center [206, 223] width 32 height 13
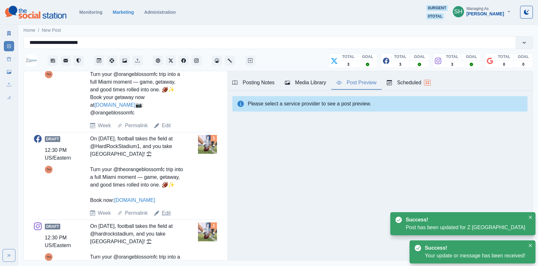
click at [165, 217] on link "Edit" at bounding box center [166, 213] width 9 height 8
type textarea "**********"
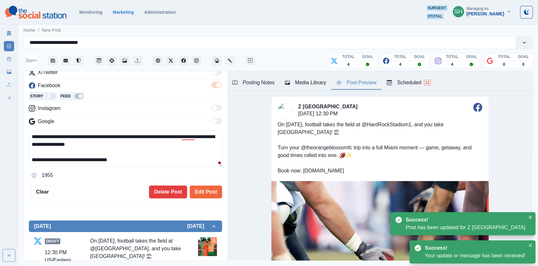
drag, startPoint x: 145, startPoint y: 163, endPoint x: 151, endPoint y: 55, distance: 107.9
click at [151, 55] on div "**********" at bounding box center [278, 147] width 510 height 227
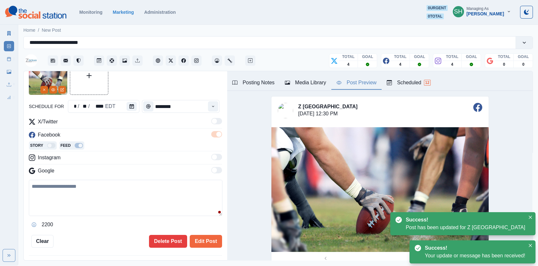
paste textarea "**********"
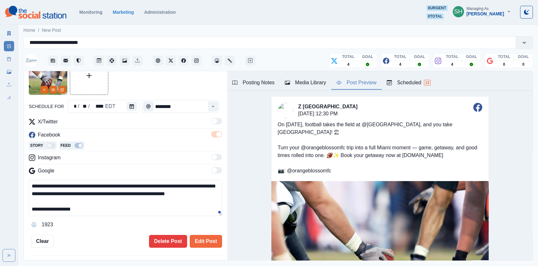
click at [59, 180] on textarea "**********" at bounding box center [126, 198] width 194 height 36
drag, startPoint x: 56, startPoint y: 184, endPoint x: 44, endPoint y: 184, distance: 12.2
click at [44, 184] on textarea "**********" at bounding box center [126, 198] width 194 height 36
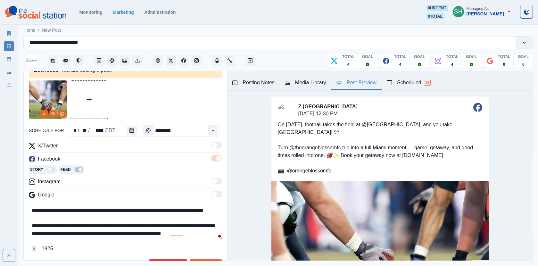
click at [175, 212] on textarea "**********" at bounding box center [126, 222] width 194 height 36
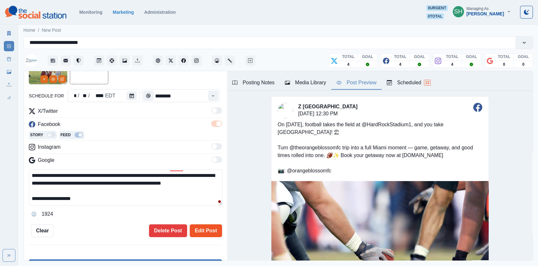
type textarea "**********"
click at [203, 226] on button "Edit Post" at bounding box center [206, 230] width 32 height 13
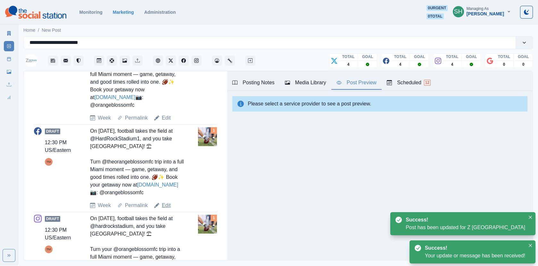
click at [167, 209] on link "Edit" at bounding box center [166, 206] width 9 height 8
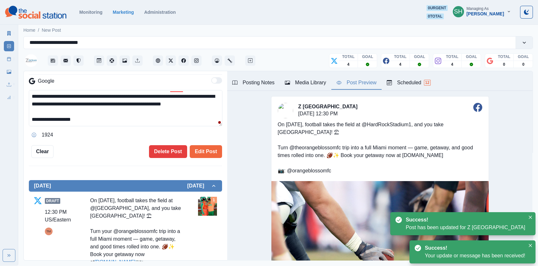
click at [43, 120] on textarea "**********" at bounding box center [126, 108] width 194 height 36
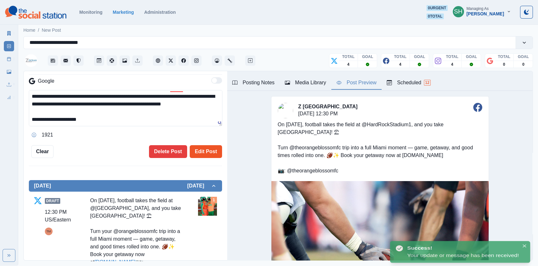
type textarea "**********"
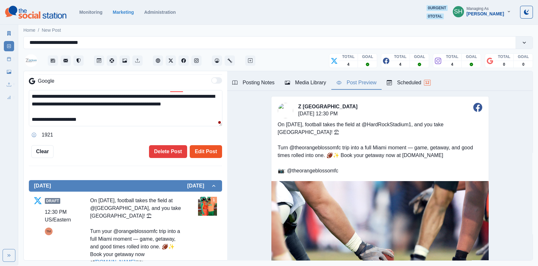
click at [208, 154] on button "Edit Post" at bounding box center [206, 151] width 32 height 13
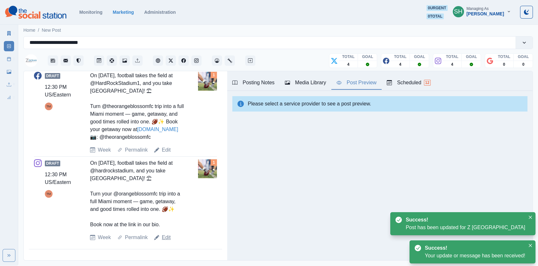
click at [167, 235] on link "Edit" at bounding box center [166, 238] width 9 height 8
type textarea "**********"
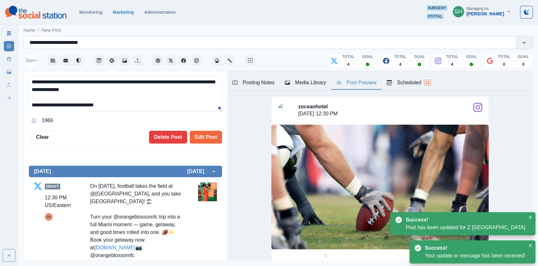
drag, startPoint x: 121, startPoint y: 108, endPoint x: 122, endPoint y: 43, distance: 65.4
click at [122, 43] on div "**********" at bounding box center [278, 147] width 510 height 227
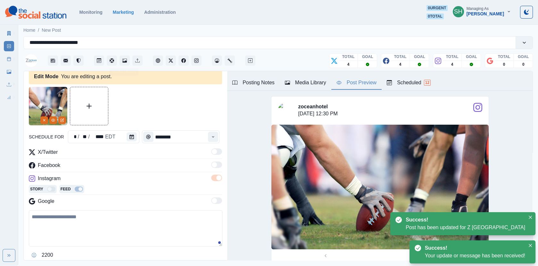
paste textarea "**********"
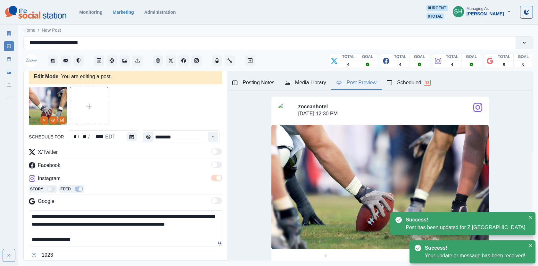
drag, startPoint x: 118, startPoint y: 227, endPoint x: 7, endPoint y: 227, distance: 110.9
click at [7, 227] on div "**********" at bounding box center [269, 133] width 538 height 266
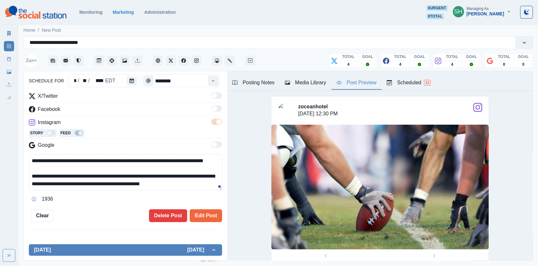
click at [137, 158] on textarea "**********" at bounding box center [126, 172] width 194 height 36
click at [148, 159] on textarea "**********" at bounding box center [126, 172] width 194 height 36
click at [159, 159] on textarea "**********" at bounding box center [126, 172] width 194 height 36
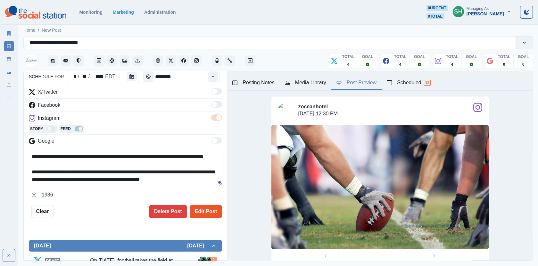
type textarea "**********"
click at [202, 209] on button "Edit Post" at bounding box center [206, 211] width 32 height 13
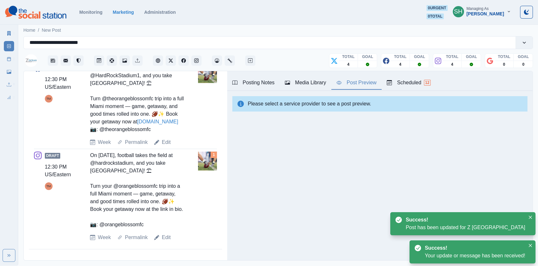
click at [161, 146] on div "Edit" at bounding box center [162, 142] width 17 height 8
click at [163, 146] on link "Edit" at bounding box center [166, 142] width 9 height 8
type textarea "**********"
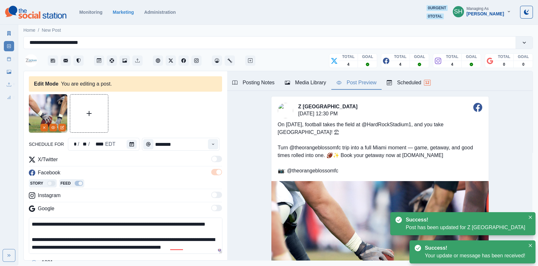
click at [284, 84] on button "Media Library" at bounding box center [306, 82] width 52 height 13
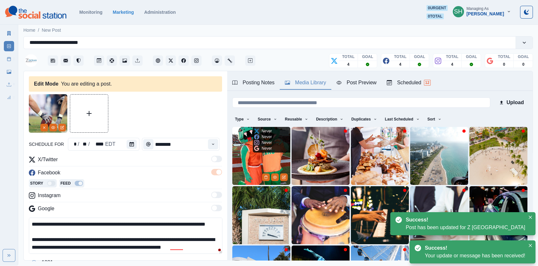
click at [251, 158] on img at bounding box center [261, 156] width 58 height 58
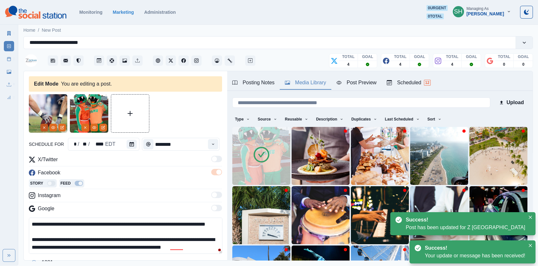
click at [42, 125] on button "Remove" at bounding box center [44, 128] width 8 height 8
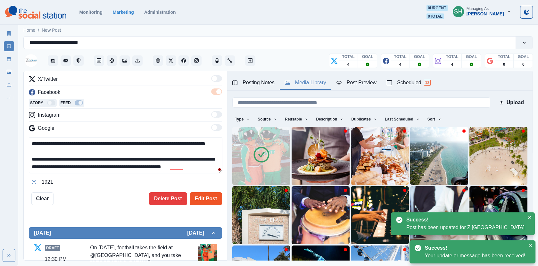
click at [201, 204] on button "Edit Post" at bounding box center [206, 198] width 32 height 13
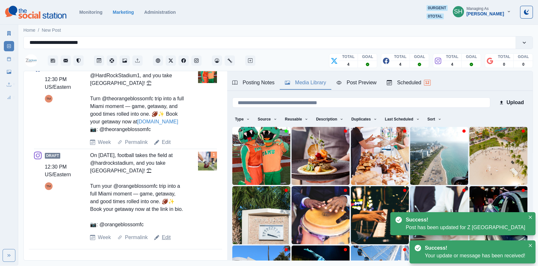
click at [164, 237] on link "Edit" at bounding box center [166, 238] width 9 height 8
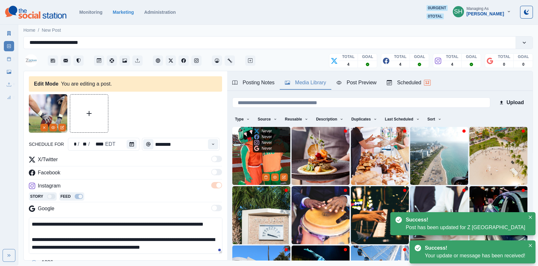
click at [271, 164] on img at bounding box center [261, 156] width 58 height 58
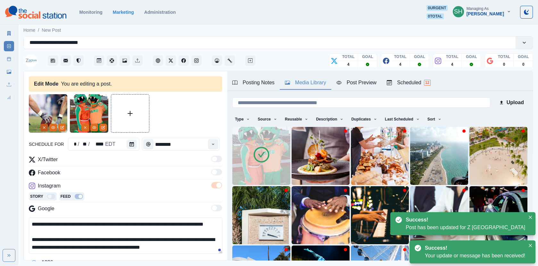
click at [42, 127] on icon "Remove" at bounding box center [44, 128] width 4 height 4
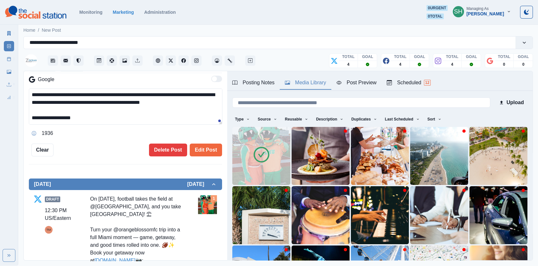
drag, startPoint x: 160, startPoint y: 102, endPoint x: 144, endPoint y: 102, distance: 15.7
click at [144, 102] on textarea "**********" at bounding box center [126, 106] width 194 height 36
type textarea "**********"
click at [212, 146] on button "Edit Post" at bounding box center [206, 150] width 32 height 13
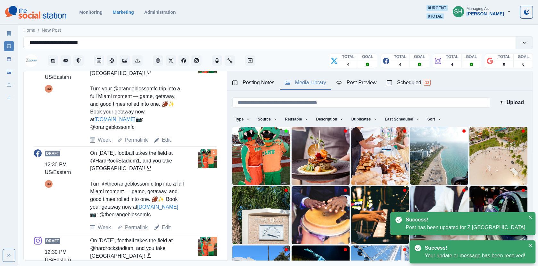
click at [163, 144] on link "Edit" at bounding box center [166, 140] width 9 height 8
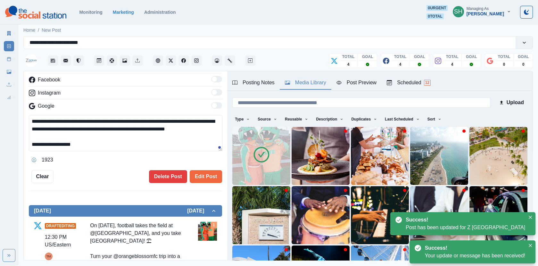
drag, startPoint x: 159, startPoint y: 121, endPoint x: 144, endPoint y: 120, distance: 15.4
click at [144, 120] on textarea "**********" at bounding box center [126, 133] width 194 height 36
type textarea "**********"
click at [199, 171] on button "Edit Post" at bounding box center [206, 176] width 32 height 13
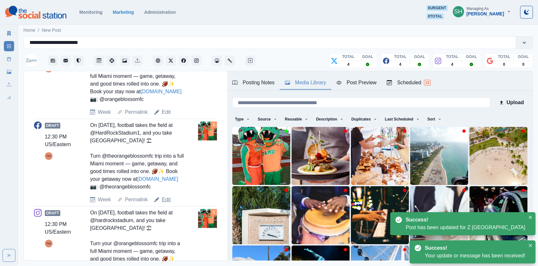
click at [164, 204] on link "Edit" at bounding box center [166, 200] width 9 height 8
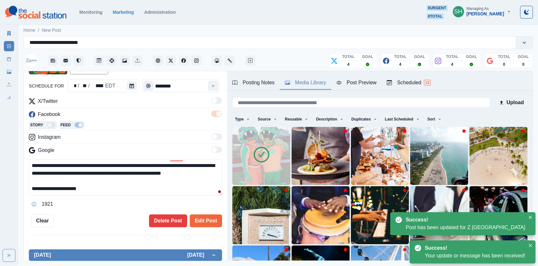
drag, startPoint x: 149, startPoint y: 165, endPoint x: 134, endPoint y: 165, distance: 14.7
click at [134, 165] on textarea "**********" at bounding box center [126, 177] width 194 height 36
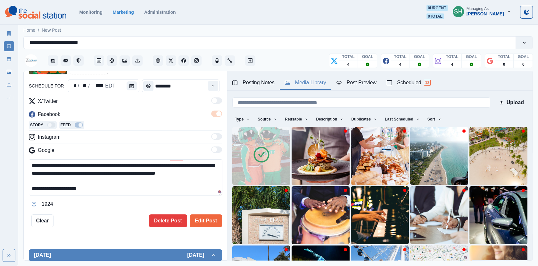
type textarea "**********"
click at [213, 226] on div "**********" at bounding box center [126, 166] width 204 height 190
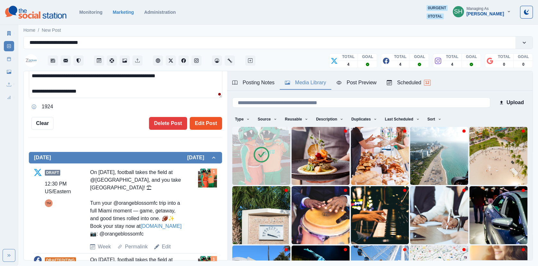
click at [205, 125] on button "Edit Post" at bounding box center [206, 123] width 32 height 13
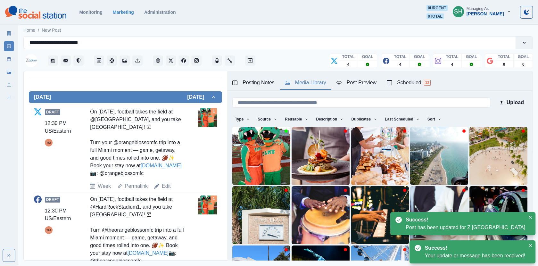
click at [11, 58] on link "Post Schedule" at bounding box center [9, 59] width 10 height 10
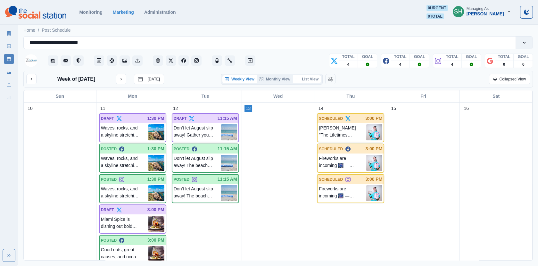
click at [304, 75] on button "List View" at bounding box center [307, 79] width 28 height 8
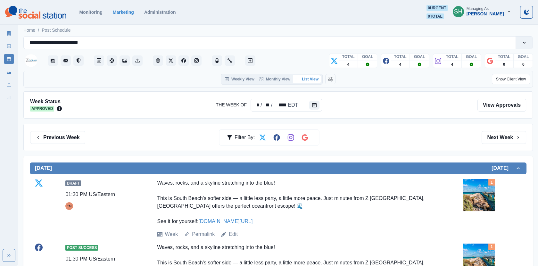
click at [500, 130] on div "Previous Week Filter By: Next Week" at bounding box center [278, 137] width 510 height 27
click at [500, 134] on button "Next Week" at bounding box center [504, 137] width 45 height 13
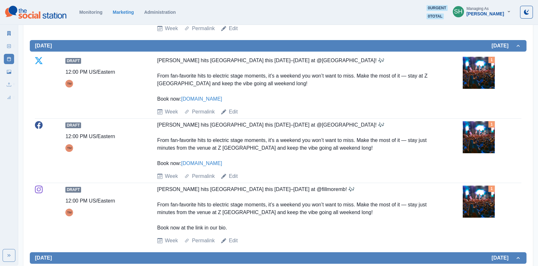
click at [462, 84] on div "Draft 12:00 PM US/Eastern TM [PERSON_NAME] hits [GEOGRAPHIC_DATA] this [DATE]–[…" at bounding box center [278, 86] width 487 height 59
click at [482, 83] on img at bounding box center [479, 73] width 32 height 32
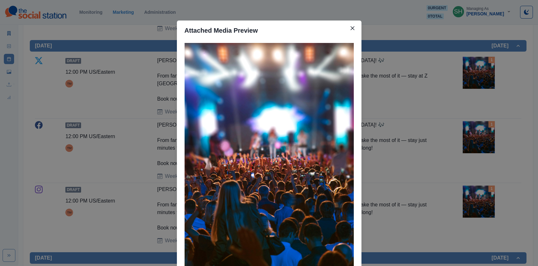
click at [407, 81] on div "Attached Media Preview" at bounding box center [269, 133] width 538 height 266
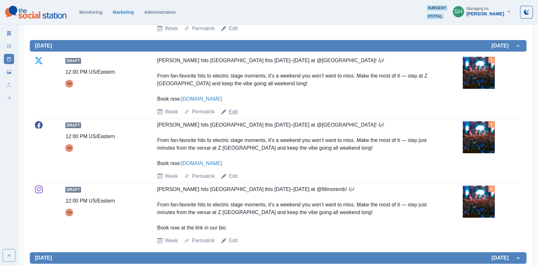
click at [230, 111] on link "Edit" at bounding box center [233, 112] width 9 height 8
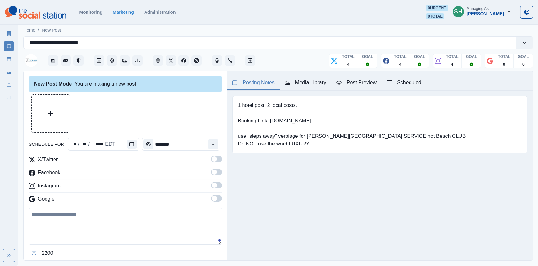
type input "********"
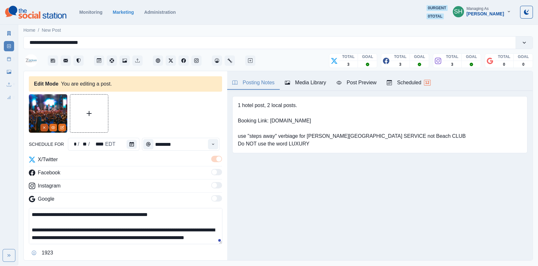
click at [44, 126] on icon "Remove" at bounding box center [44, 128] width 4 height 4
drag, startPoint x: 167, startPoint y: 213, endPoint x: 138, endPoint y: 213, distance: 28.5
click at [138, 213] on textarea "**********" at bounding box center [126, 226] width 194 height 36
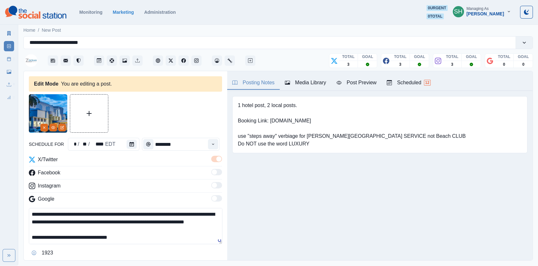
click at [144, 240] on textarea "**********" at bounding box center [126, 226] width 194 height 36
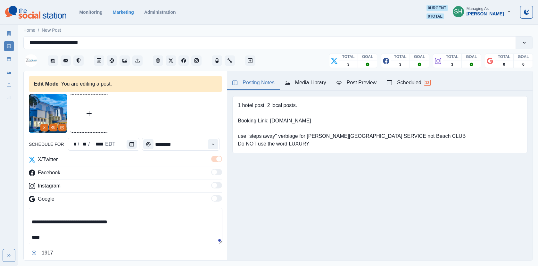
paste textarea "**********"
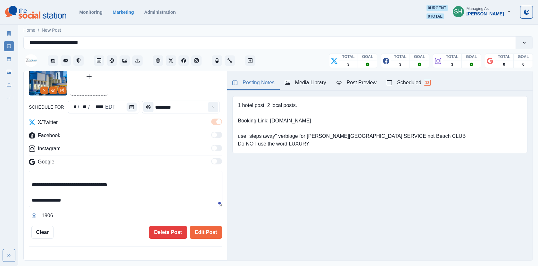
drag, startPoint x: 76, startPoint y: 202, endPoint x: 15, endPoint y: 202, distance: 60.9
click at [15, 202] on div "**********" at bounding box center [269, 133] width 538 height 266
click at [204, 228] on button "Edit Post" at bounding box center [206, 232] width 32 height 13
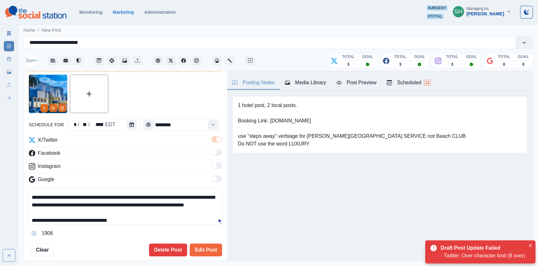
scroll to position [22, 0]
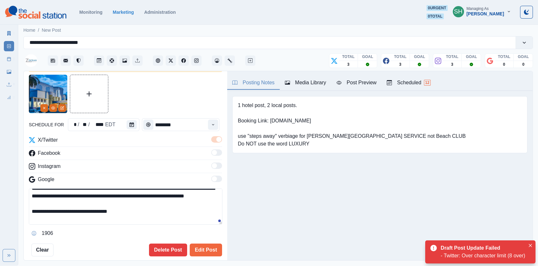
drag, startPoint x: 57, startPoint y: 216, endPoint x: 23, endPoint y: 215, distance: 34.0
click at [23, 215] on main "**********" at bounding box center [278, 144] width 520 height 243
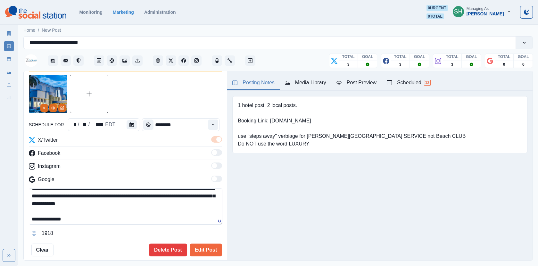
scroll to position [14, 0]
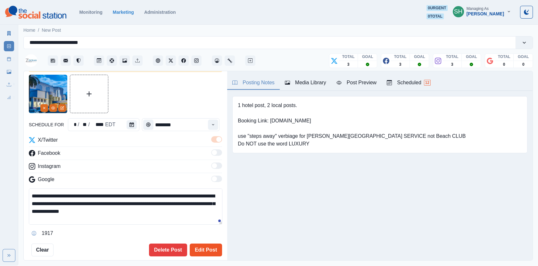
type textarea "**********"
click at [195, 244] on button "Edit Post" at bounding box center [206, 250] width 32 height 13
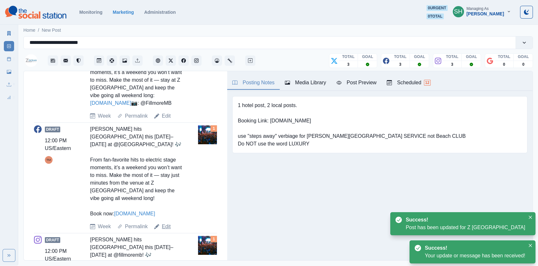
click at [163, 230] on link "Edit" at bounding box center [166, 227] width 9 height 8
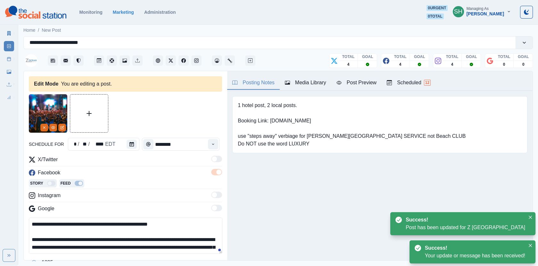
click at [294, 80] on div "Media Library" at bounding box center [305, 83] width 41 height 8
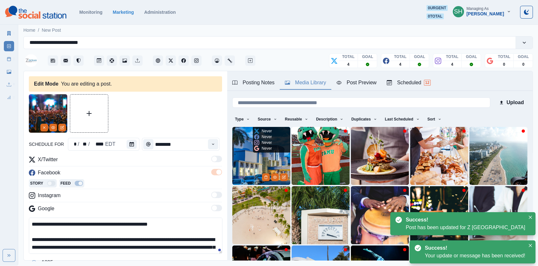
click at [264, 154] on img at bounding box center [261, 156] width 58 height 58
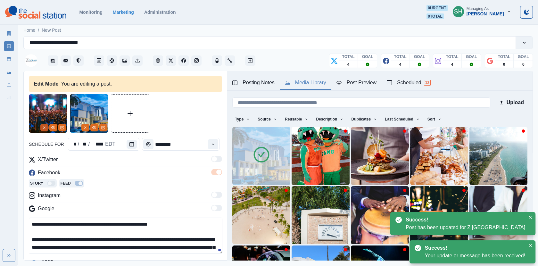
click at [42, 125] on button "Remove" at bounding box center [44, 128] width 8 height 8
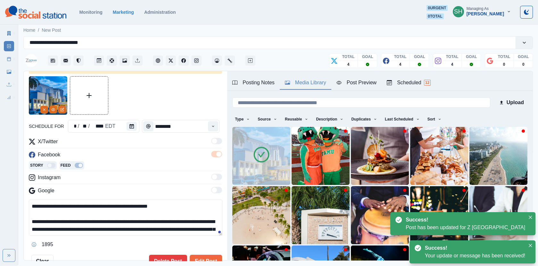
scroll to position [96, 0]
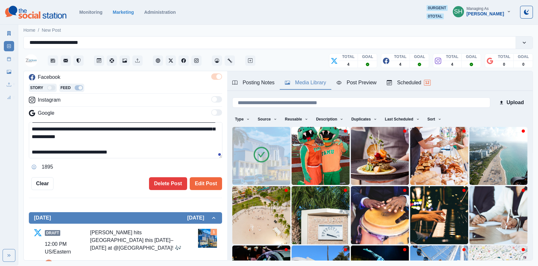
click at [146, 153] on textarea "**********" at bounding box center [126, 140] width 194 height 36
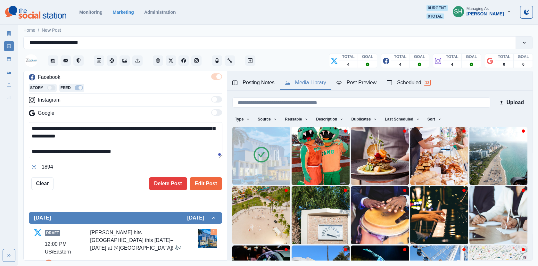
paste textarea "**********"
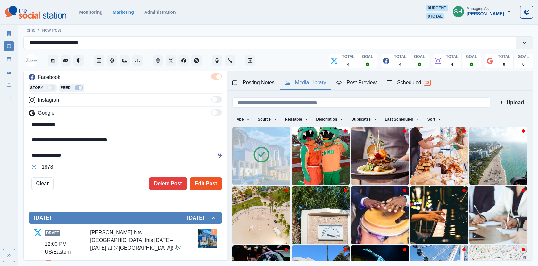
type textarea "**********"
click at [198, 181] on button "Edit Post" at bounding box center [206, 183] width 32 height 13
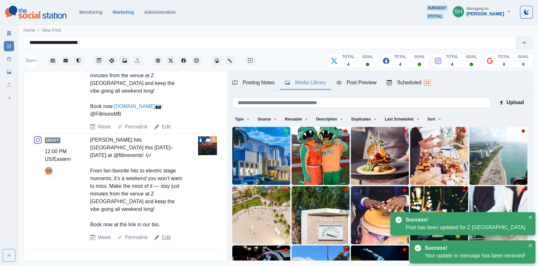
click at [163, 238] on link "Edit" at bounding box center [166, 238] width 9 height 8
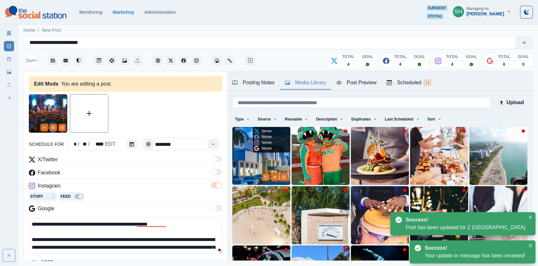
click at [257, 172] on img at bounding box center [261, 156] width 58 height 58
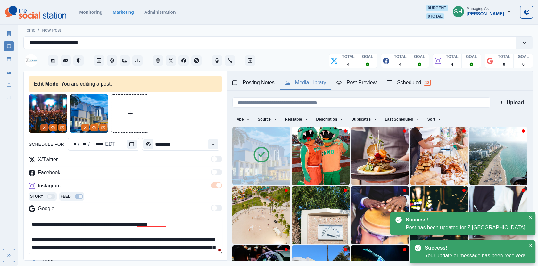
click at [46, 128] on button "Remove" at bounding box center [44, 128] width 8 height 8
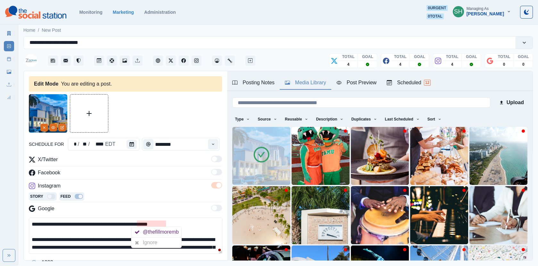
drag, startPoint x: 165, startPoint y: 224, endPoint x: 137, endPoint y: 223, distance: 28.5
click at [137, 223] on textarea "**********" at bounding box center [126, 236] width 194 height 36
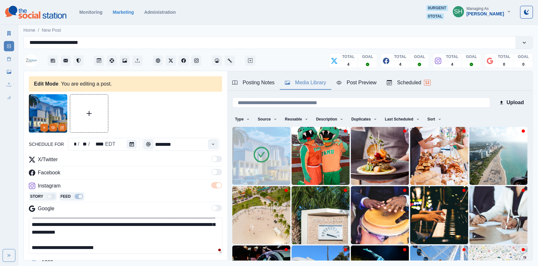
click at [148, 244] on textarea "**********" at bounding box center [126, 236] width 194 height 36
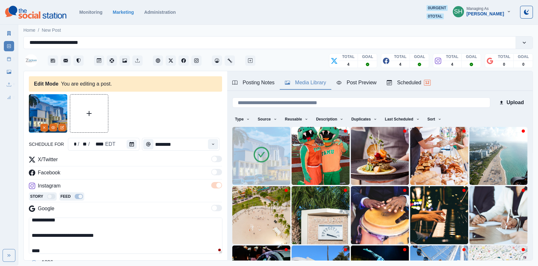
paste textarea "**********"
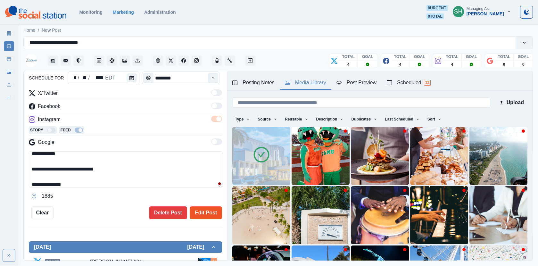
type textarea "**********"
click at [200, 207] on button "Edit Post" at bounding box center [206, 212] width 32 height 13
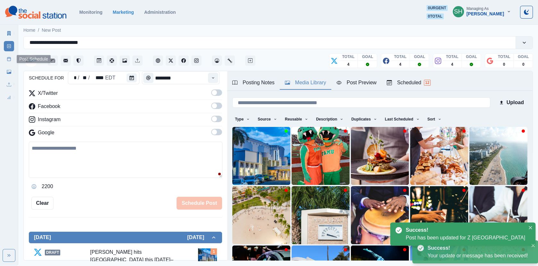
click at [6, 59] on link "Post Schedule" at bounding box center [9, 59] width 10 height 10
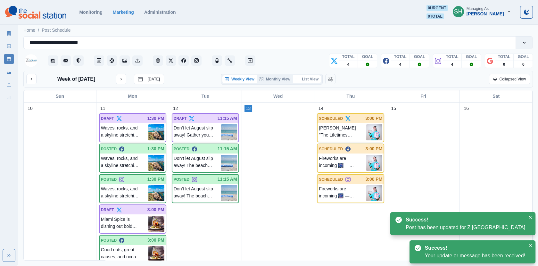
click at [306, 81] on button "List View" at bounding box center [307, 79] width 28 height 8
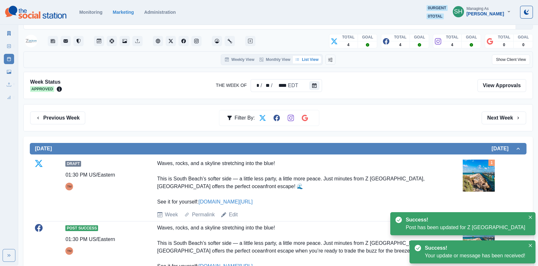
click at [494, 110] on div "Previous Week Filter By: Next Week" at bounding box center [278, 117] width 510 height 27
click at [494, 116] on button "Next Week" at bounding box center [504, 118] width 45 height 13
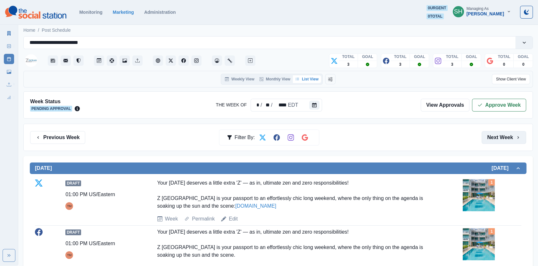
click at [505, 138] on button "Next Week" at bounding box center [504, 137] width 45 height 13
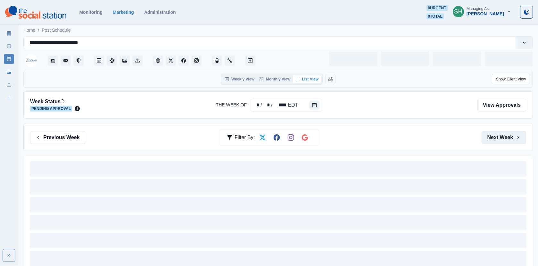
click at [505, 138] on button "Next Week" at bounding box center [504, 137] width 45 height 13
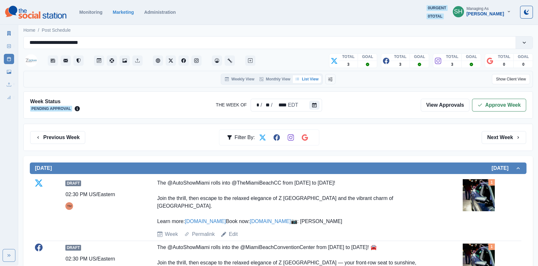
click at [73, 144] on div "Previous Week Filter By: Next Week" at bounding box center [278, 137] width 510 height 27
click at [69, 140] on button "Previous Week" at bounding box center [57, 137] width 55 height 13
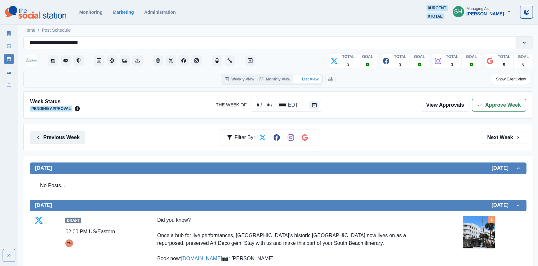
click at [69, 139] on button "Previous Week" at bounding box center [57, 137] width 55 height 13
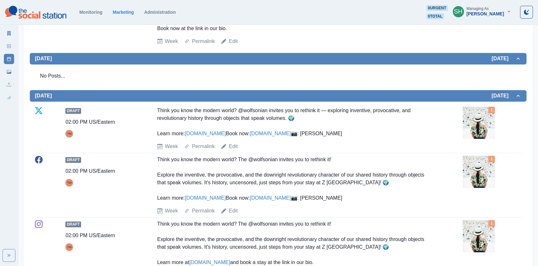
scroll to position [86, 0]
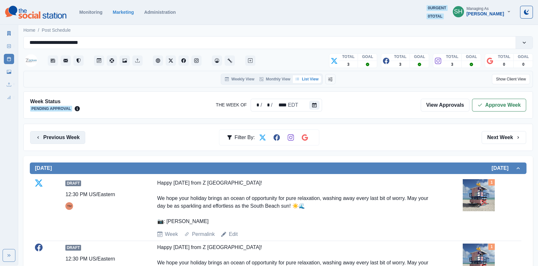
click at [69, 139] on button "Previous Week" at bounding box center [57, 137] width 55 height 13
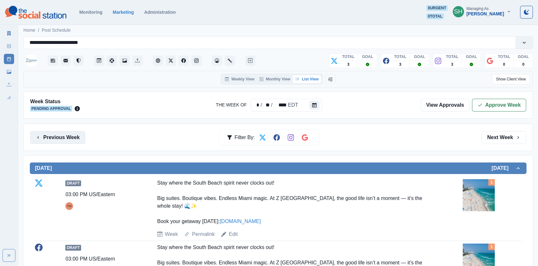
click at [71, 137] on button "Previous Week" at bounding box center [57, 137] width 55 height 13
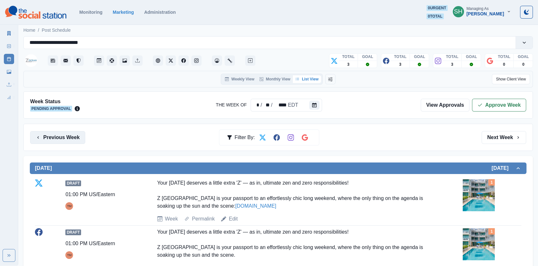
click at [71, 137] on button "Previous Week" at bounding box center [57, 137] width 55 height 13
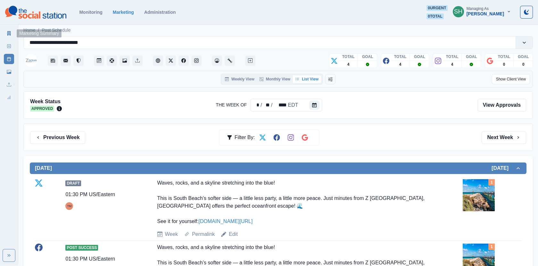
click at [12, 31] on link "Marketing Summary" at bounding box center [9, 33] width 10 height 10
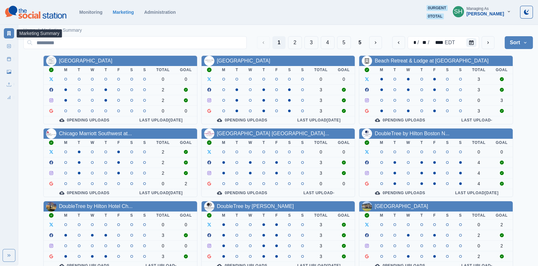
click at [489, 1] on section "Monitoring Marketing Administration 0 urgent 0 total SH Managing As [PERSON_NAM…" at bounding box center [269, 12] width 538 height 25
click at [485, 40] on button "next" at bounding box center [488, 42] width 13 height 13
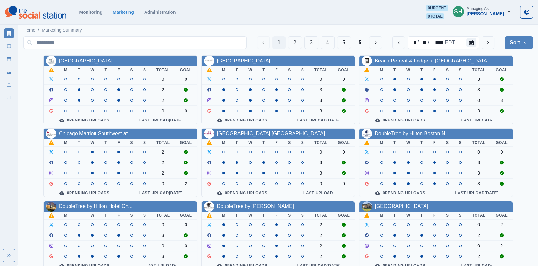
click at [95, 62] on link "[GEOGRAPHIC_DATA]" at bounding box center [86, 60] width 54 height 5
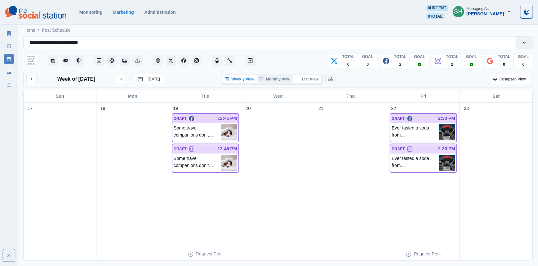
click at [316, 77] on button "List View" at bounding box center [307, 79] width 28 height 8
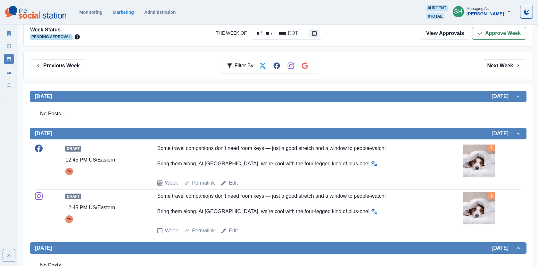
scroll to position [163, 0]
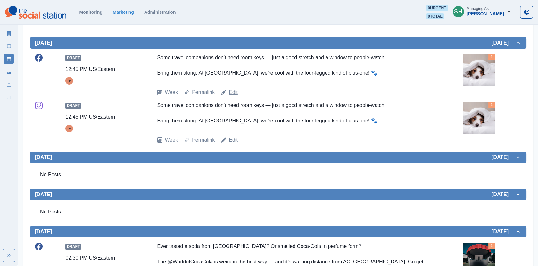
click at [234, 94] on link "Edit" at bounding box center [233, 92] width 9 height 8
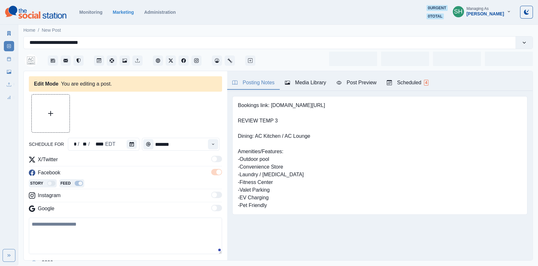
type input "********"
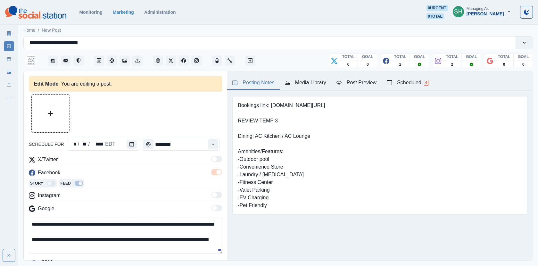
scroll to position [25, 0]
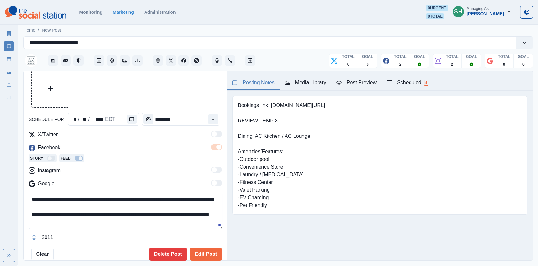
click at [102, 219] on textarea "**********" at bounding box center [126, 211] width 194 height 36
type textarea "**********"
click at [205, 248] on button "Edit Post" at bounding box center [206, 254] width 32 height 13
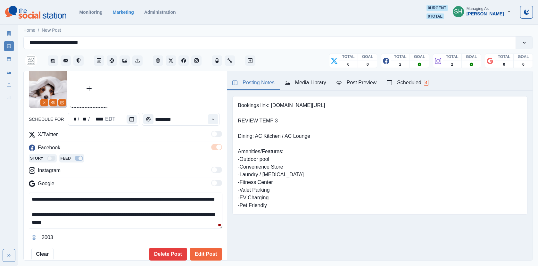
scroll to position [221, 0]
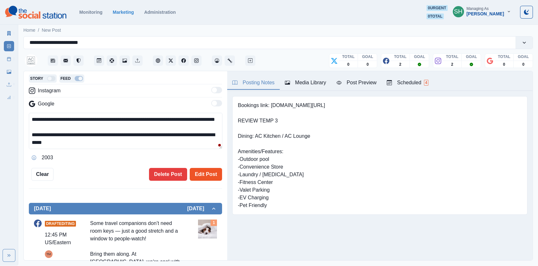
click at [203, 172] on button "Edit Post" at bounding box center [206, 174] width 32 height 13
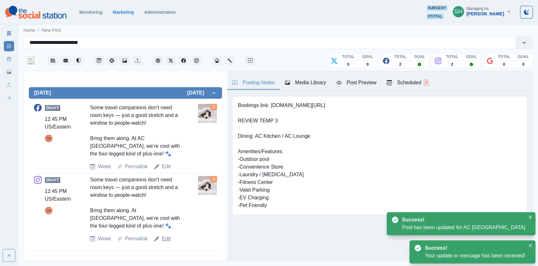
click at [168, 237] on link "Edit" at bounding box center [166, 239] width 9 height 8
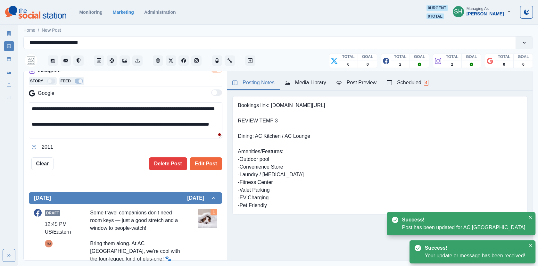
scroll to position [29, 0]
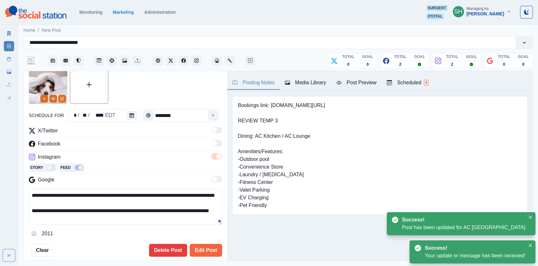
click at [103, 217] on textarea "**********" at bounding box center [126, 207] width 194 height 36
type textarea "**********"
click at [203, 248] on button "Edit Post" at bounding box center [206, 250] width 32 height 13
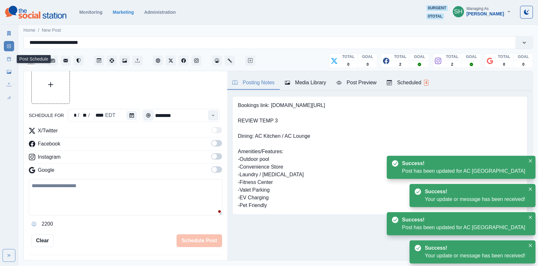
click at [5, 57] on link "Post Schedule" at bounding box center [9, 59] width 10 height 10
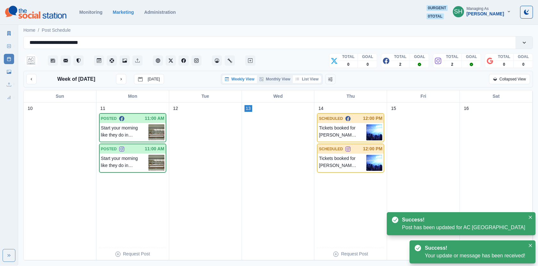
click at [310, 76] on button "List View" at bounding box center [307, 79] width 28 height 8
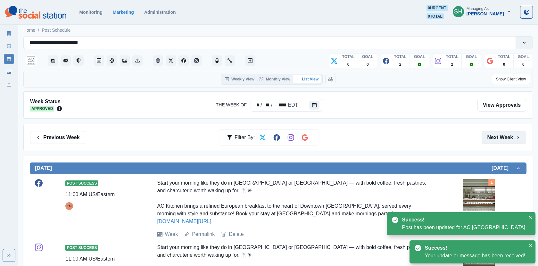
click at [495, 141] on button "Next Week" at bounding box center [504, 137] width 45 height 13
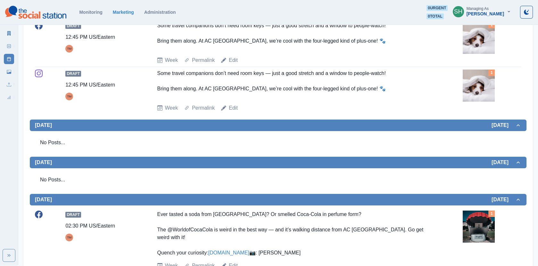
scroll to position [325, 0]
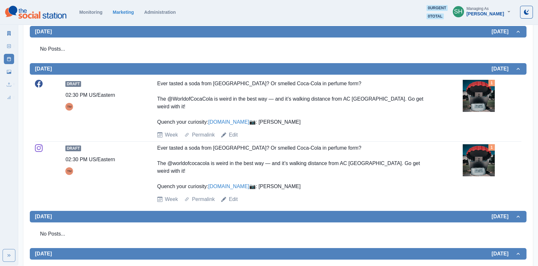
click at [478, 104] on img at bounding box center [479, 96] width 32 height 32
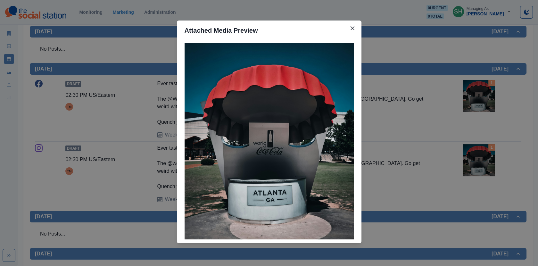
click at [436, 95] on div "Attached Media Preview" at bounding box center [269, 133] width 538 height 266
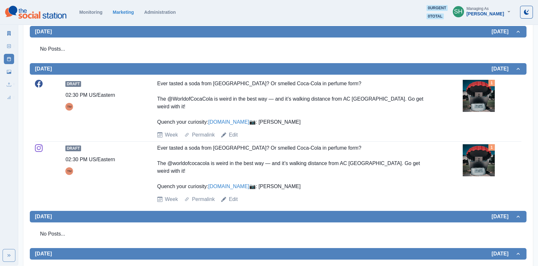
scroll to position [340, 0]
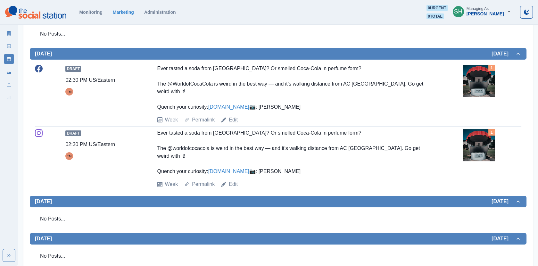
click at [232, 124] on link "Edit" at bounding box center [233, 120] width 9 height 8
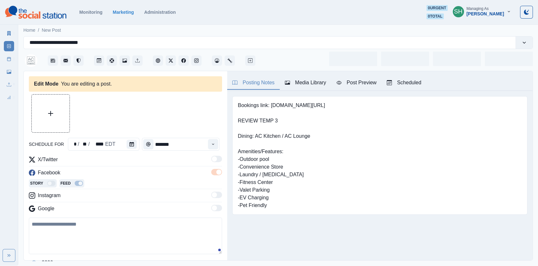
type input "*******"
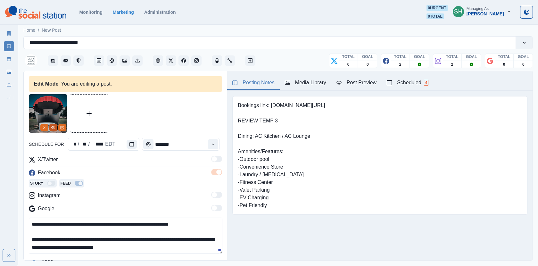
click at [54, 128] on icon "View Media" at bounding box center [54, 127] width 4 height 3
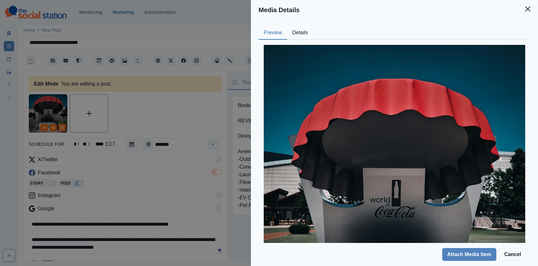
click at [299, 34] on button "Details" at bounding box center [300, 32] width 26 height 13
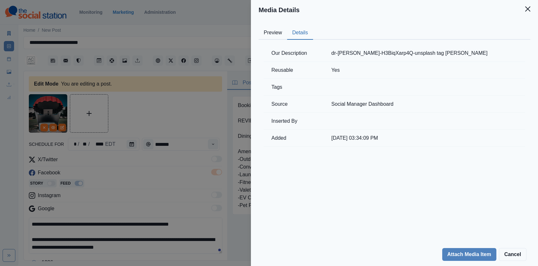
click at [186, 101] on div "Media Details Preview Details Our Description dr-[PERSON_NAME]-H3BiqXarp4Q-unsp…" at bounding box center [269, 133] width 538 height 266
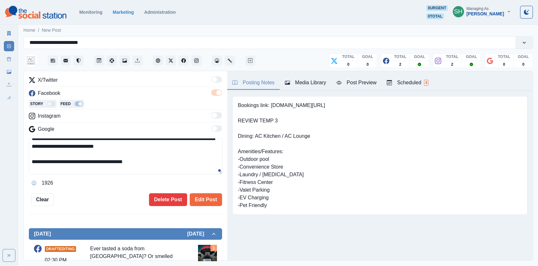
scroll to position [19, 0]
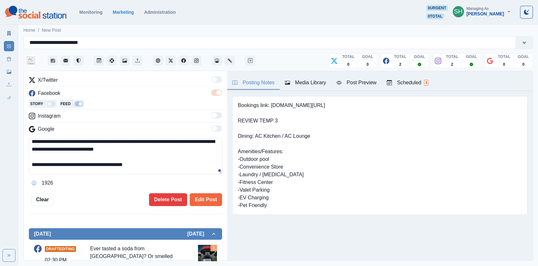
drag, startPoint x: 154, startPoint y: 148, endPoint x: 101, endPoint y: 147, distance: 52.9
click at [101, 147] on textarea "**********" at bounding box center [126, 156] width 194 height 36
click at [30, 163] on textarea "**********" at bounding box center [126, 156] width 194 height 36
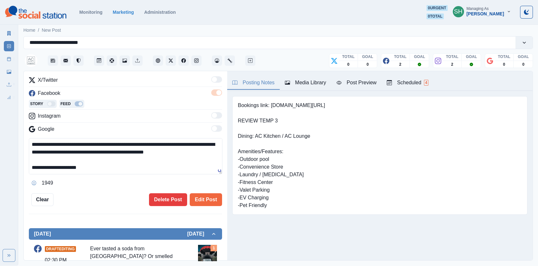
scroll to position [11, 0]
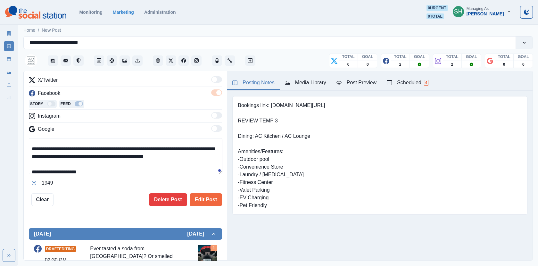
click at [150, 158] on textarea "**********" at bounding box center [126, 156] width 194 height 36
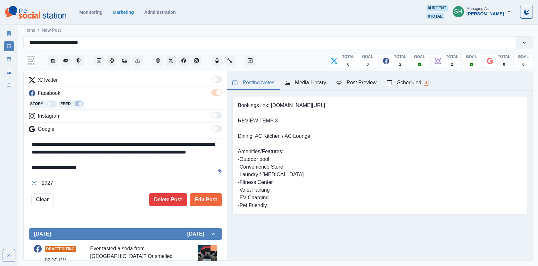
drag, startPoint x: 102, startPoint y: 128, endPoint x: 104, endPoint y: 91, distance: 37.5
click at [104, 91] on div "**********" at bounding box center [125, 132] width 193 height 112
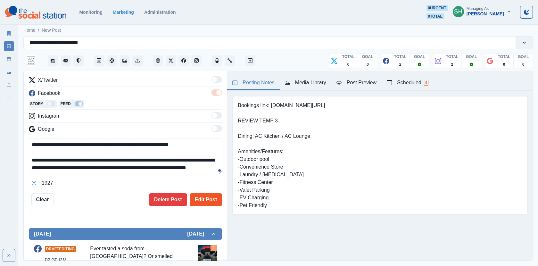
type textarea "**********"
click at [202, 196] on button "Edit Post" at bounding box center [206, 199] width 32 height 13
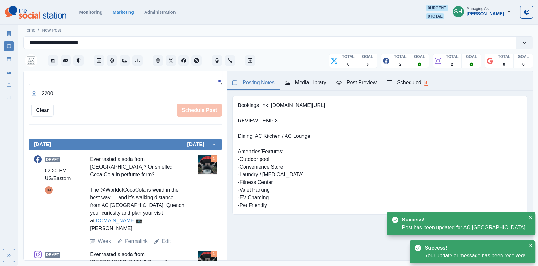
scroll to position [192, 0]
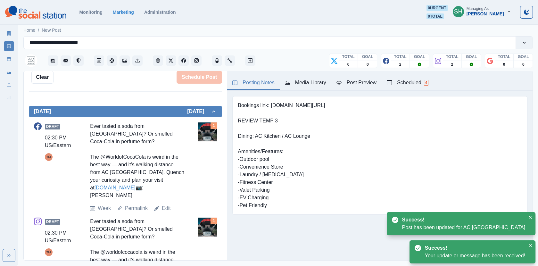
drag, startPoint x: 165, startPoint y: 180, endPoint x: 87, endPoint y: 173, distance: 78.8
click at [87, 173] on div "Draft 02:30 PM US/Eastern TM Ever tasted a soda from [GEOGRAPHIC_DATA]? Or smel…" at bounding box center [125, 167] width 183 height 90
copy div "Quench your curiosity and plan your visit at [DOMAIN_NAME]"
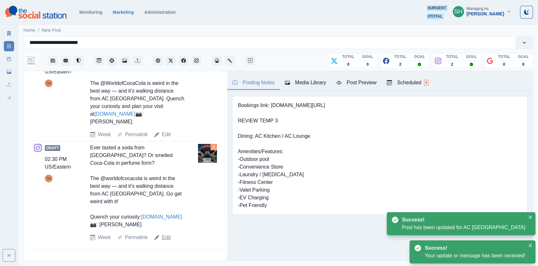
click at [168, 234] on link "Edit" at bounding box center [166, 238] width 9 height 8
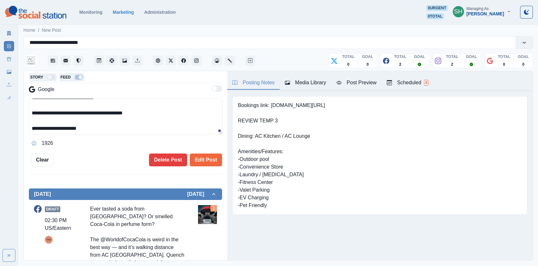
scroll to position [24, 0]
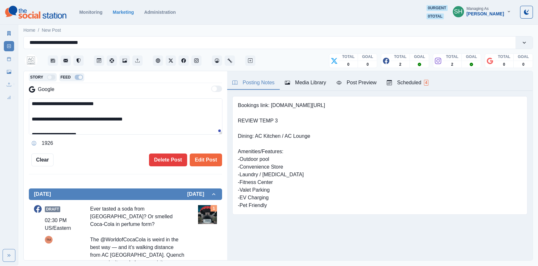
drag, startPoint x: 154, startPoint y: 119, endPoint x: 97, endPoint y: 104, distance: 58.6
click at [97, 104] on textarea "**********" at bounding box center [126, 116] width 194 height 36
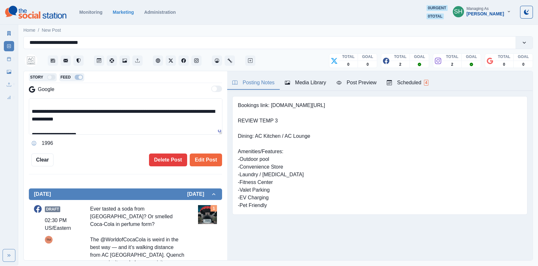
paste textarea "**********"
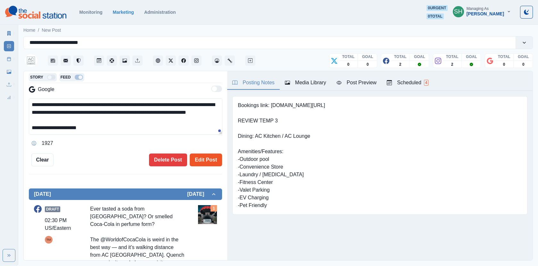
type textarea "**********"
click at [208, 160] on button "Edit Post" at bounding box center [206, 160] width 32 height 13
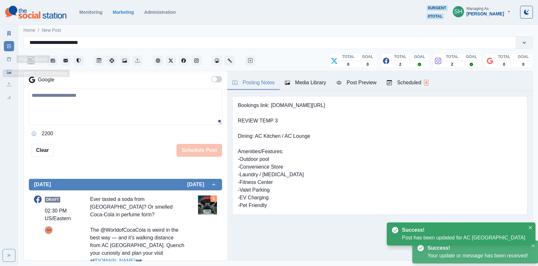
click at [11, 62] on link "Post Schedule" at bounding box center [9, 59] width 10 height 10
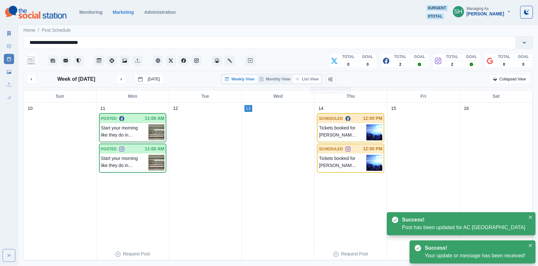
click at [309, 80] on button "List View" at bounding box center [307, 79] width 28 height 8
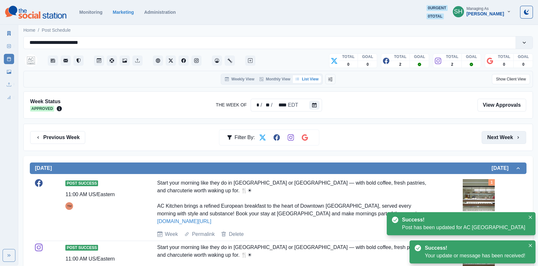
click at [502, 138] on button "Next Week" at bounding box center [504, 137] width 45 height 13
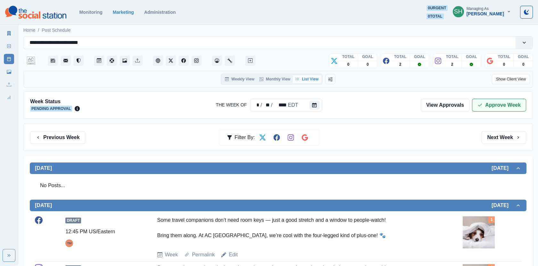
click at [485, 102] on button "Approve Week" at bounding box center [499, 105] width 54 height 13
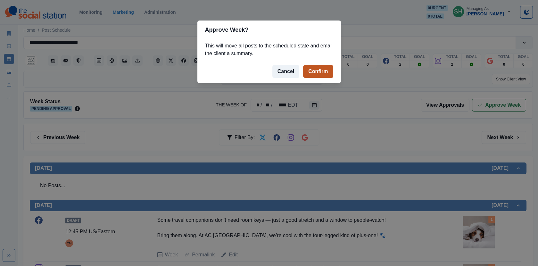
click at [321, 72] on button "Confirm" at bounding box center [318, 71] width 30 height 13
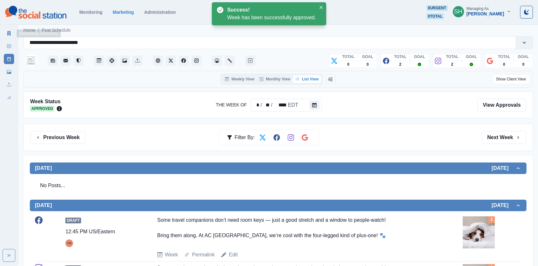
click at [9, 33] on icon at bounding box center [9, 33] width 4 height 4
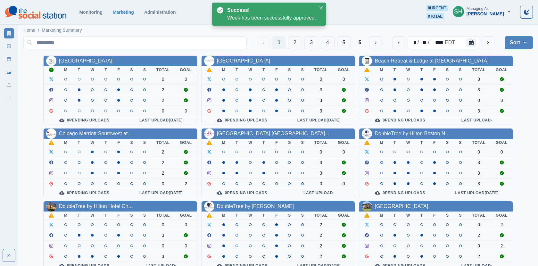
click at [260, 64] on div "[GEOGRAPHIC_DATA]" at bounding box center [244, 61] width 54 height 8
click at [251, 59] on link "[GEOGRAPHIC_DATA]" at bounding box center [244, 60] width 54 height 5
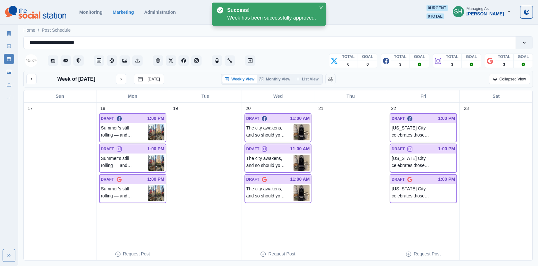
click at [307, 74] on div "Weekly View Monthly View List View" at bounding box center [272, 79] width 102 height 11
click at [307, 77] on button "List View" at bounding box center [307, 79] width 28 height 8
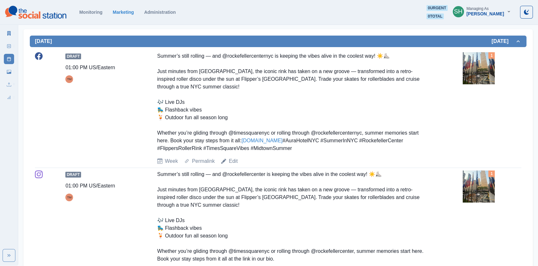
scroll to position [127, 0]
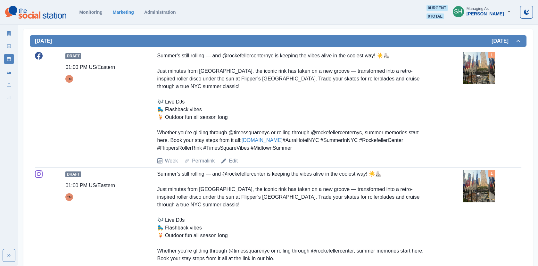
click at [479, 70] on img at bounding box center [479, 68] width 32 height 32
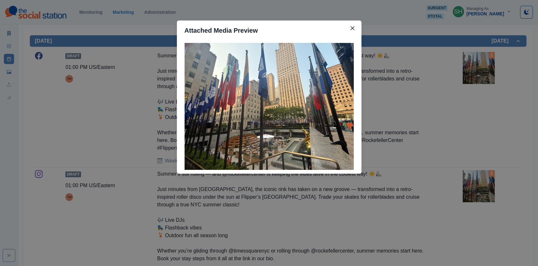
click at [390, 88] on div "Attached Media Preview" at bounding box center [269, 133] width 538 height 266
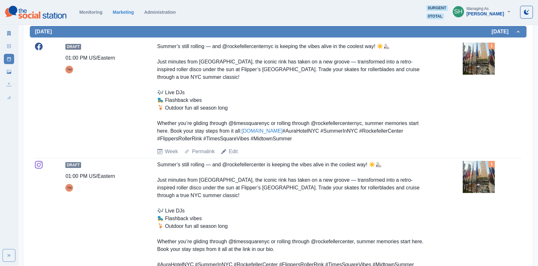
scroll to position [137, 0]
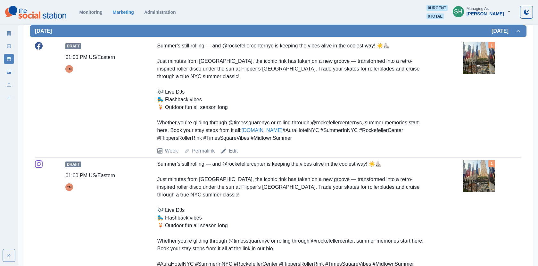
click at [479, 64] on img at bounding box center [479, 58] width 32 height 32
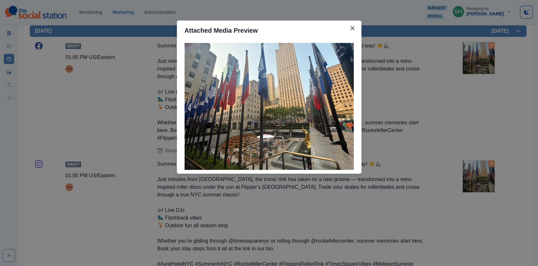
click at [456, 79] on div "Attached Media Preview" at bounding box center [269, 133] width 538 height 266
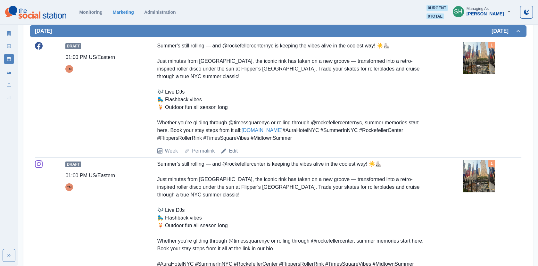
click at [323, 98] on div "Summer’s still rolling — and @rockefellercenternyc is keeping the vibes alive i…" at bounding box center [293, 92] width 272 height 100
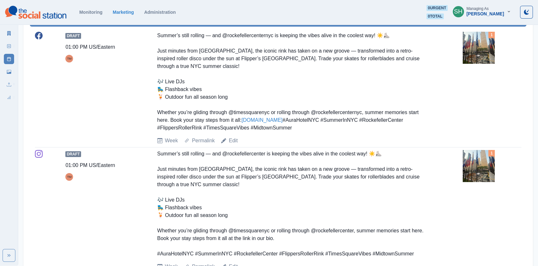
scroll to position [148, 0]
click at [231, 144] on link "Edit" at bounding box center [233, 141] width 9 height 8
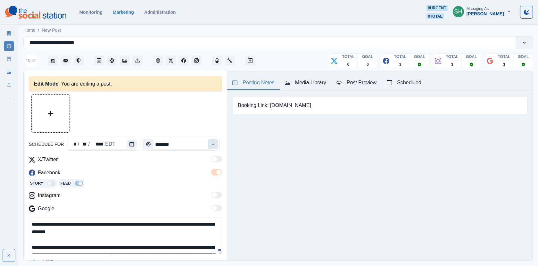
type input "*******"
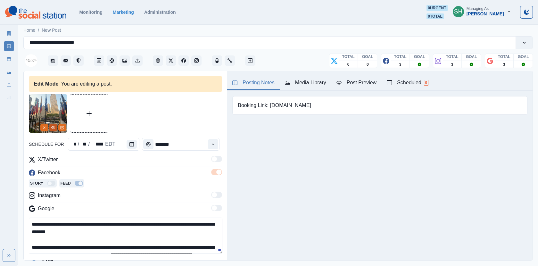
click at [52, 127] on icon "View Media" at bounding box center [53, 128] width 4 height 4
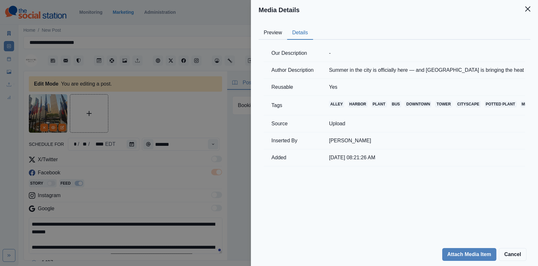
click at [295, 34] on button "Details" at bounding box center [300, 32] width 26 height 13
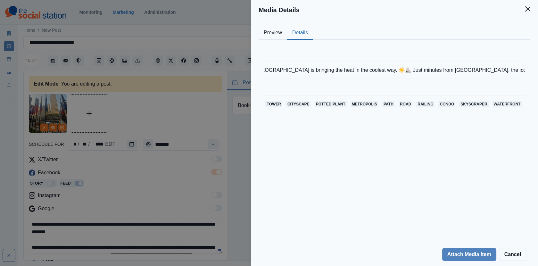
click at [209, 130] on div "Media Details Preview Details Our Description - Author Description Summer in th…" at bounding box center [269, 133] width 538 height 266
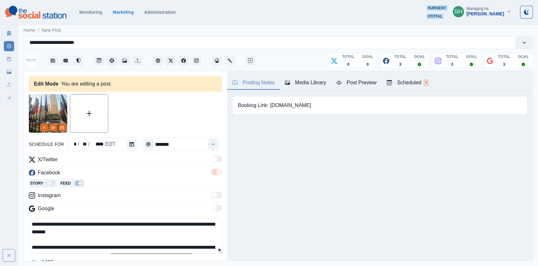
scroll to position [66, 0]
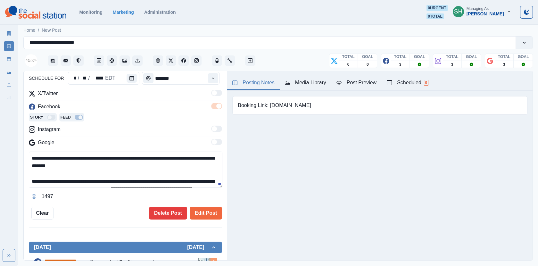
click at [349, 83] on div "Post Preview" at bounding box center [357, 83] width 40 height 8
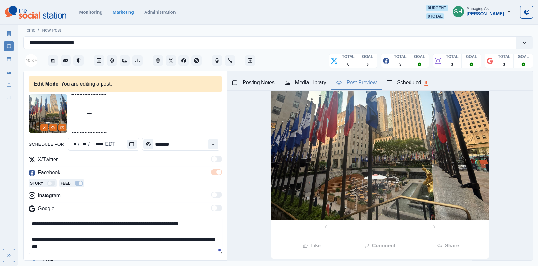
scroll to position [215, 0]
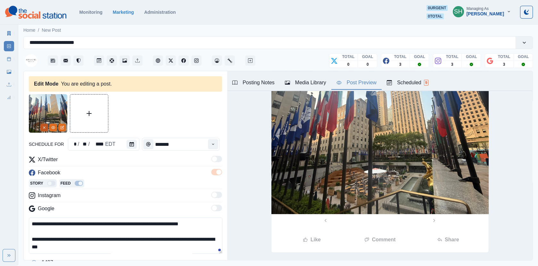
click at [45, 127] on icon "Remove" at bounding box center [44, 128] width 4 height 4
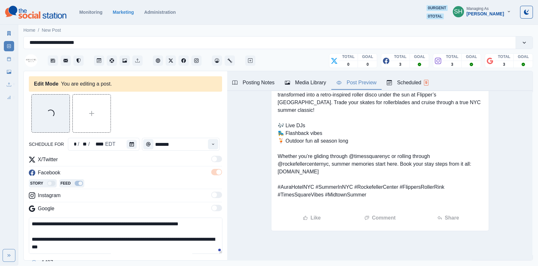
click at [311, 84] on div "Media Library" at bounding box center [305, 83] width 41 height 8
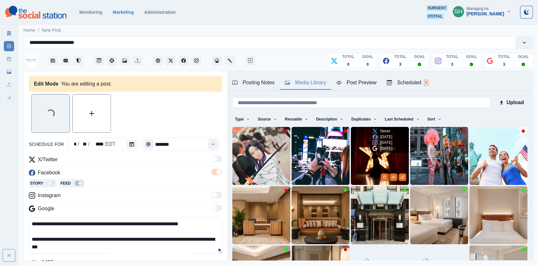
scroll to position [84, 0]
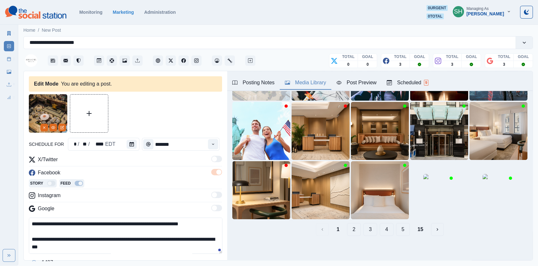
click at [417, 228] on button "15" at bounding box center [421, 229] width 16 height 13
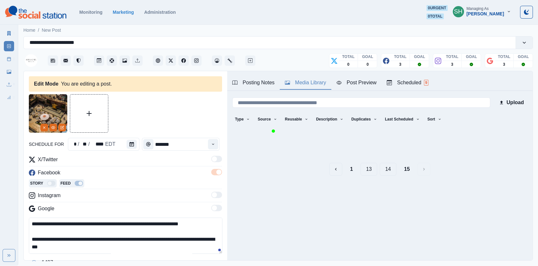
scroll to position [0, 0]
click at [386, 176] on button "14" at bounding box center [388, 169] width 17 height 13
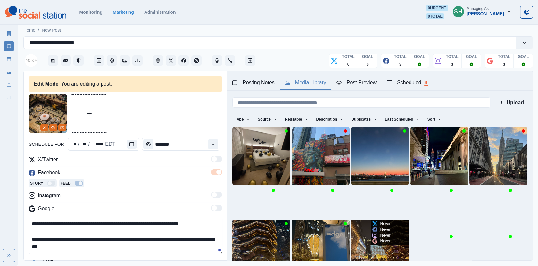
scroll to position [84, 0]
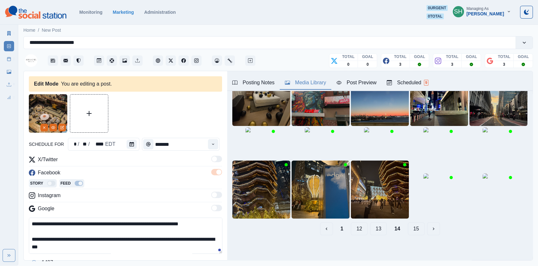
click at [380, 230] on button "13" at bounding box center [378, 228] width 17 height 13
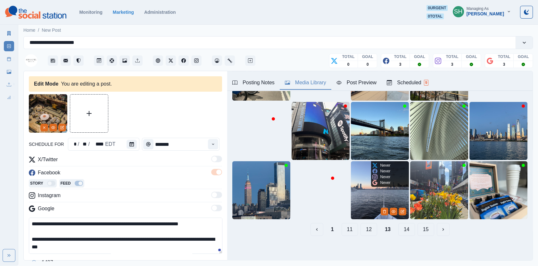
scroll to position [0, 0]
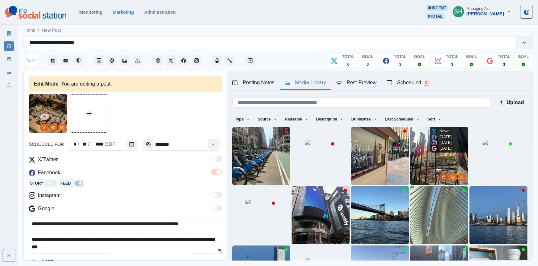
click at [444, 176] on icon "Delete Media" at bounding box center [444, 177] width 4 height 4
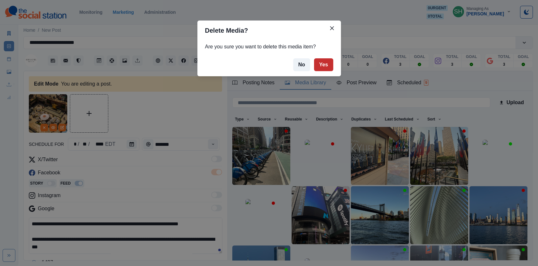
click at [328, 66] on button "Yes" at bounding box center [323, 64] width 19 height 13
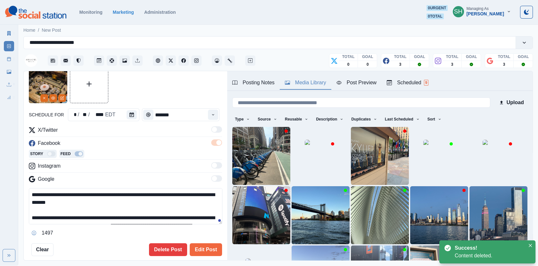
drag, startPoint x: 148, startPoint y: 193, endPoint x: 98, endPoint y: 192, distance: 50.3
click at [98, 192] on textarea "**********" at bounding box center [126, 206] width 194 height 36
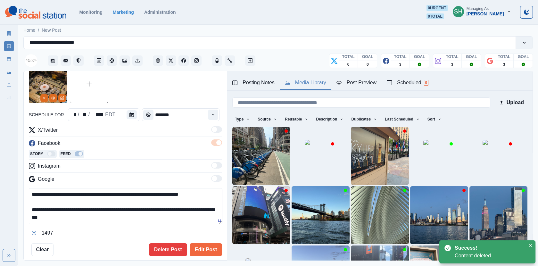
click at [122, 196] on textarea "**********" at bounding box center [126, 206] width 194 height 36
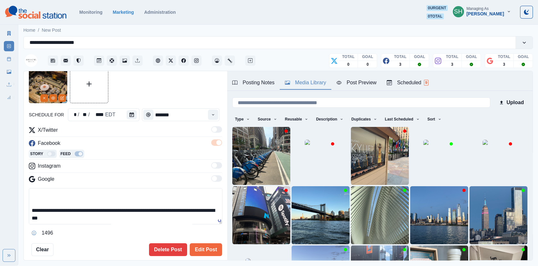
scroll to position [123, 0]
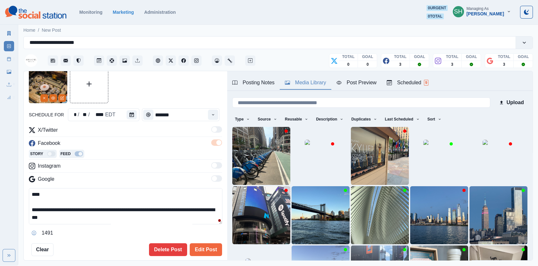
paste textarea "**********"
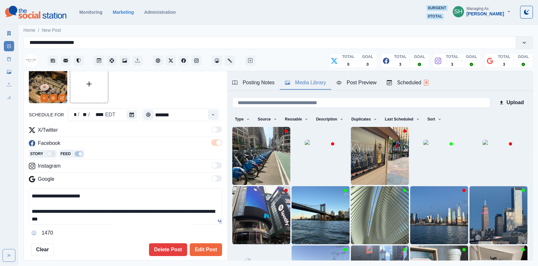
scroll to position [100, 0]
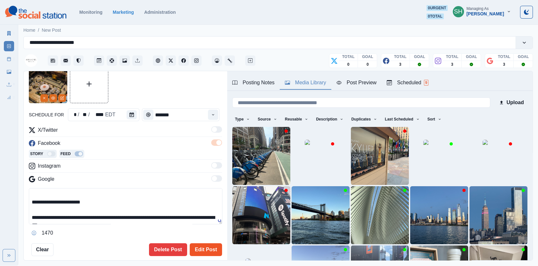
type textarea "**********"
click at [209, 247] on button "Edit Post" at bounding box center [206, 249] width 32 height 13
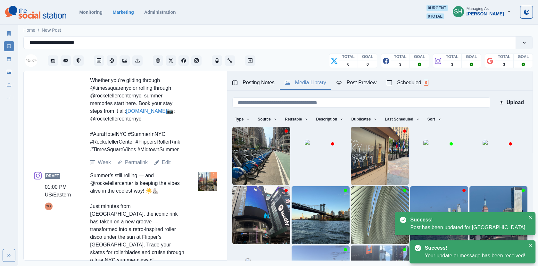
scroll to position [368, 0]
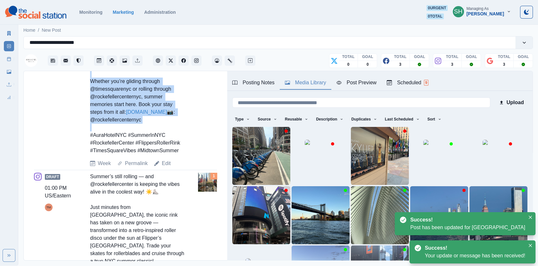
drag, startPoint x: 101, startPoint y: 120, endPoint x: 80, endPoint y: 120, distance: 20.8
click at [80, 120] on div "Draft 01:00 PM US/Eastern TM Summer’s still rolling — and @rockefellercenternyc…" at bounding box center [125, 57] width 183 height 221
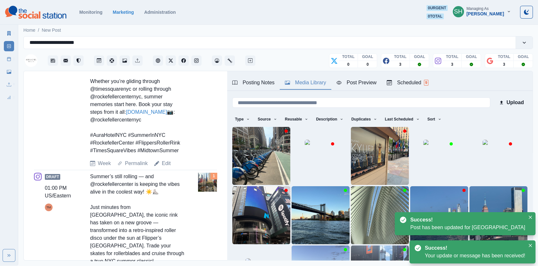
click at [82, 120] on div "Draft 01:00 PM US/Eastern TM Summer’s still rolling — and @rockefellercenternyc…" at bounding box center [125, 57] width 183 height 221
click at [102, 118] on div "Summer’s still rolling — and @rockefellercenternyc is keeping the vibes alive i…" at bounding box center [137, 51] width 95 height 208
copy div "📷: @rockefellercenternyc"
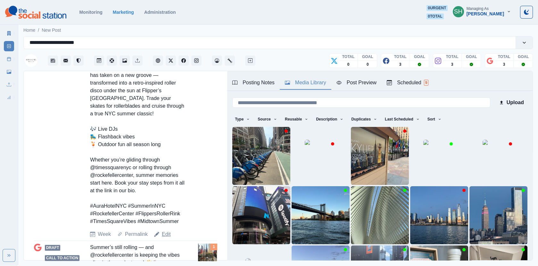
click at [167, 230] on link "Edit" at bounding box center [166, 234] width 9 height 8
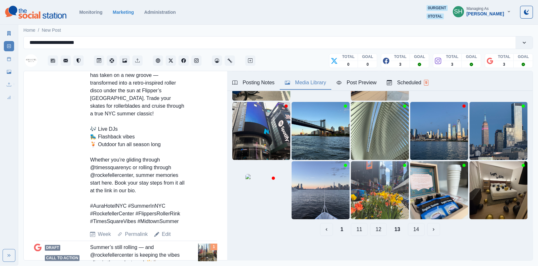
click at [345, 232] on button "1" at bounding box center [342, 229] width 13 height 13
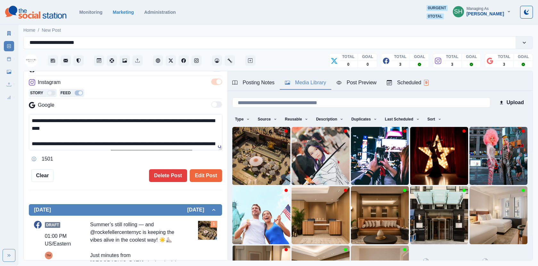
scroll to position [55, 0]
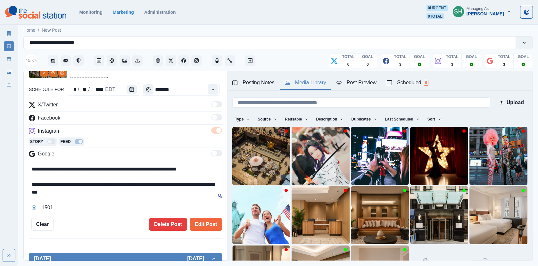
click at [113, 169] on textarea "**********" at bounding box center [126, 181] width 194 height 36
paste textarea "**********"
type textarea "**********"
click at [40, 75] on button "Remove" at bounding box center [44, 73] width 8 height 8
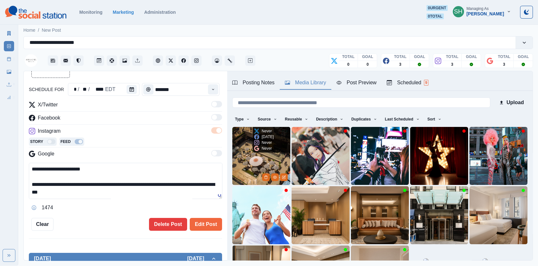
click at [263, 159] on img at bounding box center [261, 156] width 58 height 58
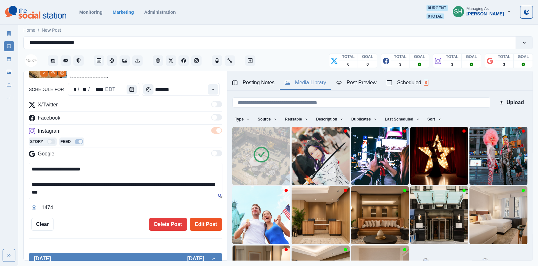
click at [213, 220] on button "Edit Post" at bounding box center [206, 224] width 32 height 13
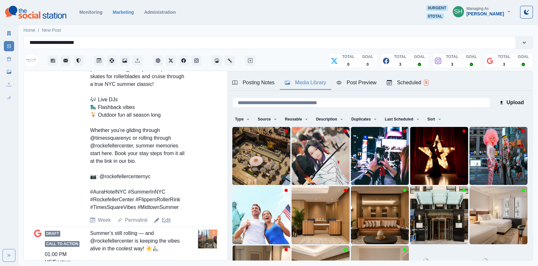
click at [165, 216] on link "Edit" at bounding box center [166, 220] width 9 height 8
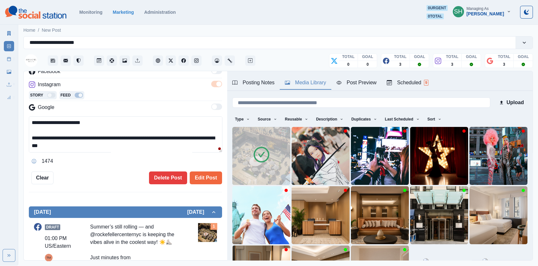
drag, startPoint x: 103, startPoint y: 124, endPoint x: 83, endPoint y: 123, distance: 20.5
click at [83, 123] on textarea "**********" at bounding box center [126, 134] width 194 height 36
type textarea "**********"
click at [197, 172] on button "Edit Post" at bounding box center [206, 177] width 32 height 13
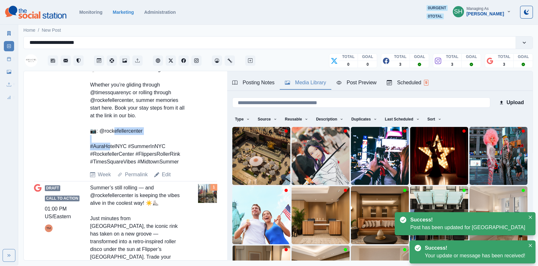
drag, startPoint x: 113, startPoint y: 123, endPoint x: 90, endPoint y: 124, distance: 23.1
click at [90, 124] on div "Summer’s still rolling — and @rockefellercenter is keeping the vibes alive in t…" at bounding box center [137, 57] width 95 height 215
copy div "@rockefellercenter #A"
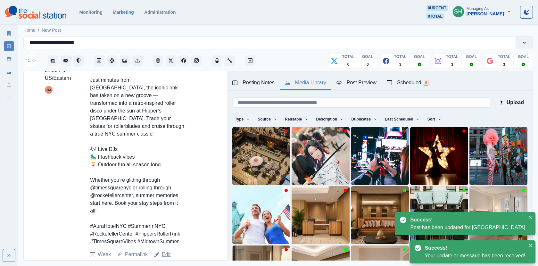
click at [169, 251] on link "Edit" at bounding box center [166, 255] width 9 height 8
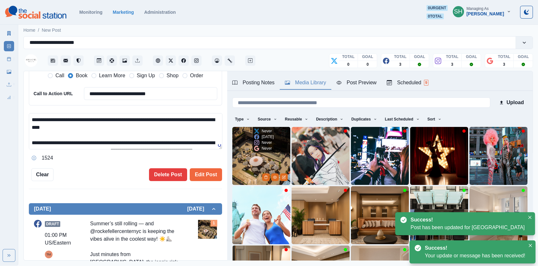
click at [256, 172] on img at bounding box center [261, 156] width 58 height 58
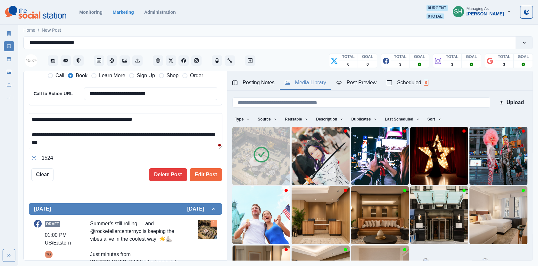
click at [106, 123] on textarea "**********" at bounding box center [126, 131] width 194 height 36
click at [95, 119] on textarea "**********" at bounding box center [126, 131] width 194 height 36
paste textarea "**********"
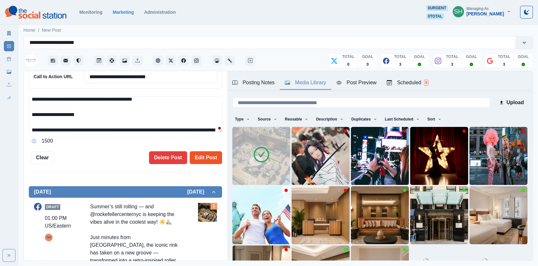
type textarea "**********"
click at [208, 154] on button "Edit Post" at bounding box center [206, 157] width 32 height 13
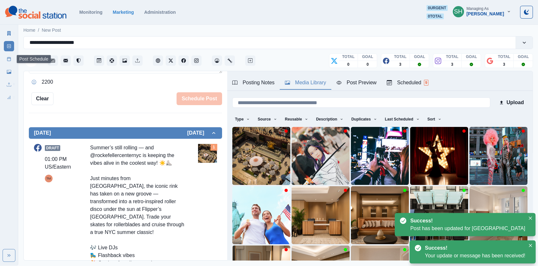
click at [8, 60] on icon at bounding box center [9, 59] width 4 height 4
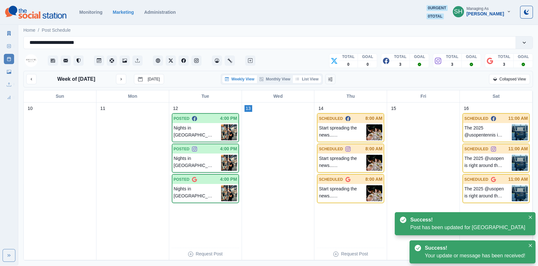
click at [311, 80] on button "List View" at bounding box center [307, 79] width 28 height 8
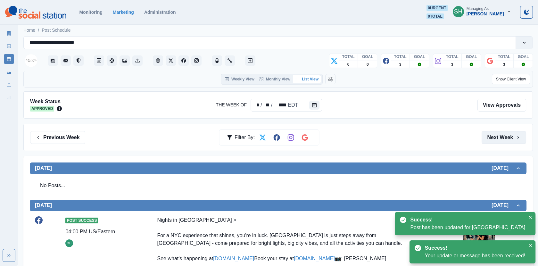
click at [488, 138] on button "Next Week" at bounding box center [504, 137] width 45 height 13
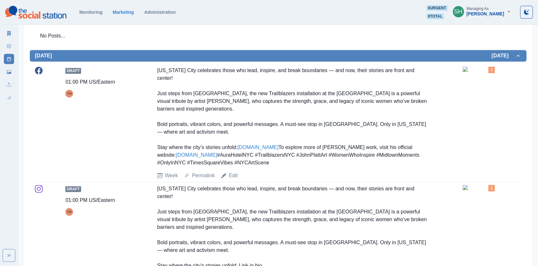
click at [470, 72] on img at bounding box center [479, 69] width 32 height 5
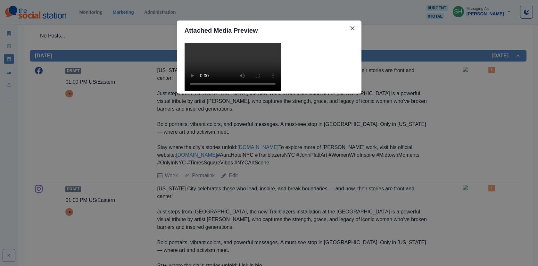
click at [266, 88] on video at bounding box center [233, 67] width 96 height 48
click at [399, 127] on div "Attached Media Preview" at bounding box center [269, 133] width 538 height 266
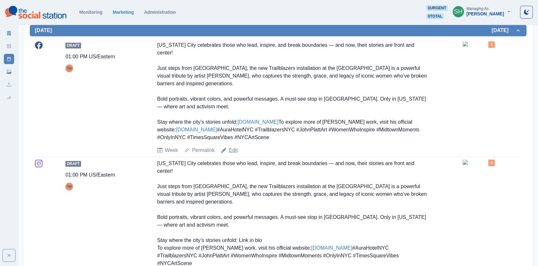
click at [233, 154] on link "Edit" at bounding box center [233, 150] width 9 height 8
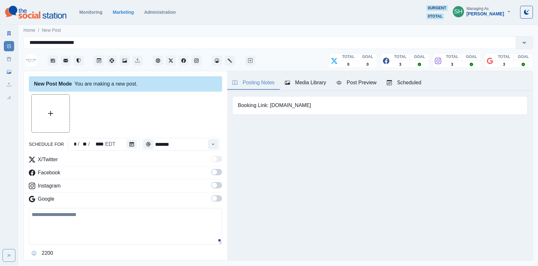
type input "*******"
type textarea "**********"
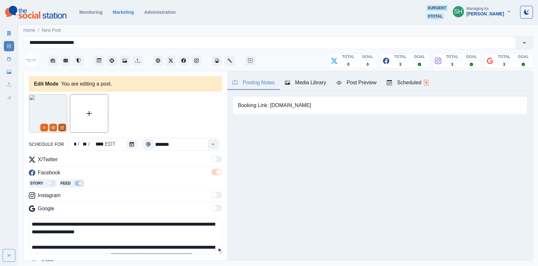
click at [60, 128] on icon "Edit Media" at bounding box center [62, 128] width 4 height 4
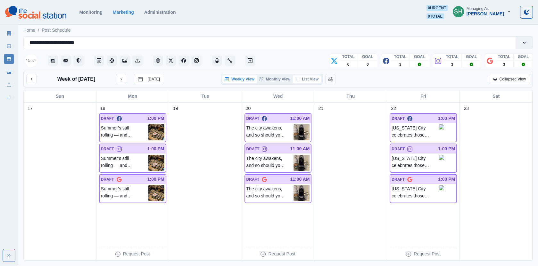
click at [313, 77] on button "List View" at bounding box center [307, 79] width 28 height 8
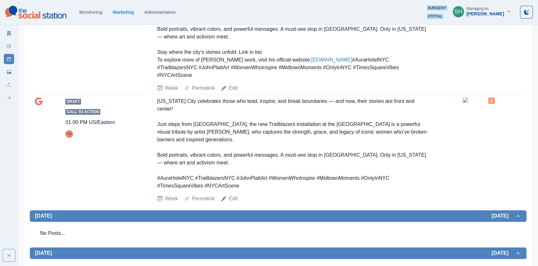
scroll to position [1038, 0]
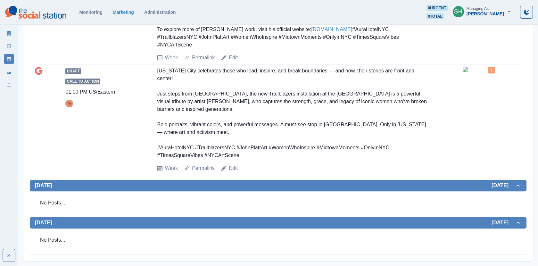
click at [492, 72] on img at bounding box center [479, 69] width 32 height 5
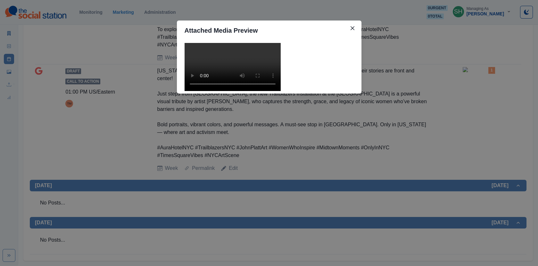
click at [392, 112] on div "Attached Media Preview" at bounding box center [269, 133] width 538 height 266
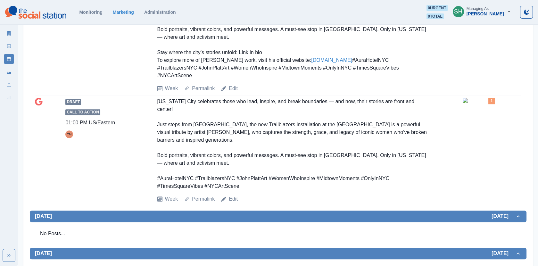
scroll to position [885, 0]
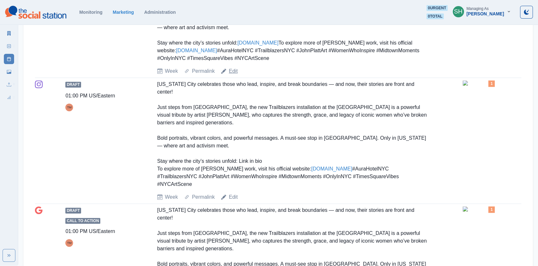
click at [232, 75] on link "Edit" at bounding box center [233, 71] width 9 height 8
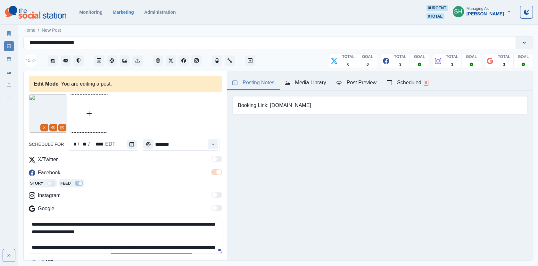
click at [300, 78] on button "Media Library" at bounding box center [306, 82] width 52 height 13
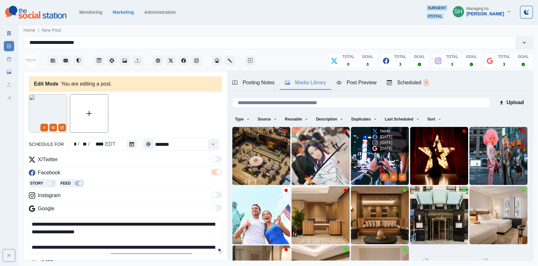
scroll to position [84, 0]
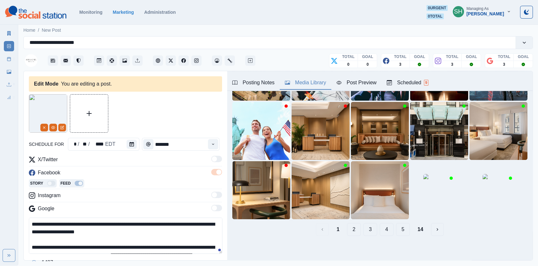
click at [355, 229] on button "2" at bounding box center [354, 229] width 14 height 13
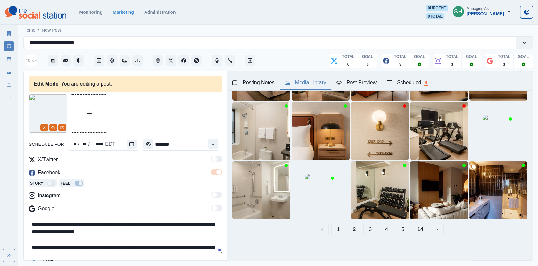
click at [415, 231] on button "14" at bounding box center [421, 229] width 16 height 13
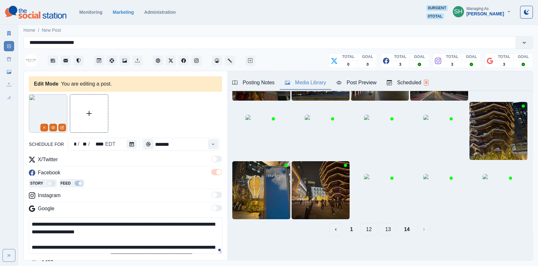
click at [391, 232] on button "13" at bounding box center [388, 229] width 17 height 13
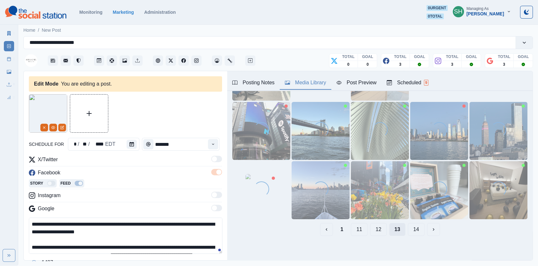
scroll to position [0, 0]
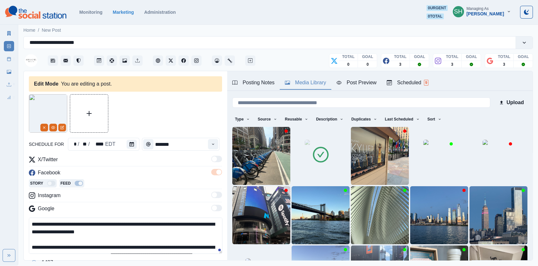
click at [332, 158] on img at bounding box center [321, 156] width 32 height 32
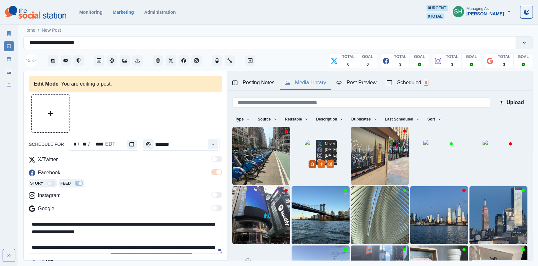
click at [314, 166] on icon "Delete Media" at bounding box center [313, 164] width 4 height 4
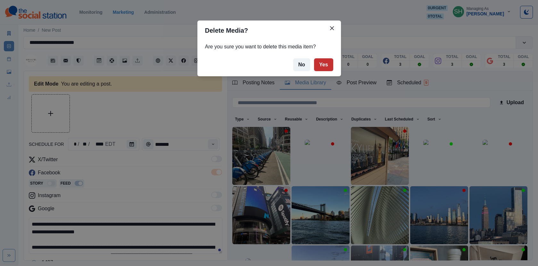
click at [327, 70] on button "Yes" at bounding box center [323, 64] width 19 height 13
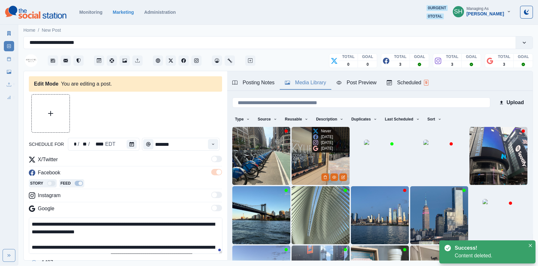
scroll to position [84, 0]
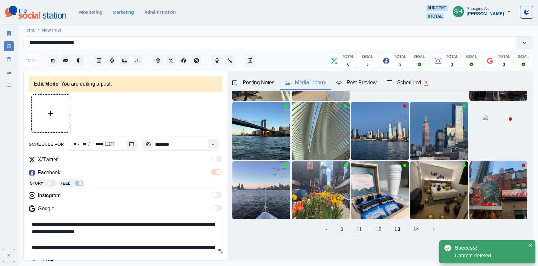
click at [346, 226] on button "1" at bounding box center [342, 229] width 13 height 13
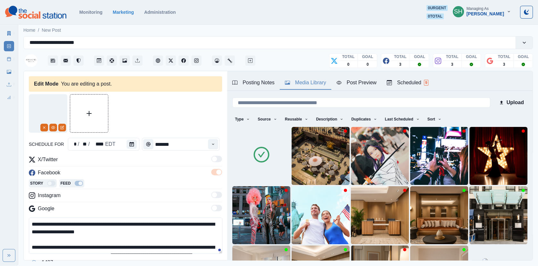
scroll to position [39, 0]
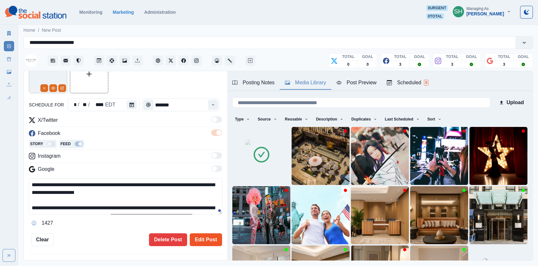
click at [206, 237] on button "Edit Post" at bounding box center [206, 239] width 32 height 13
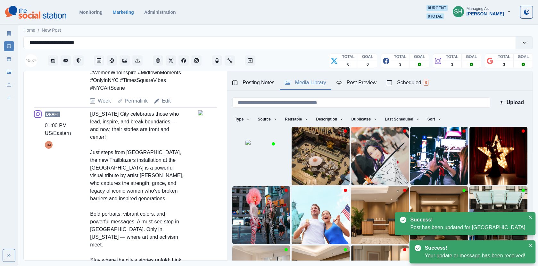
scroll to position [535, 0]
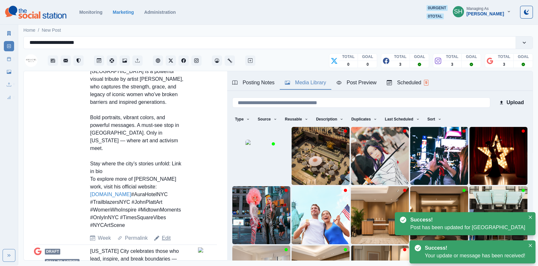
click at [165, 236] on link "Edit" at bounding box center [166, 238] width 9 height 8
type textarea "**********"
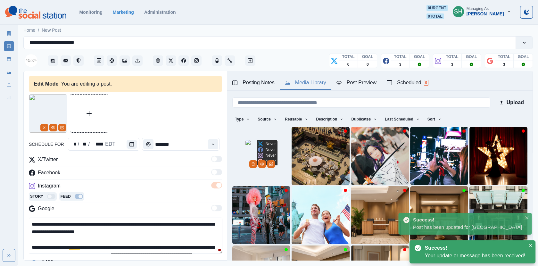
click at [250, 163] on img at bounding box center [262, 156] width 32 height 32
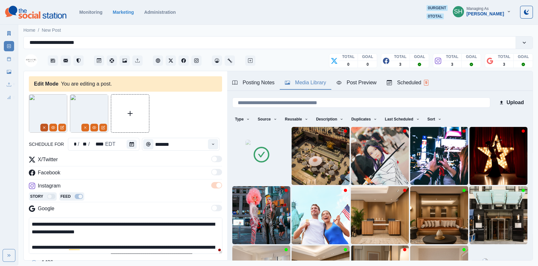
click at [43, 127] on icon "Remove" at bounding box center [44, 128] width 4 height 4
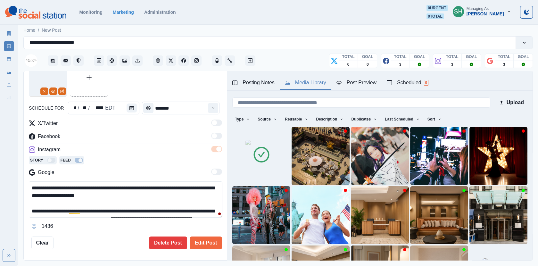
scroll to position [62, 0]
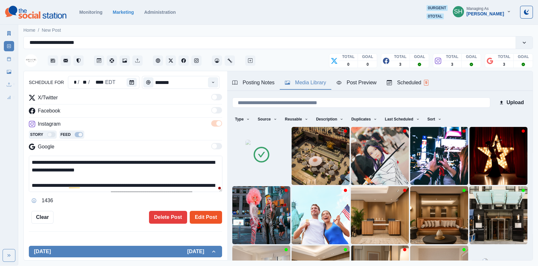
click at [210, 217] on button "Edit Post" at bounding box center [206, 217] width 32 height 13
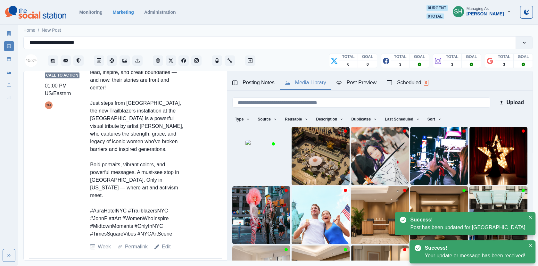
click at [165, 243] on link "Edit" at bounding box center [166, 247] width 9 height 8
type textarea "**********"
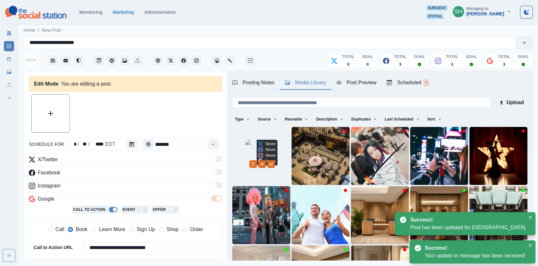
click at [270, 160] on img at bounding box center [262, 156] width 32 height 32
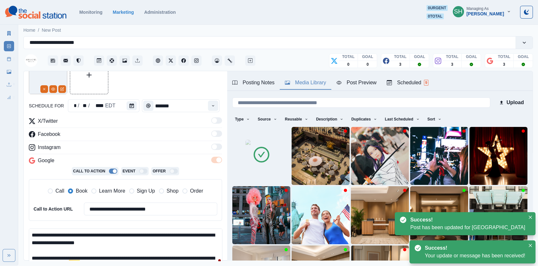
scroll to position [82, 0]
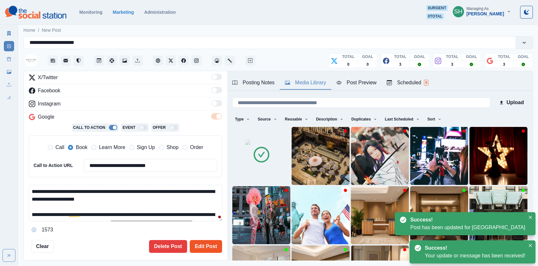
click at [214, 249] on button "Edit Post" at bounding box center [206, 246] width 32 height 13
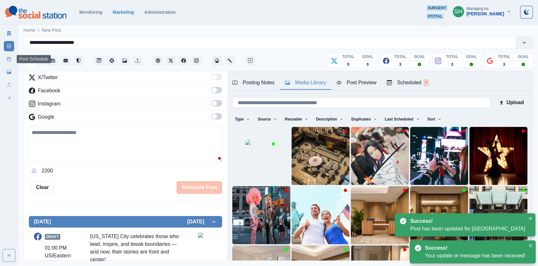
click at [7, 57] on icon at bounding box center [9, 59] width 4 height 4
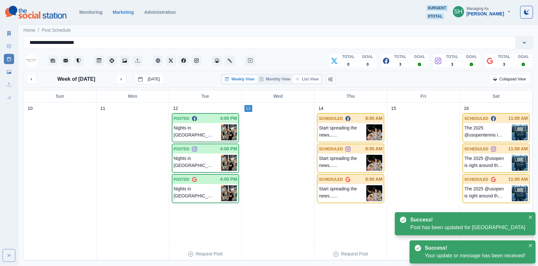
click at [311, 79] on button "List View" at bounding box center [307, 79] width 28 height 8
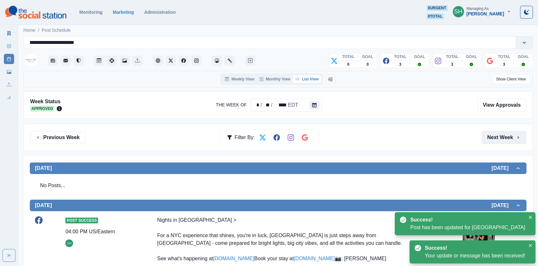
click at [494, 131] on button "Next Week" at bounding box center [504, 137] width 45 height 13
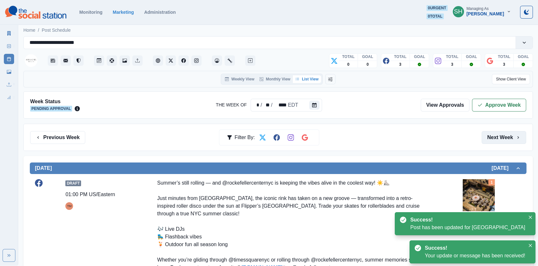
click at [494, 138] on button "Next Week" at bounding box center [504, 137] width 45 height 13
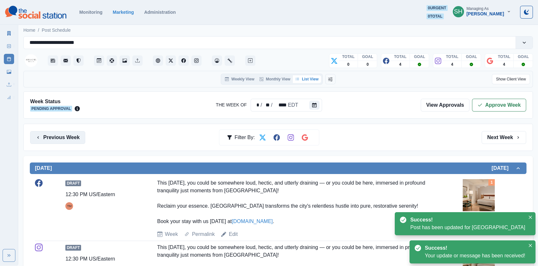
click at [73, 133] on button "Previous Week" at bounding box center [57, 137] width 55 height 13
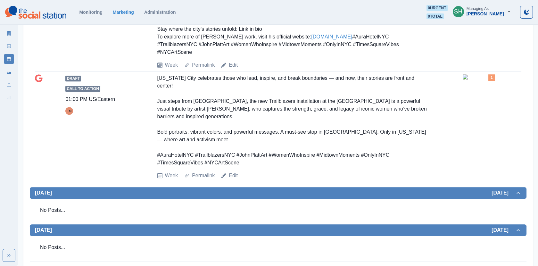
scroll to position [1029, 0]
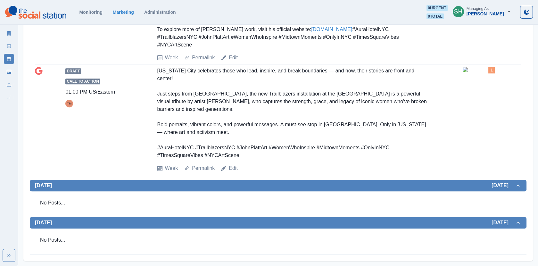
click at [273, 146] on div "[US_STATE] City celebrates those who lead, inspire, and break boundaries — and …" at bounding box center [293, 113] width 272 height 92
drag, startPoint x: 351, startPoint y: 38, endPoint x: 301, endPoint y: 37, distance: 50.0
copy link "[DOMAIN_NAME]"
click at [237, 172] on link "Edit" at bounding box center [233, 168] width 9 height 8
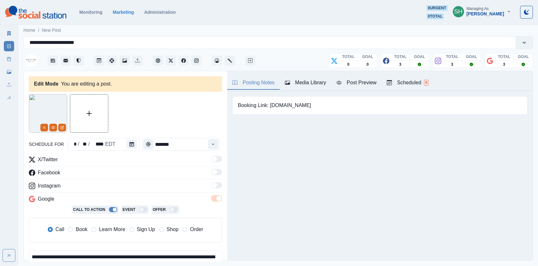
click at [112, 231] on span "Learn More" at bounding box center [112, 230] width 26 height 8
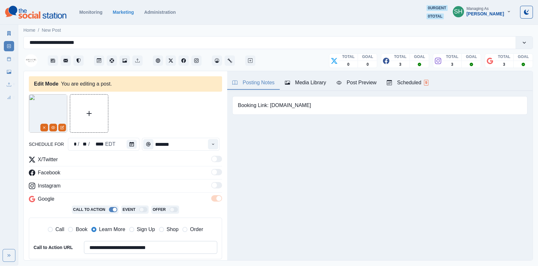
click at [112, 248] on input "**********" at bounding box center [150, 247] width 133 height 13
paste input
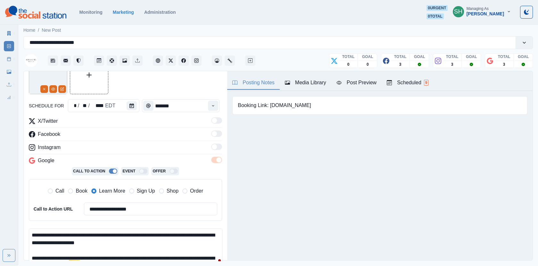
scroll to position [171, 0]
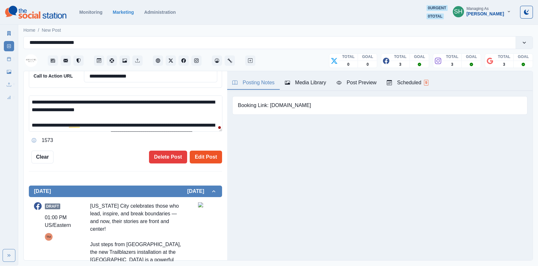
type input "**********"
click at [202, 156] on button "Edit Post" at bounding box center [206, 157] width 32 height 13
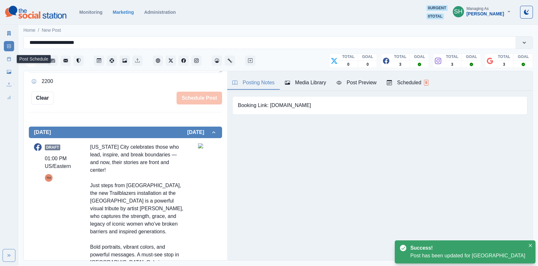
click at [9, 60] on icon at bounding box center [9, 59] width 4 height 4
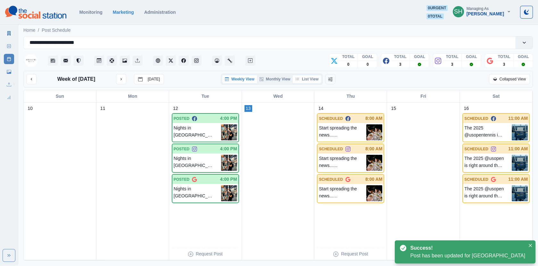
click at [310, 75] on button "List View" at bounding box center [307, 79] width 28 height 8
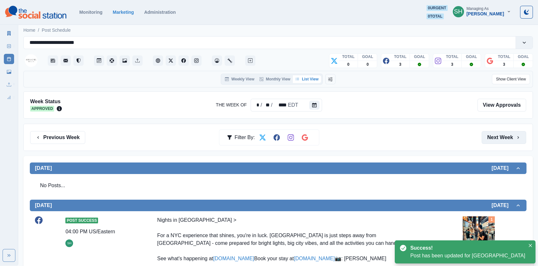
click at [489, 132] on button "Next Week" at bounding box center [504, 137] width 45 height 13
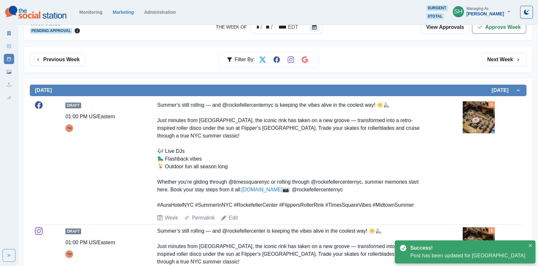
scroll to position [29, 0]
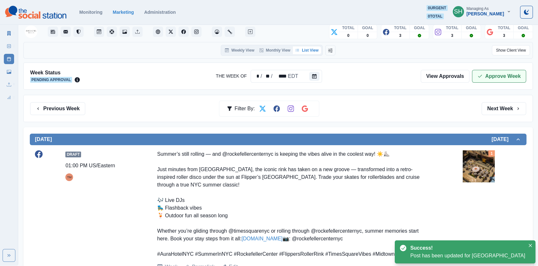
click at [488, 71] on button "Approve Week" at bounding box center [499, 76] width 54 height 13
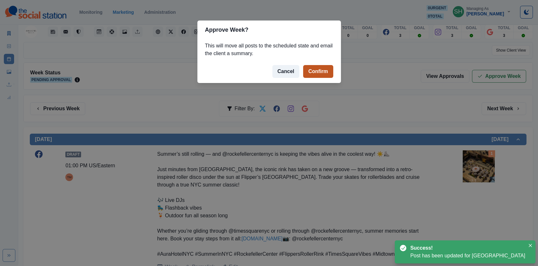
click at [316, 68] on button "Confirm" at bounding box center [318, 71] width 30 height 13
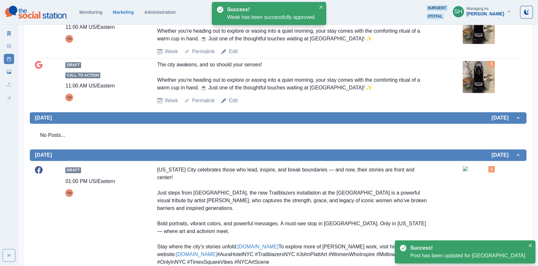
scroll to position [1038, 0]
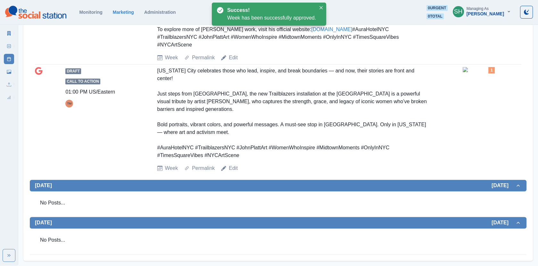
click at [9, 36] on link "Marketing Summary" at bounding box center [9, 33] width 10 height 10
